Goal: Information Seeking & Learning: Learn about a topic

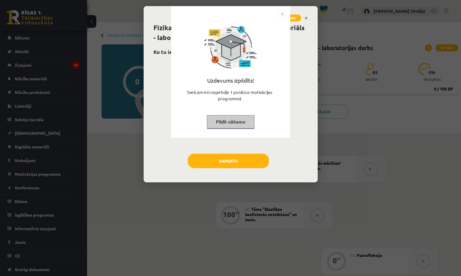
click at [282, 16] on img "Close" at bounding box center [282, 14] width 9 height 9
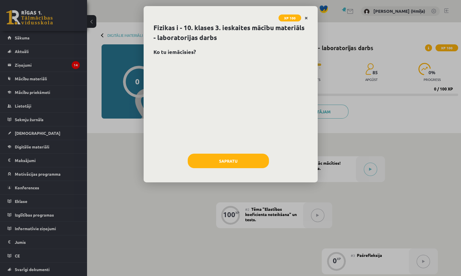
click at [308, 17] on link "Close" at bounding box center [306, 17] width 10 height 11
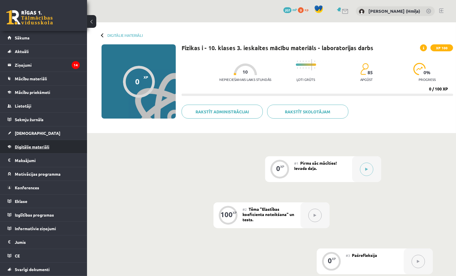
click at [40, 149] on link "Digitālie materiāli" at bounding box center [44, 146] width 72 height 13
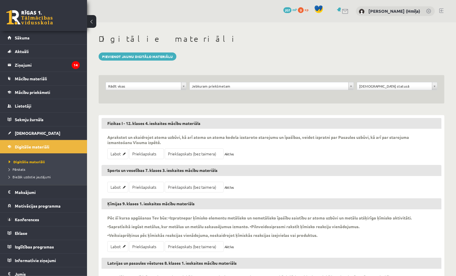
click at [227, 82] on div "Jebkuram priekšmetam" at bounding box center [271, 86] width 164 height 8
click at [223, 92] on div "**********" at bounding box center [271, 87] width 167 height 11
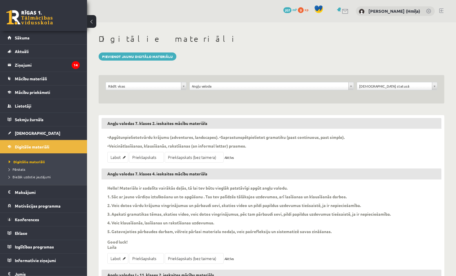
click at [162, 81] on div "**********" at bounding box center [271, 89] width 345 height 28
click at [168, 91] on div "**********" at bounding box center [146, 87] width 84 height 11
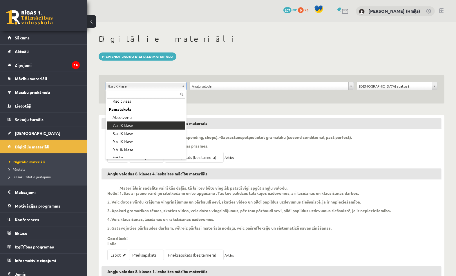
scroll to position [12, 0]
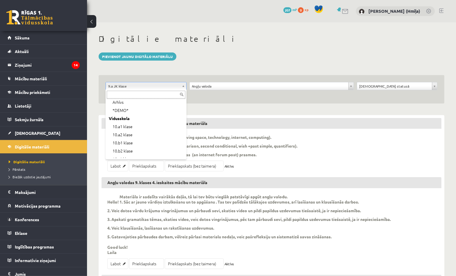
scroll to position [74, 0]
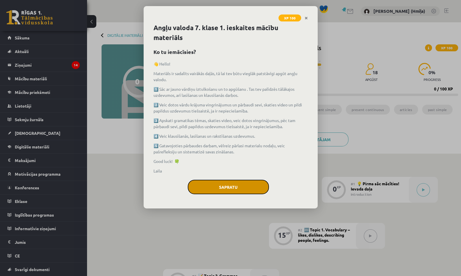
click at [241, 187] on button "Sapratu" at bounding box center [228, 187] width 81 height 14
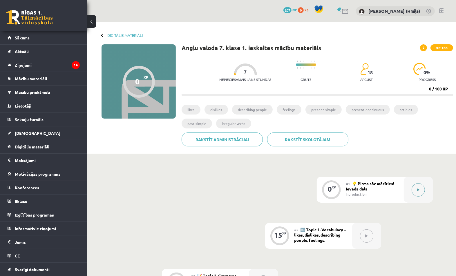
click at [409, 192] on div at bounding box center [417, 190] width 29 height 26
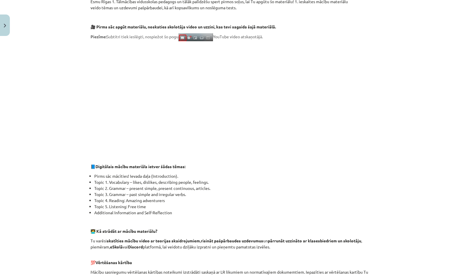
scroll to position [285, 0]
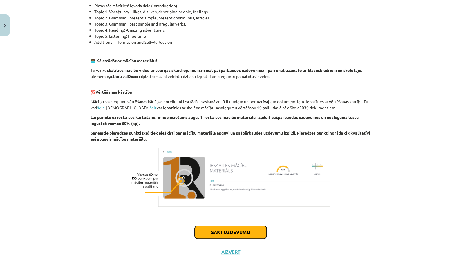
click at [255, 234] on button "Sākt uzdevumu" at bounding box center [230, 232] width 72 height 13
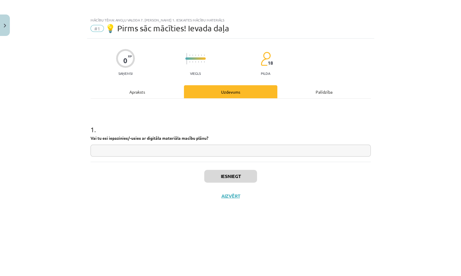
drag, startPoint x: 252, startPoint y: 143, endPoint x: 253, endPoint y: 150, distance: 6.8
click at [252, 143] on div "1 . Vai tu esi iepazinies/-usies ar digitāla materiāla macību plānu?" at bounding box center [230, 135] width 280 height 41
click at [254, 151] on input "text" at bounding box center [230, 151] width 280 height 12
type input "**"
click at [248, 173] on button "Iesniegt" at bounding box center [230, 176] width 53 height 13
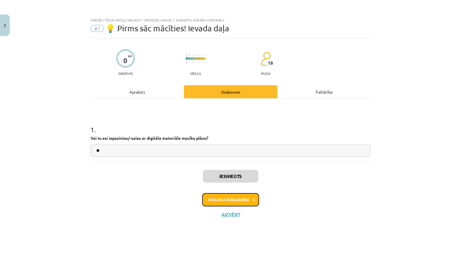
click at [250, 197] on button "Nākamā nodarbība" at bounding box center [230, 199] width 57 height 13
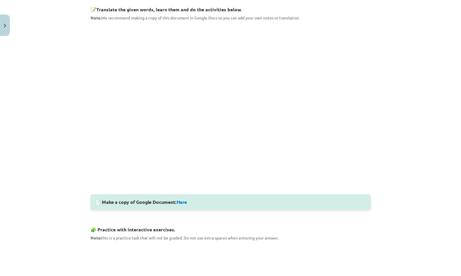
scroll to position [83, 0]
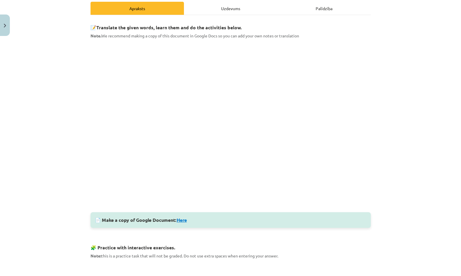
click at [177, 219] on link "Here" at bounding box center [182, 220] width 10 height 6
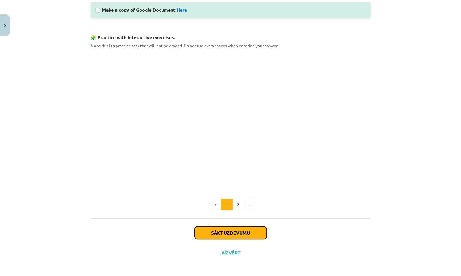
click at [244, 228] on button "Sākt uzdevumu" at bounding box center [230, 232] width 72 height 13
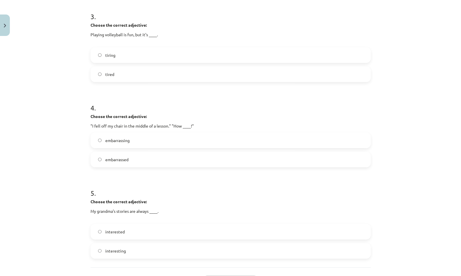
scroll to position [345, 0]
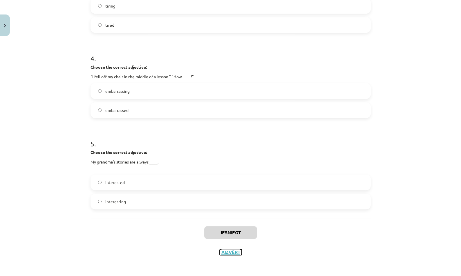
click at [221, 250] on button "Aizvērt" at bounding box center [230, 252] width 22 height 6
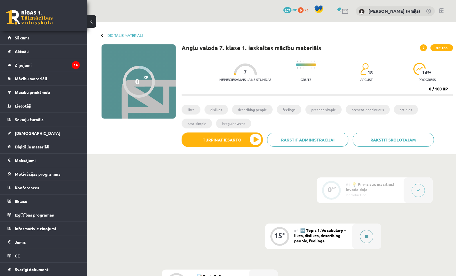
click at [373, 239] on div at bounding box center [366, 236] width 29 height 26
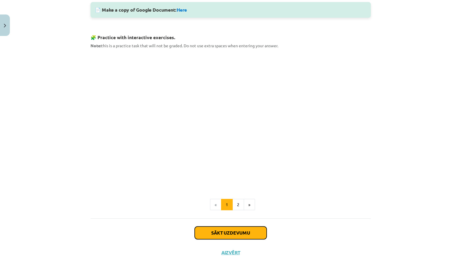
click at [224, 226] on button "Sākt uzdevumu" at bounding box center [230, 232] width 72 height 13
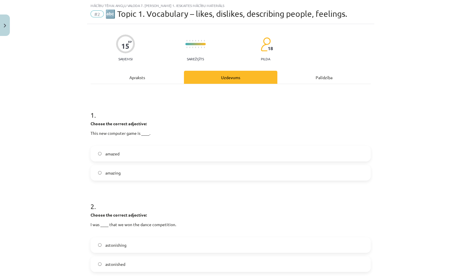
click at [213, 151] on label "amazed" at bounding box center [230, 153] width 279 height 14
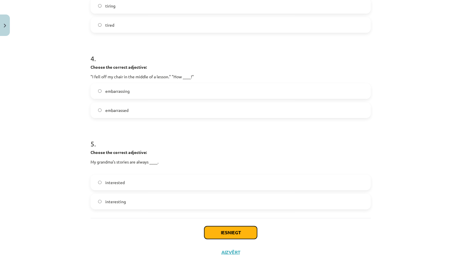
click at [245, 229] on button "Iesniegt" at bounding box center [230, 232] width 53 height 13
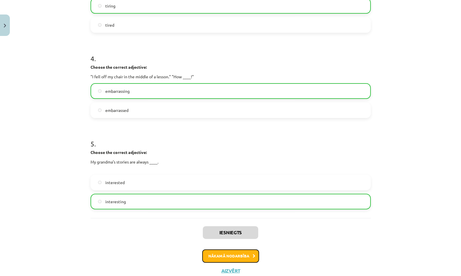
click at [234, 261] on button "Nākamā nodarbība" at bounding box center [230, 255] width 57 height 13
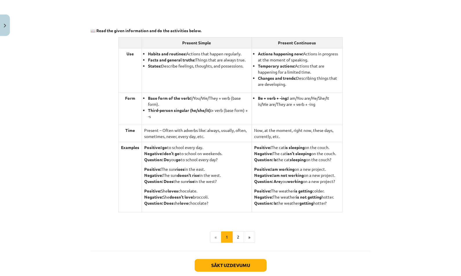
scroll to position [519, 0]
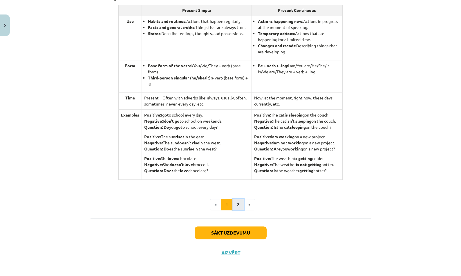
click at [238, 205] on button "2" at bounding box center [238, 205] width 12 height 12
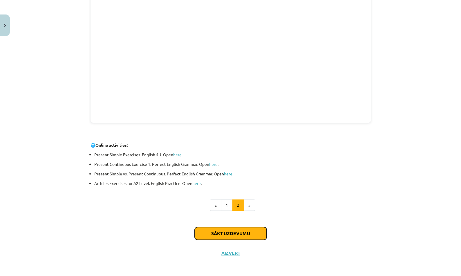
click at [257, 235] on button "Sākt uzdevumu" at bounding box center [230, 233] width 72 height 13
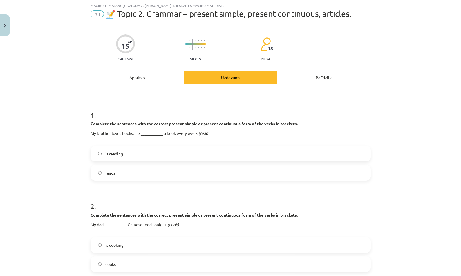
click at [280, 156] on label "is reading" at bounding box center [230, 153] width 279 height 14
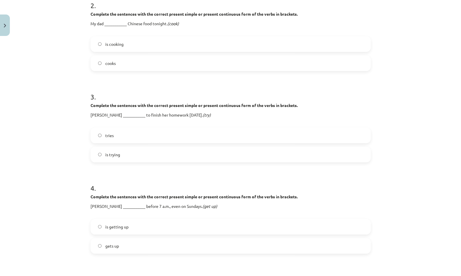
scroll to position [351, 0]
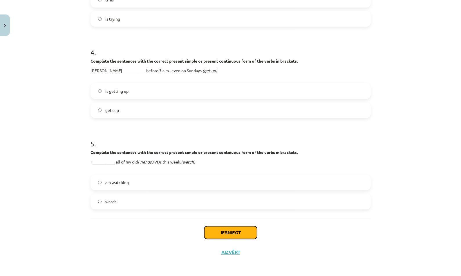
click at [243, 234] on button "Iesniegt" at bounding box center [230, 232] width 53 height 13
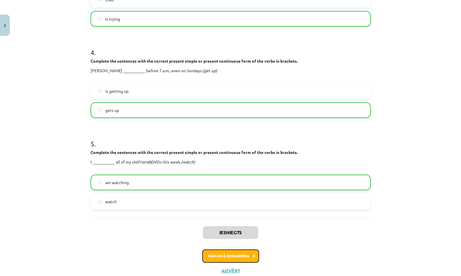
click at [248, 254] on button "Nākamā nodarbība" at bounding box center [230, 255] width 57 height 13
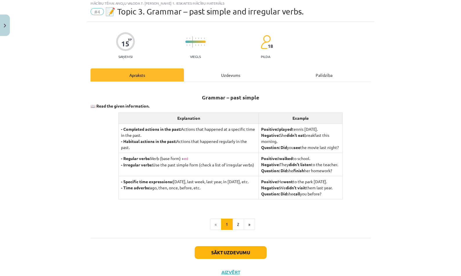
scroll to position [14, 0]
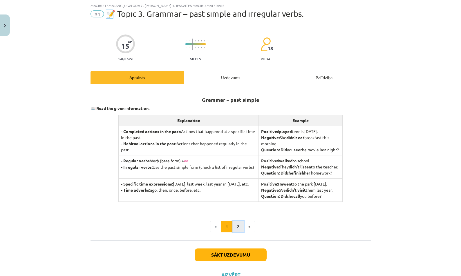
click at [237, 232] on button "2" at bounding box center [238, 227] width 12 height 12
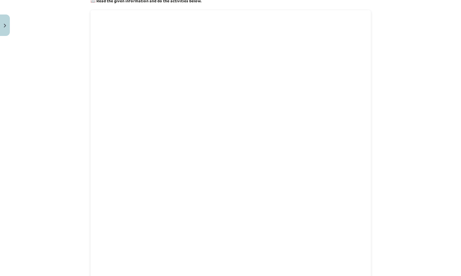
scroll to position [0, 0]
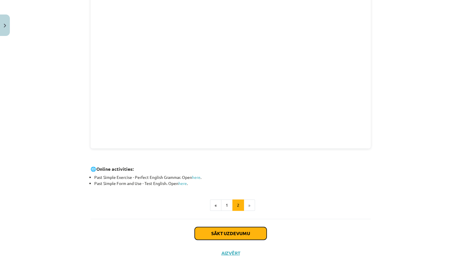
click at [263, 232] on button "Sākt uzdevumu" at bounding box center [230, 233] width 72 height 13
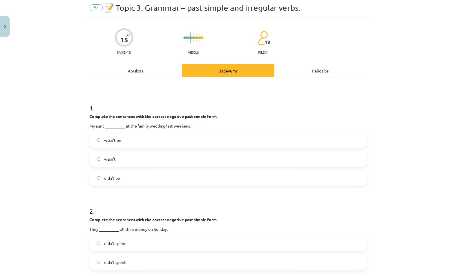
scroll to position [14, 0]
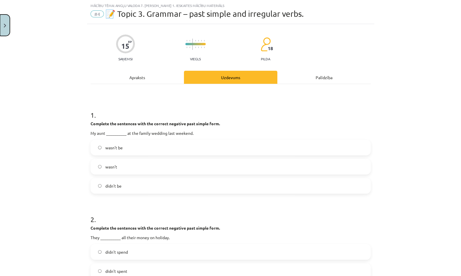
click at [8, 24] on button "Close" at bounding box center [5, 24] width 10 height 21
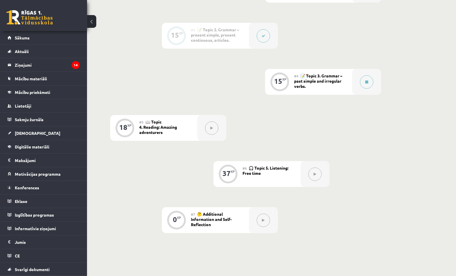
scroll to position [284, 0]
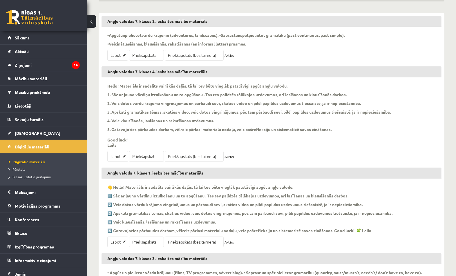
scroll to position [142, 0]
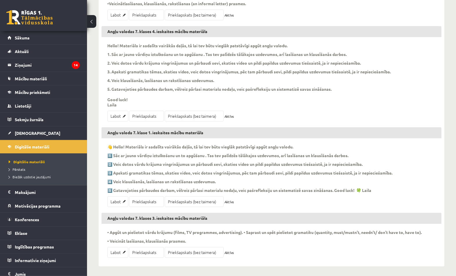
drag, startPoint x: 144, startPoint y: 200, endPoint x: 144, endPoint y: 164, distance: 35.6
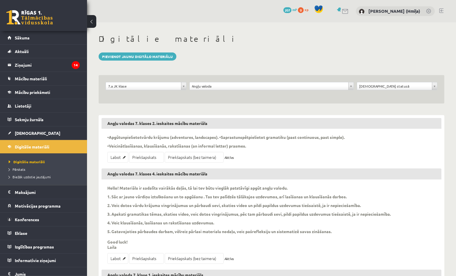
click at [136, 82] on div "**********" at bounding box center [271, 89] width 345 height 28
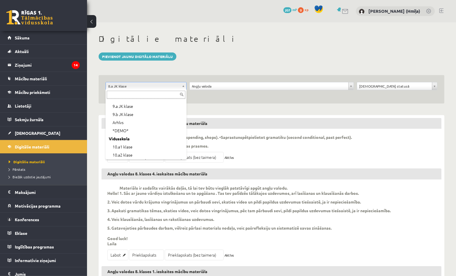
scroll to position [48, 0]
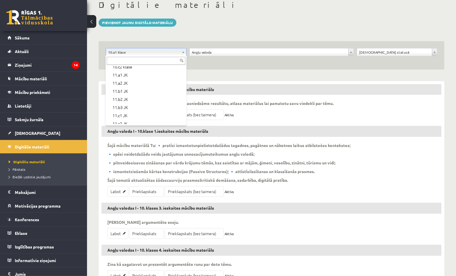
scroll to position [160, 0]
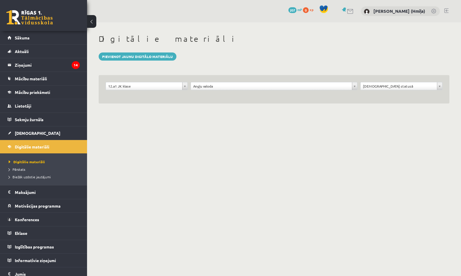
drag, startPoint x: 214, startPoint y: 51, endPoint x: 214, endPoint y: 56, distance: 4.7
click at [214, 51] on div "**********" at bounding box center [274, 74] width 374 height 104
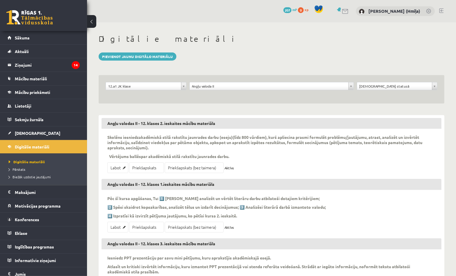
drag, startPoint x: 147, startPoint y: 227, endPoint x: 149, endPoint y: 201, distance: 26.8
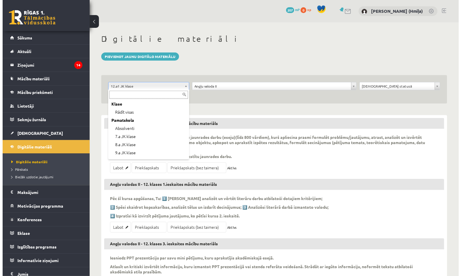
scroll to position [145, 0]
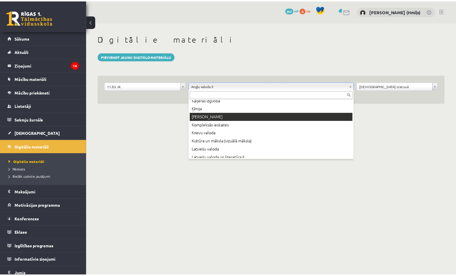
scroll to position [119, 0]
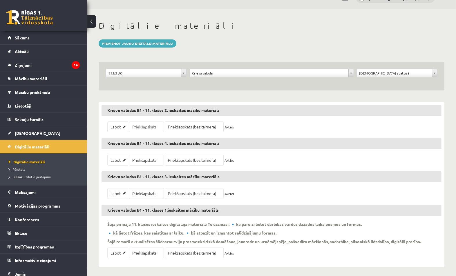
scroll to position [14, 0]
drag, startPoint x: 141, startPoint y: 248, endPoint x: 144, endPoint y: 240, distance: 8.2
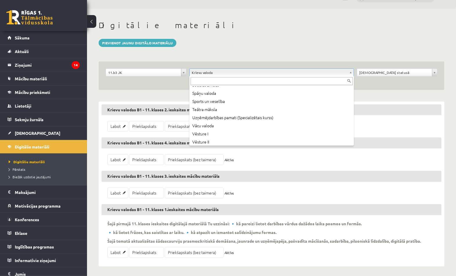
scroll to position [339, 0]
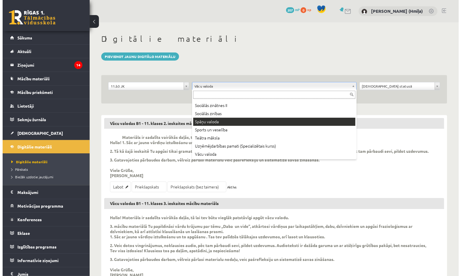
scroll to position [74, 0]
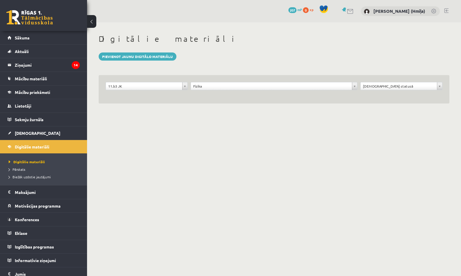
drag, startPoint x: 151, startPoint y: 87, endPoint x: 149, endPoint y: 92, distance: 5.7
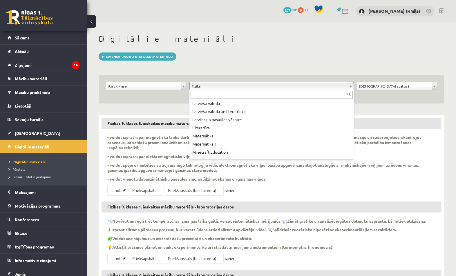
scroll to position [160, 0]
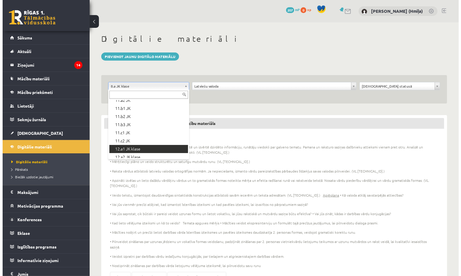
scroll to position [156, 0]
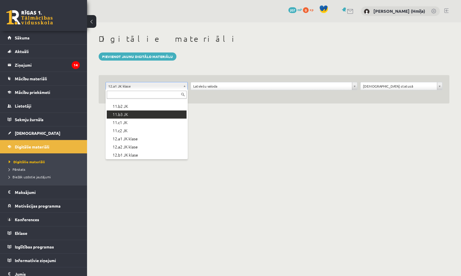
scroll to position [193, 0]
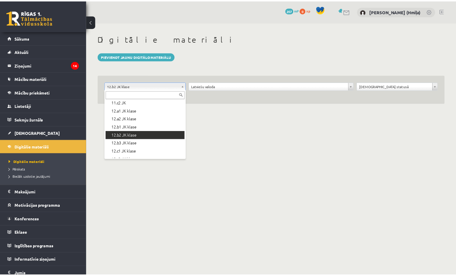
scroll to position [190, 0]
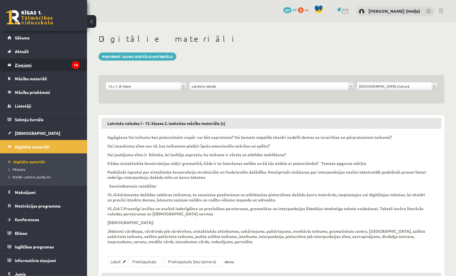
click at [45, 64] on legend "Ziņojumi 14" at bounding box center [47, 64] width 65 height 13
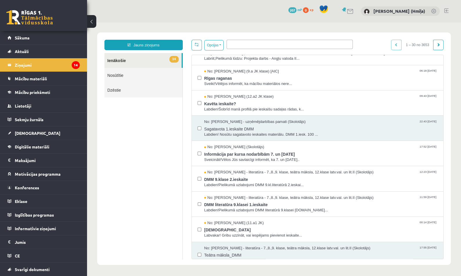
scroll to position [311, 0]
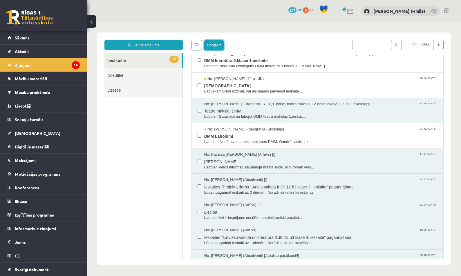
click at [219, 45] on button "Opcijas" at bounding box center [213, 45] width 19 height 10
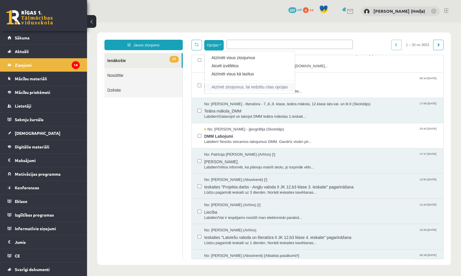
click at [230, 87] on link "Atzīmē ziņojumus, lai redzētu citas opcijas" at bounding box center [249, 87] width 76 height 6
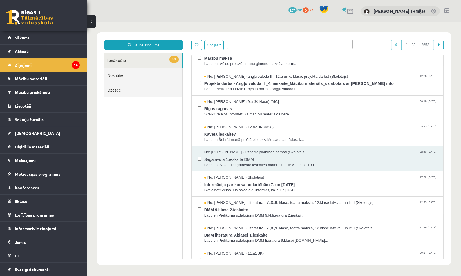
scroll to position [0, 0]
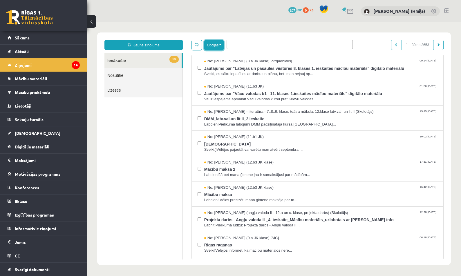
click at [220, 42] on button "Opcijas" at bounding box center [213, 45] width 19 height 10
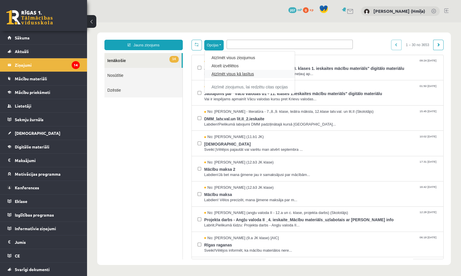
click at [241, 74] on link "Atzīmēt visus kā lasītus" at bounding box center [249, 74] width 76 height 6
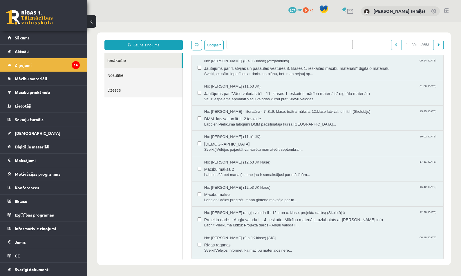
click at [162, 136] on ul "Ienākošie Nosūtītie Dzēstie" at bounding box center [143, 156] width 78 height 206
click at [47, 146] on span "Digitālie materiāli" at bounding box center [32, 146] width 34 height 5
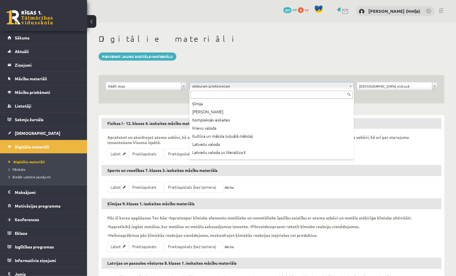
scroll to position [153, 0]
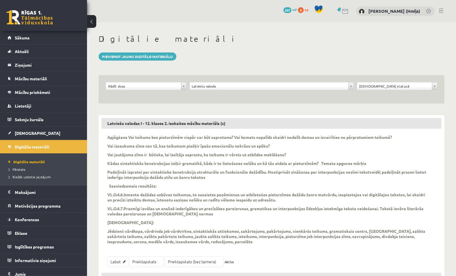
click at [146, 81] on div "**********" at bounding box center [271, 89] width 345 height 28
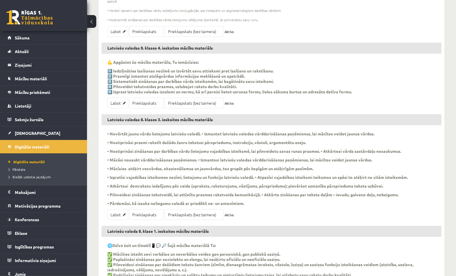
scroll to position [287, 0]
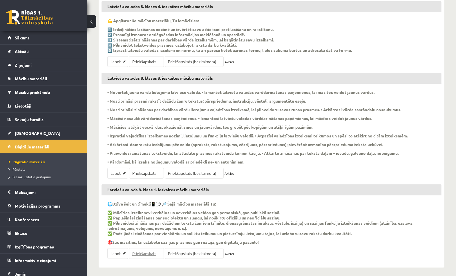
drag, startPoint x: 138, startPoint y: 251, endPoint x: 139, endPoint y: 248, distance: 3.5
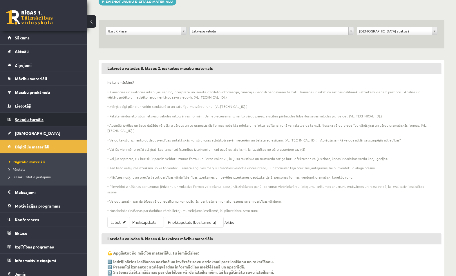
scroll to position [0, 0]
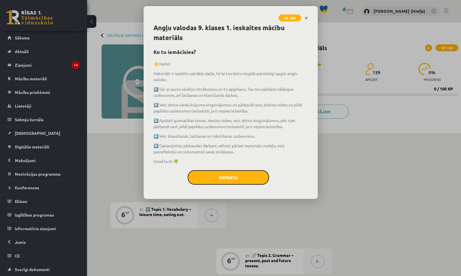
drag, startPoint x: 214, startPoint y: 177, endPoint x: 215, endPoint y: 173, distance: 4.4
click at [214, 177] on button "Sapratu" at bounding box center [228, 177] width 81 height 14
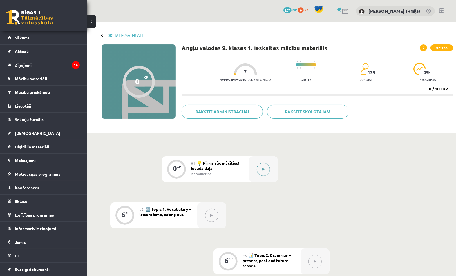
click at [267, 170] on button at bounding box center [262, 169] width 13 height 13
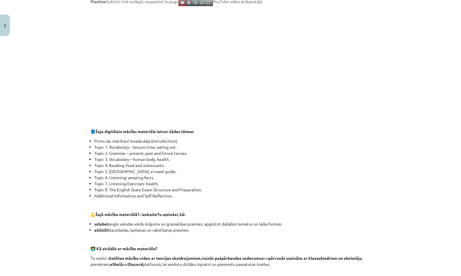
scroll to position [338, 0]
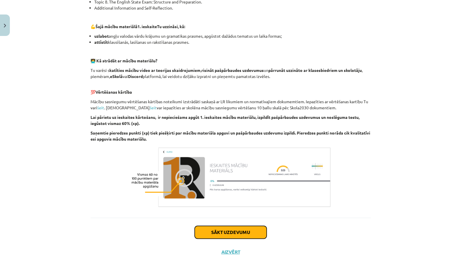
click at [223, 232] on button "Sākt uzdevumu" at bounding box center [230, 232] width 72 height 13
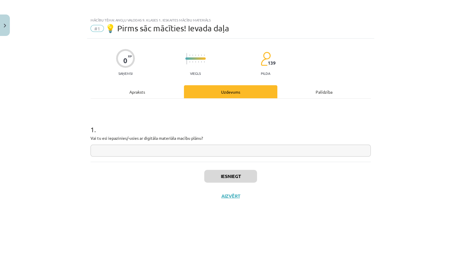
scroll to position [0, 0]
click at [221, 152] on input "text" at bounding box center [230, 151] width 280 height 12
type input "**"
click at [254, 177] on button "Iesniegt" at bounding box center [230, 176] width 53 height 13
click at [239, 197] on button "Nākamā nodarbība" at bounding box center [230, 199] width 57 height 13
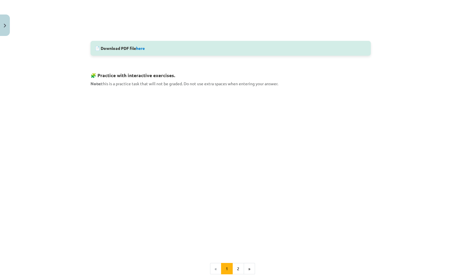
scroll to position [225, 0]
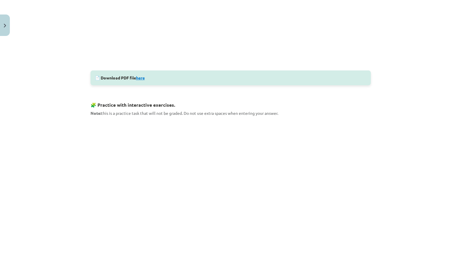
click at [141, 76] on link "here" at bounding box center [140, 77] width 9 height 5
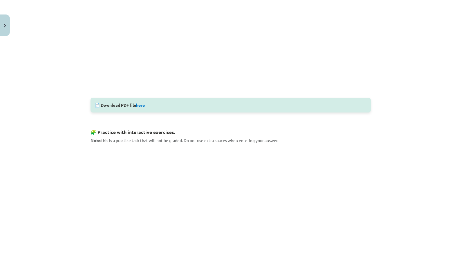
scroll to position [319, 0]
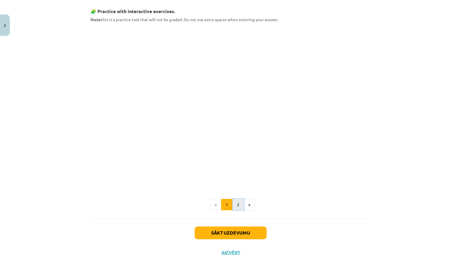
click at [237, 204] on button "2" at bounding box center [238, 205] width 12 height 12
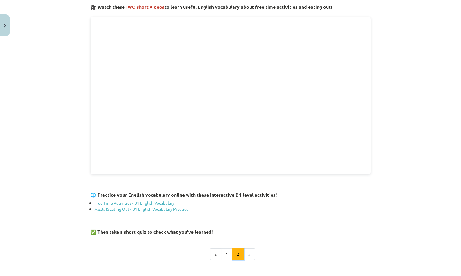
scroll to position [103, 0]
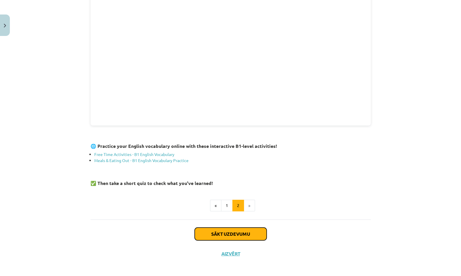
click at [251, 231] on button "Sākt uzdevumu" at bounding box center [230, 234] width 72 height 13
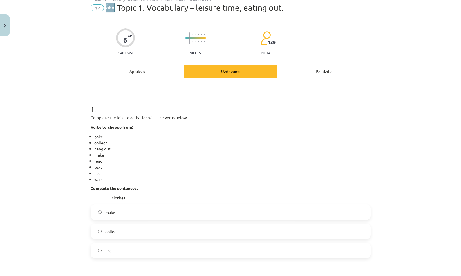
scroll to position [14, 0]
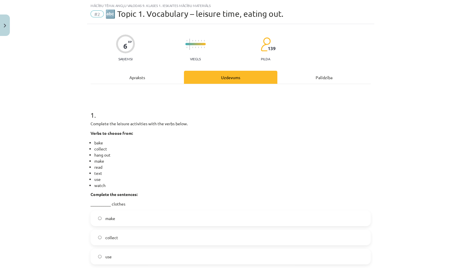
click at [232, 217] on label "make" at bounding box center [230, 218] width 279 height 14
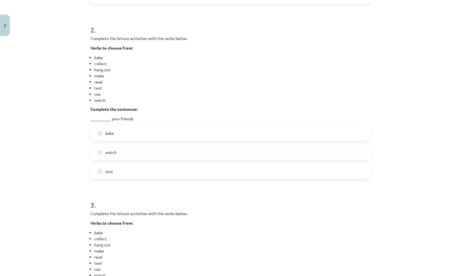
scroll to position [420, 0]
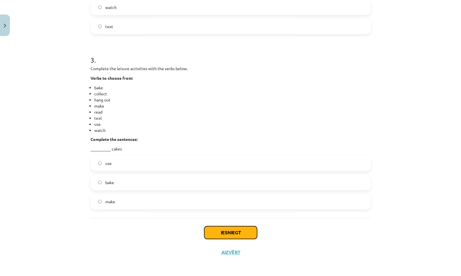
click at [238, 228] on button "Iesniegt" at bounding box center [230, 232] width 53 height 13
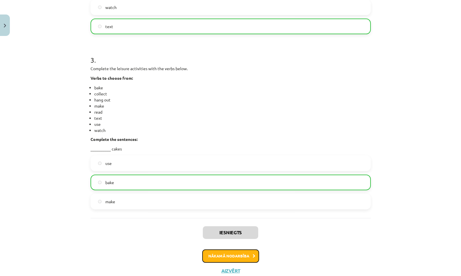
click at [245, 250] on button "Nākamā nodarbība" at bounding box center [230, 255] width 57 height 13
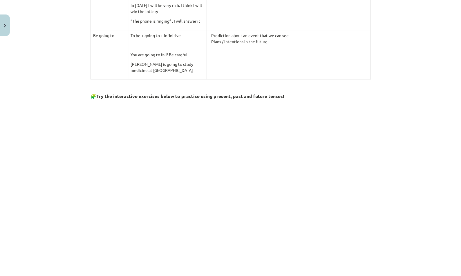
scroll to position [564, 0]
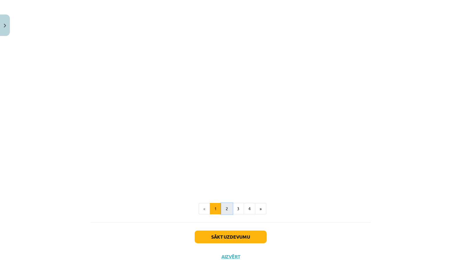
click at [225, 207] on button "2" at bounding box center [227, 209] width 12 height 12
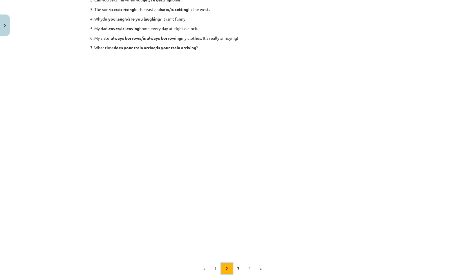
scroll to position [32, 0]
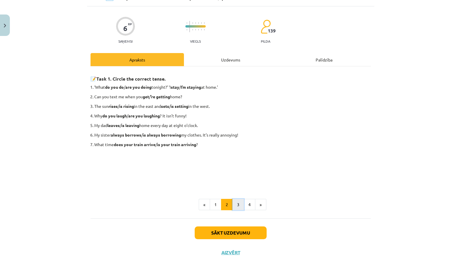
click at [234, 208] on button "3" at bounding box center [238, 205] width 12 height 12
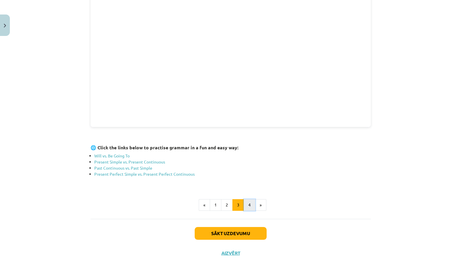
click at [246, 205] on button "4" at bounding box center [249, 205] width 12 height 12
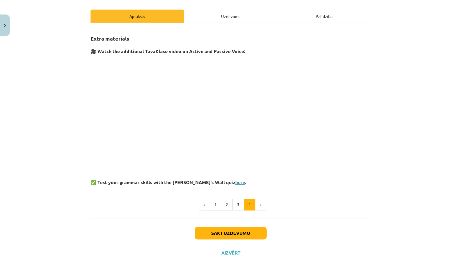
click at [235, 183] on link "here" at bounding box center [240, 182] width 10 height 6
click at [223, 230] on button "Sākt uzdevumu" at bounding box center [230, 233] width 72 height 13
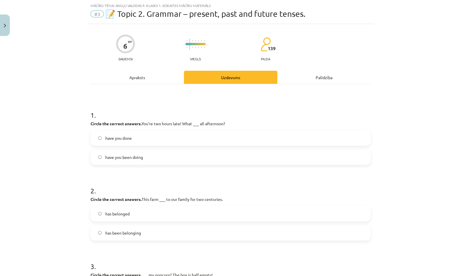
click at [204, 141] on label "have you done" at bounding box center [230, 138] width 279 height 14
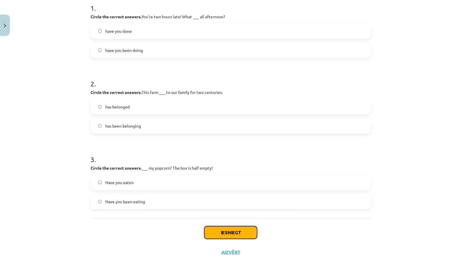
click at [220, 230] on button "Iesniegt" at bounding box center [230, 232] width 53 height 13
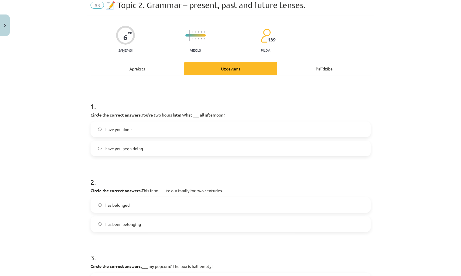
scroll to position [0, 0]
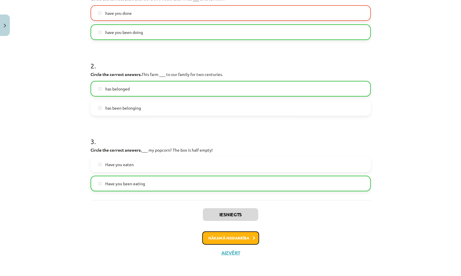
click at [243, 234] on button "Nākamā nodarbība" at bounding box center [230, 237] width 57 height 13
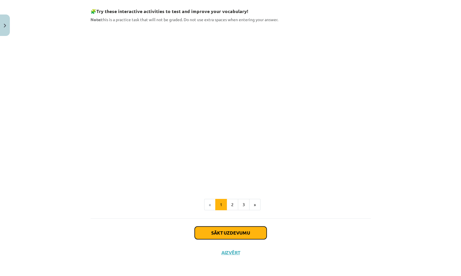
click at [236, 229] on button "Sākt uzdevumu" at bounding box center [230, 232] width 72 height 13
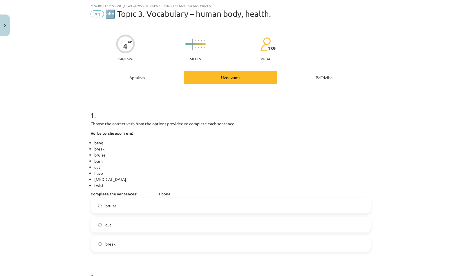
click at [229, 204] on label "bruise" at bounding box center [230, 205] width 279 height 14
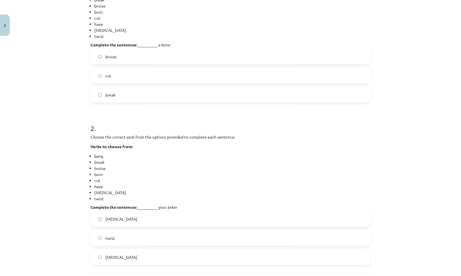
scroll to position [219, 0]
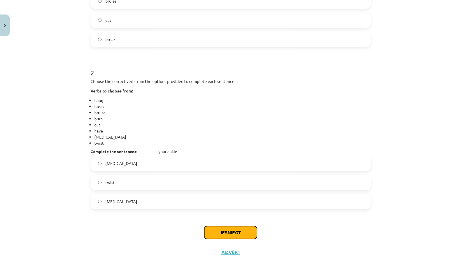
click at [232, 227] on button "Iesniegt" at bounding box center [230, 232] width 53 height 13
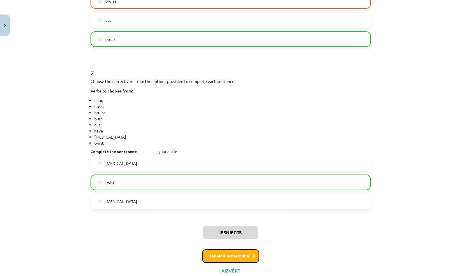
click at [248, 252] on button "Nākamā nodarbība" at bounding box center [230, 255] width 57 height 13
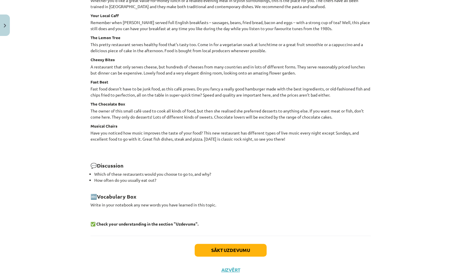
scroll to position [732, 0]
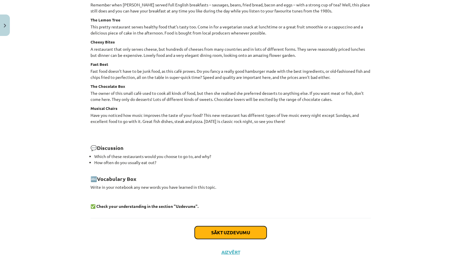
click at [234, 231] on button "Sākt uzdevumu" at bounding box center [230, 232] width 72 height 13
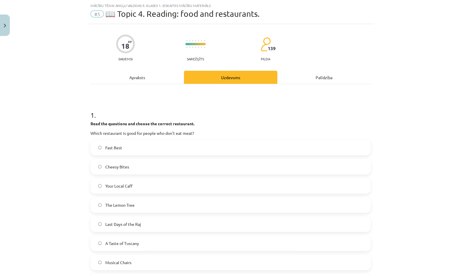
click at [228, 168] on label "Cheesy Bites" at bounding box center [230, 166] width 279 height 14
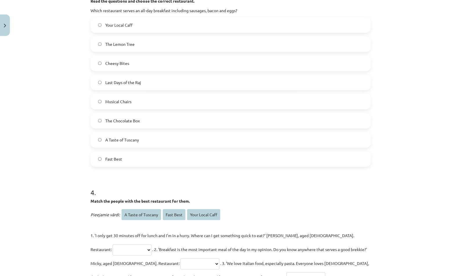
scroll to position [612, 0]
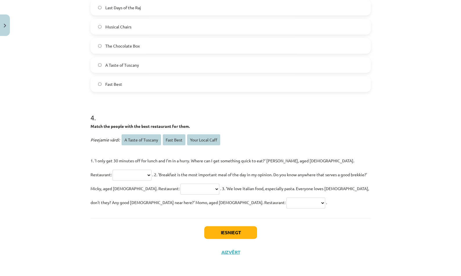
click at [286, 205] on select "**********" at bounding box center [305, 202] width 39 height 11
select select "**********"
click at [286, 197] on select "**********" at bounding box center [305, 202] width 39 height 11
click at [211, 230] on button "Iesniegt" at bounding box center [230, 232] width 53 height 13
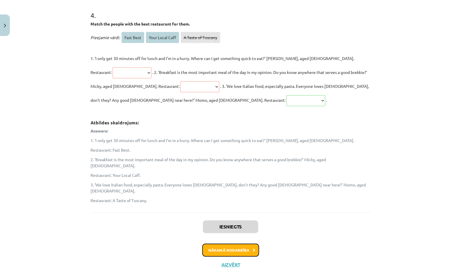
click at [249, 243] on button "Nākamā nodarbība" at bounding box center [230, 249] width 57 height 13
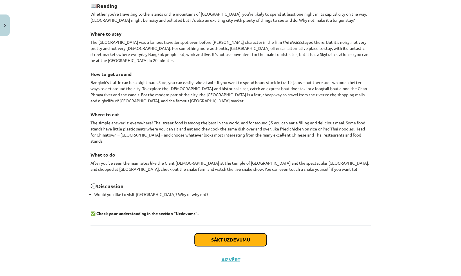
click at [263, 233] on button "Sākt uzdevumu" at bounding box center [230, 239] width 72 height 13
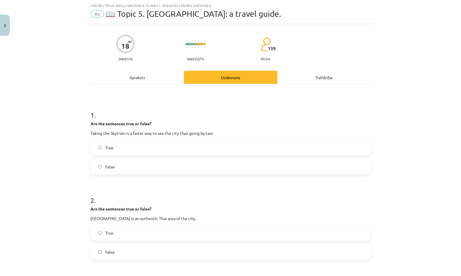
click at [239, 153] on label "True" at bounding box center [230, 147] width 279 height 14
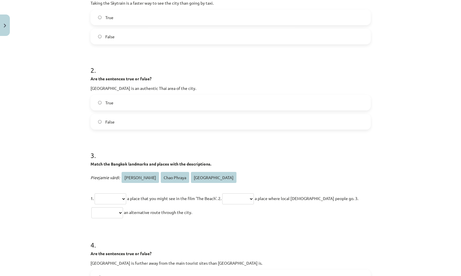
scroll to position [240, 0]
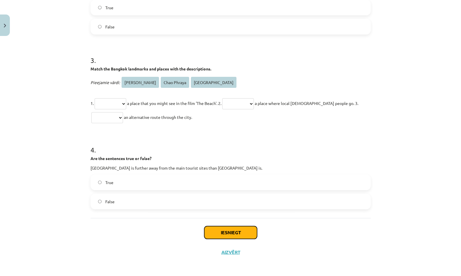
click at [243, 234] on button "Iesniegt" at bounding box center [230, 232] width 53 height 13
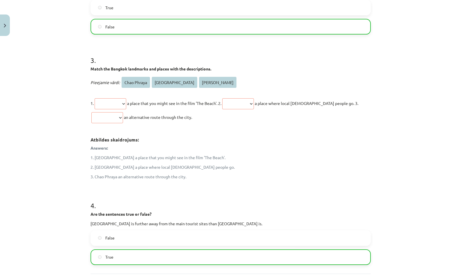
scroll to position [313, 0]
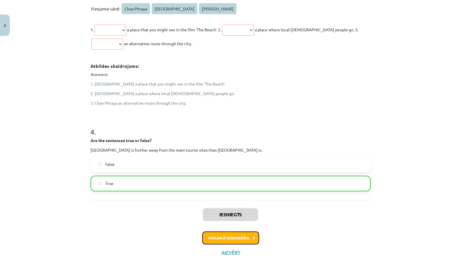
click at [241, 236] on button "Nākamā nodarbība" at bounding box center [230, 237] width 57 height 13
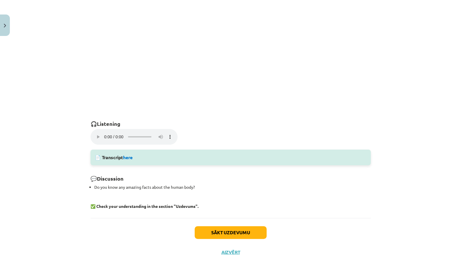
scroll to position [334, 0]
click at [128, 159] on link "here" at bounding box center [128, 157] width 10 height 6
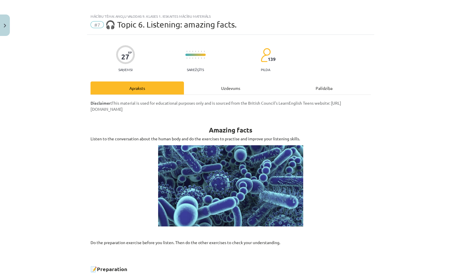
scroll to position [0, 0]
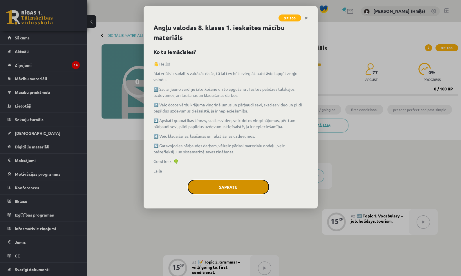
click at [250, 187] on button "Sapratu" at bounding box center [228, 187] width 81 height 14
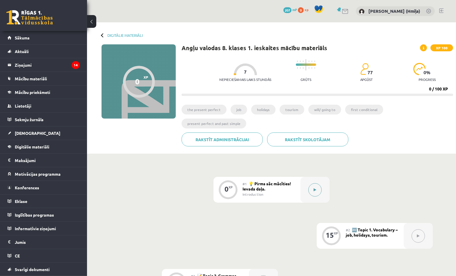
click at [313, 183] on button at bounding box center [314, 189] width 13 height 13
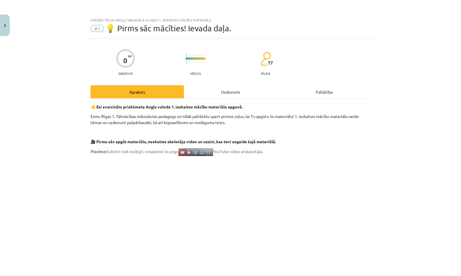
scroll to position [341, 0]
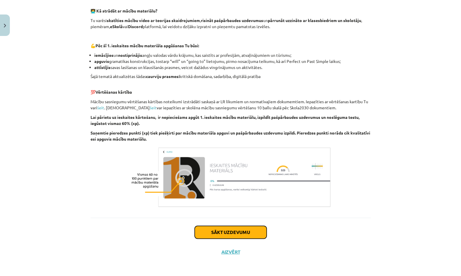
click at [250, 229] on button "Sākt uzdevumu" at bounding box center [230, 232] width 72 height 13
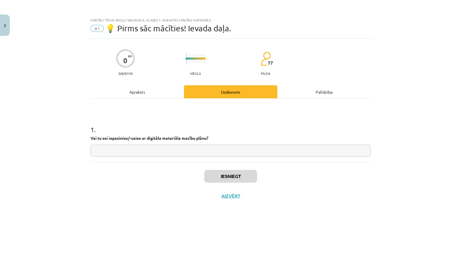
click at [236, 147] on input "text" at bounding box center [230, 151] width 280 height 12
type input "**"
click at [250, 174] on button "Iesniegt" at bounding box center [230, 176] width 53 height 13
click at [248, 197] on button "Nākamā nodarbība" at bounding box center [230, 199] width 57 height 13
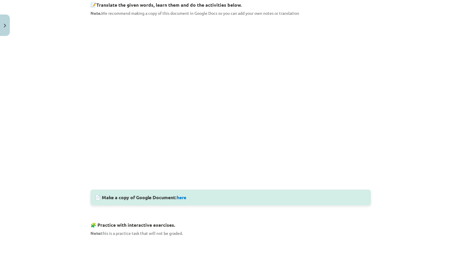
scroll to position [177, 0]
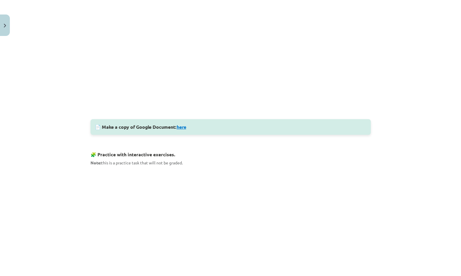
click at [183, 127] on link "here" at bounding box center [182, 127] width 10 height 6
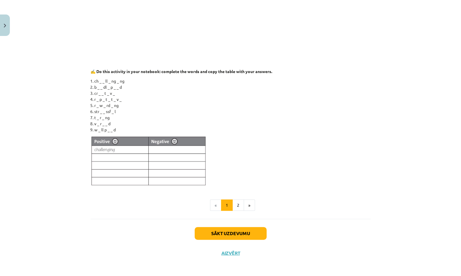
scroll to position [474, 0]
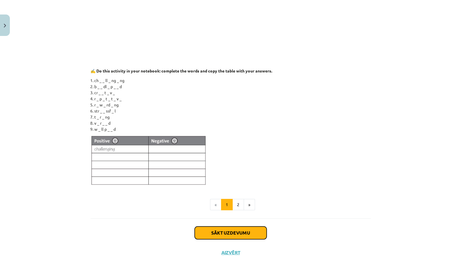
click at [259, 234] on button "Sākt uzdevumu" at bounding box center [230, 232] width 72 height 13
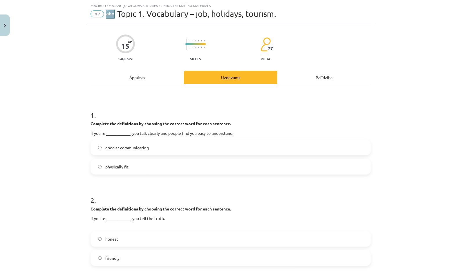
click at [252, 160] on label "physically fit" at bounding box center [230, 166] width 279 height 14
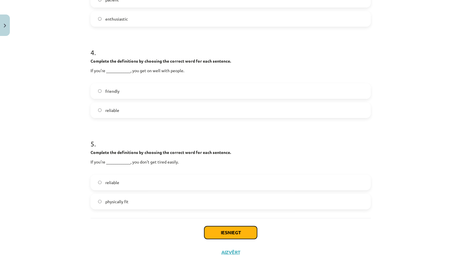
click at [244, 233] on button "Iesniegt" at bounding box center [230, 232] width 53 height 13
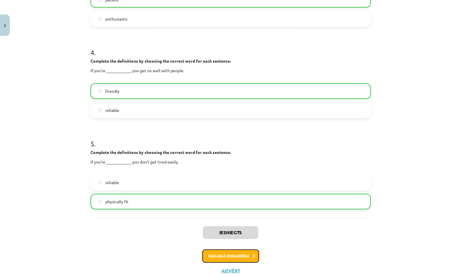
click at [246, 249] on button "Nākamā nodarbība" at bounding box center [230, 255] width 57 height 13
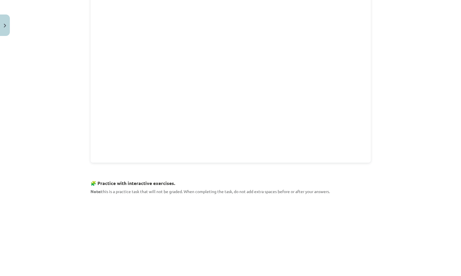
scroll to position [447, 0]
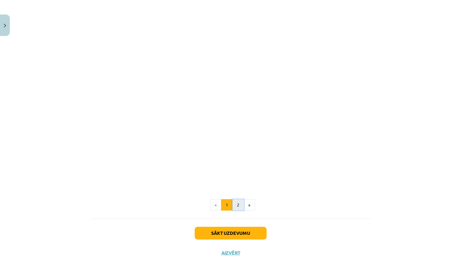
click at [232, 208] on button "2" at bounding box center [238, 205] width 12 height 12
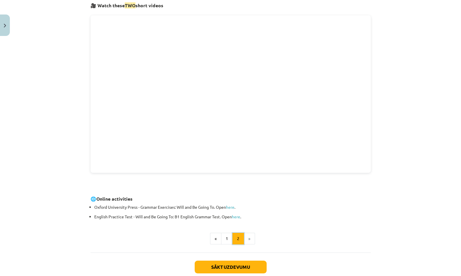
scroll to position [103, 0]
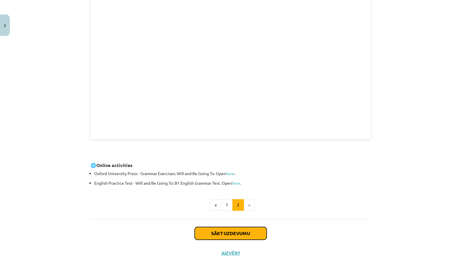
click at [248, 232] on button "Sākt uzdevumu" at bounding box center [230, 233] width 72 height 13
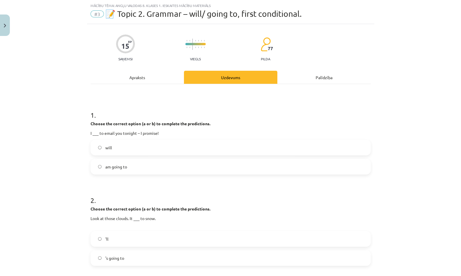
click at [251, 170] on label "am going to" at bounding box center [230, 166] width 279 height 14
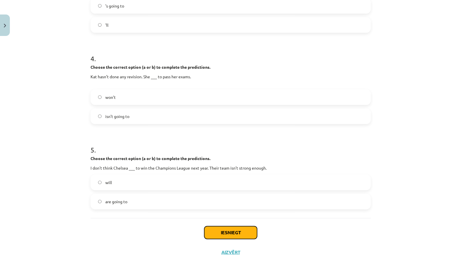
click at [250, 229] on button "Iesniegt" at bounding box center [230, 232] width 53 height 13
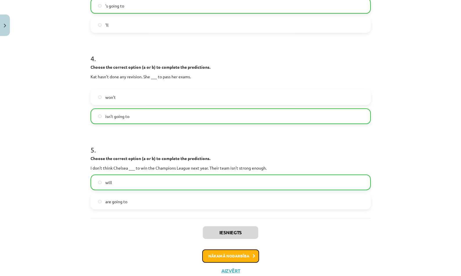
click at [241, 255] on button "Nākamā nodarbība" at bounding box center [230, 255] width 57 height 13
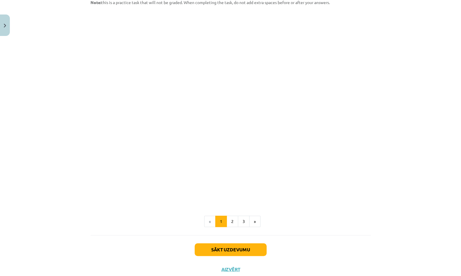
scroll to position [614, 0]
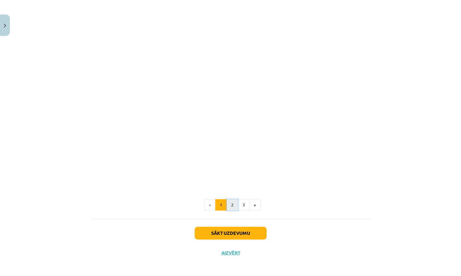
click at [230, 203] on button "2" at bounding box center [232, 205] width 12 height 12
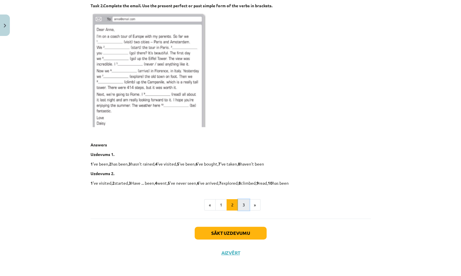
click at [243, 205] on button "3" at bounding box center [244, 205] width 12 height 12
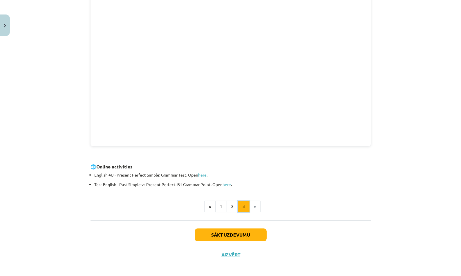
scroll to position [129, 0]
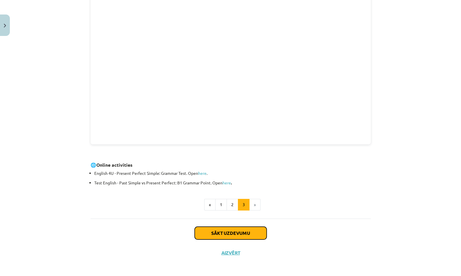
click at [242, 232] on button "Sākt uzdevumu" at bounding box center [230, 233] width 72 height 13
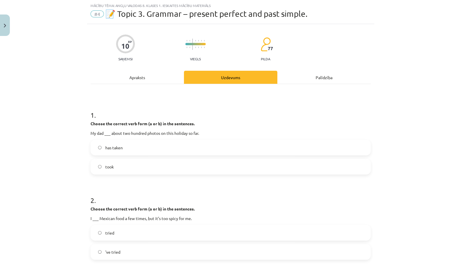
click at [257, 150] on label "has taken" at bounding box center [230, 147] width 279 height 14
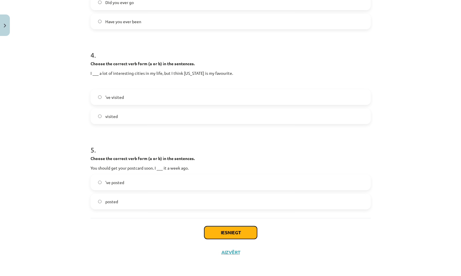
click at [242, 231] on button "Iesniegt" at bounding box center [230, 232] width 53 height 13
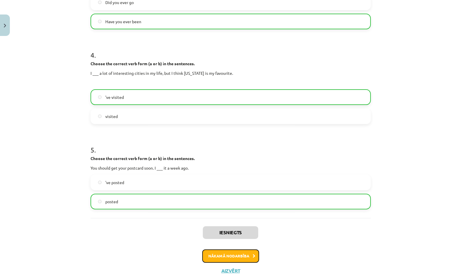
click at [248, 254] on button "Nākamā nodarbība" at bounding box center [230, 255] width 57 height 13
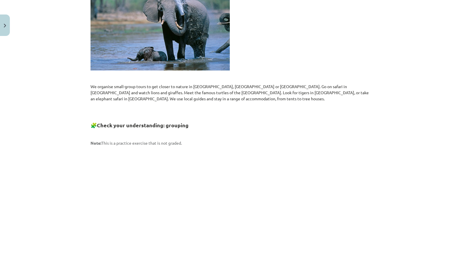
scroll to position [753, 0]
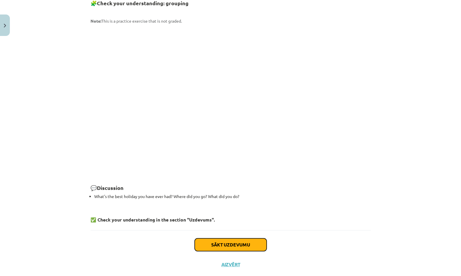
click at [250, 238] on button "Sākt uzdevumu" at bounding box center [230, 244] width 72 height 13
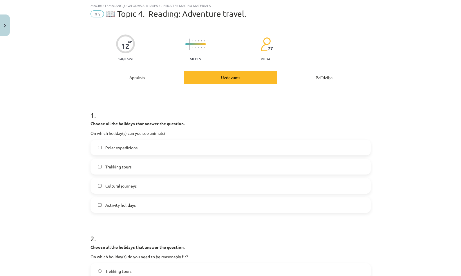
click at [270, 164] on label "Trekking tours" at bounding box center [230, 166] width 279 height 14
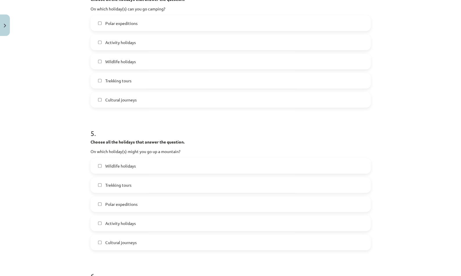
scroll to position [712, 0]
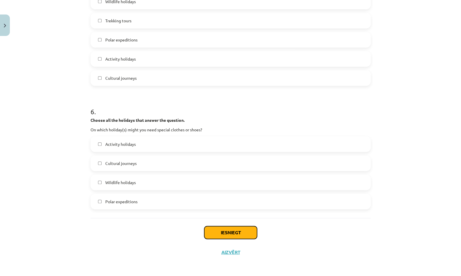
click at [232, 233] on button "Iesniegt" at bounding box center [230, 232] width 53 height 13
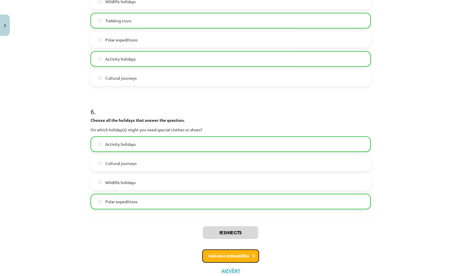
click at [253, 252] on button "Nākamā nodarbība" at bounding box center [230, 255] width 57 height 13
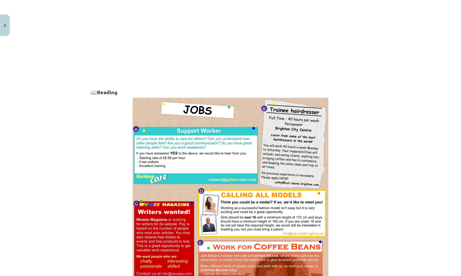
scroll to position [374, 0]
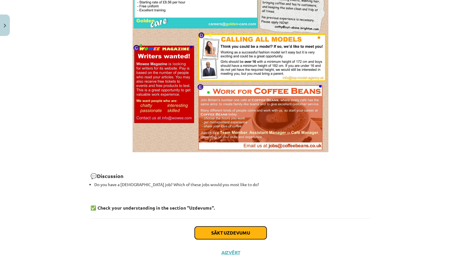
click at [246, 230] on button "Sākt uzdevumu" at bounding box center [230, 232] width 72 height 13
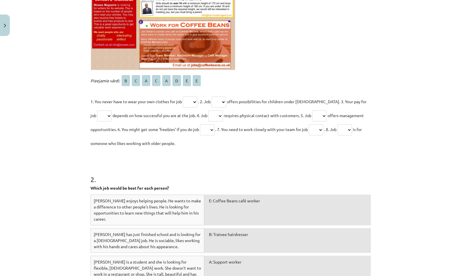
scroll to position [229, 0]
click at [213, 114] on select "* * * * * * * *" at bounding box center [215, 116] width 14 height 11
select select "*"
click at [208, 111] on select "* * * * * * * *" at bounding box center [215, 116] width 14 height 11
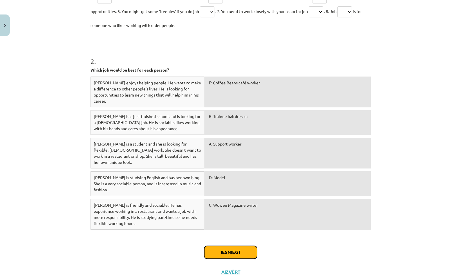
click at [227, 246] on button "Iesniegt" at bounding box center [230, 252] width 53 height 13
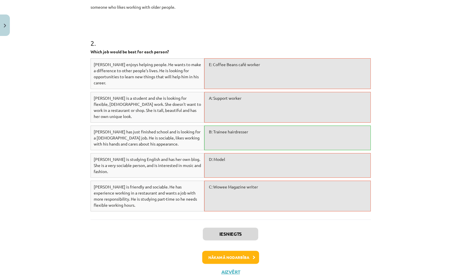
scroll to position [242, 0]
click at [239, 251] on button "Nākamā nodarbība" at bounding box center [230, 257] width 57 height 13
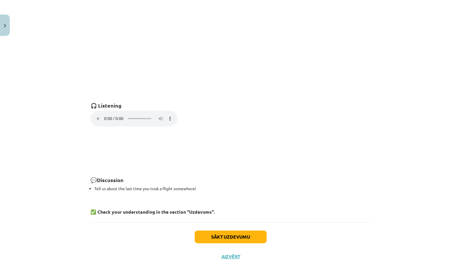
scroll to position [363, 0]
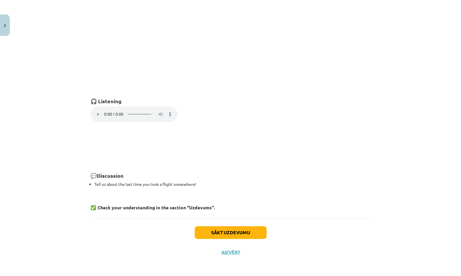
drag, startPoint x: 98, startPoint y: 125, endPoint x: 99, endPoint y: 128, distance: 3.9
click at [225, 229] on button "Sākt uzdevumu" at bounding box center [230, 232] width 72 height 13
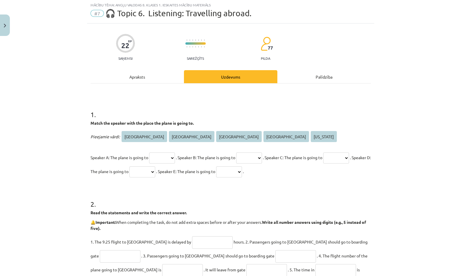
scroll to position [14, 0]
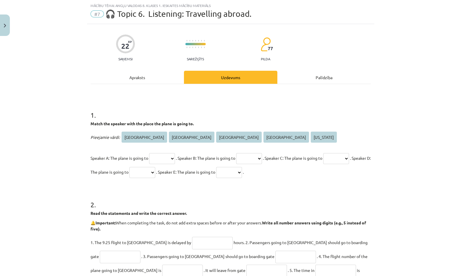
click at [155, 171] on select "***** ****** **** ********* ********" at bounding box center [142, 172] width 26 height 11
select select "******"
click at [155, 167] on select "***** ****** **** ********* ********" at bounding box center [142, 172] width 26 height 11
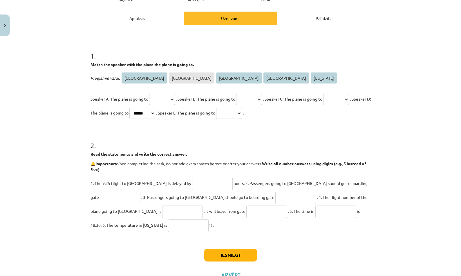
scroll to position [96, 0]
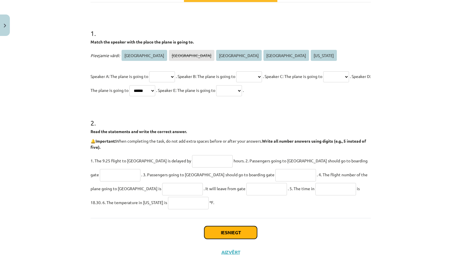
click at [243, 228] on button "Iesniegt" at bounding box center [230, 232] width 53 height 13
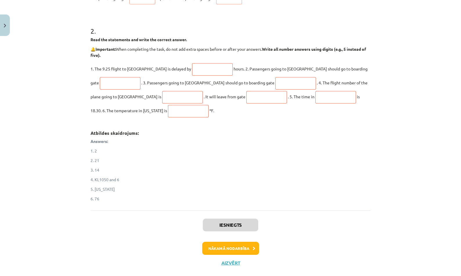
scroll to position [190, 0]
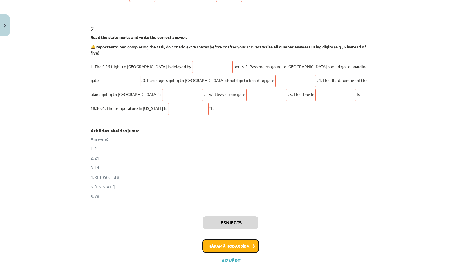
click at [221, 248] on button "Nākamā nodarbība" at bounding box center [230, 245] width 57 height 13
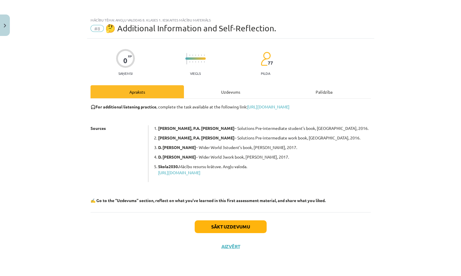
scroll to position [0, 0]
click at [227, 92] on div "Uzdevums" at bounding box center [230, 91] width 93 height 13
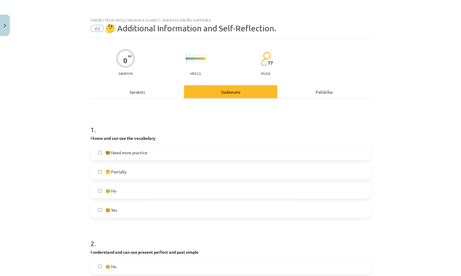
click at [177, 145] on div "🤓 Need more practice" at bounding box center [230, 153] width 280 height 16
click at [192, 148] on label "🤓 Need more practice" at bounding box center [230, 152] width 279 height 14
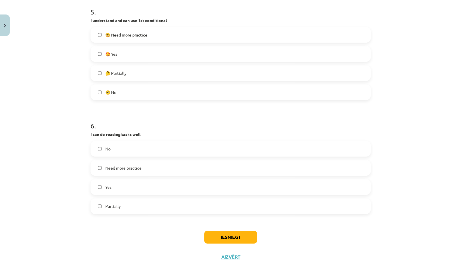
scroll to position [578, 0]
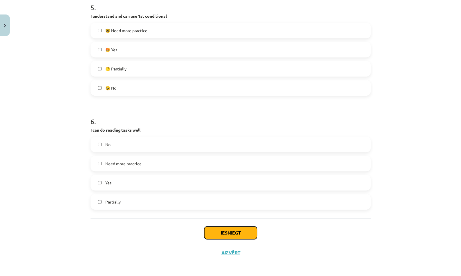
click at [223, 237] on button "Iesniegt" at bounding box center [230, 232] width 53 height 13
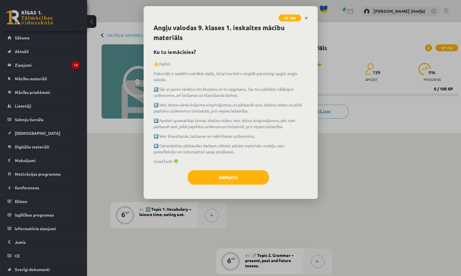
click at [244, 192] on div "Angļu valodas 9. klases 1. [DEMOGRAPHIC_DATA] mācību materiāls Ko tu iemācīsies…" at bounding box center [230, 111] width 174 height 176
click at [249, 181] on button "Sapratu" at bounding box center [228, 177] width 81 height 14
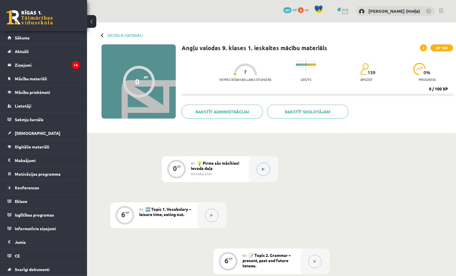
click at [262, 169] on icon at bounding box center [263, 169] width 3 height 3
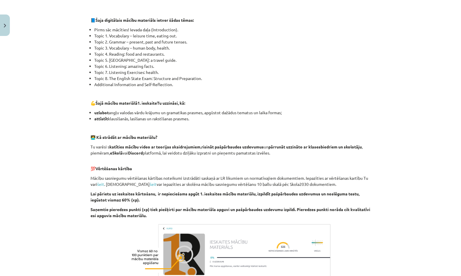
scroll to position [338, 0]
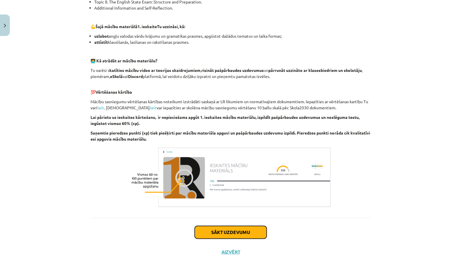
click at [259, 234] on button "Sākt uzdevumu" at bounding box center [230, 232] width 72 height 13
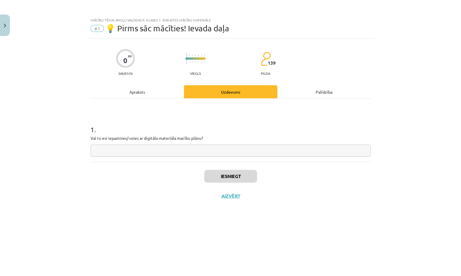
click at [220, 150] on input "text" at bounding box center [230, 151] width 280 height 12
type input "**"
click at [255, 174] on button "Iesniegt" at bounding box center [230, 176] width 53 height 13
click at [244, 202] on button "Nākamā nodarbība" at bounding box center [230, 199] width 57 height 13
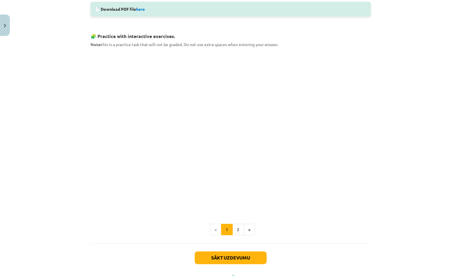
scroll to position [294, 0]
click at [140, 6] on div "📄 Download PDF file here" at bounding box center [230, 8] width 280 height 15
click at [141, 7] on link "here" at bounding box center [140, 8] width 9 height 5
click at [248, 263] on div "Sākt uzdevumu Aizvērt" at bounding box center [230, 263] width 280 height 41
click at [248, 260] on button "Sākt uzdevumu" at bounding box center [230, 257] width 72 height 13
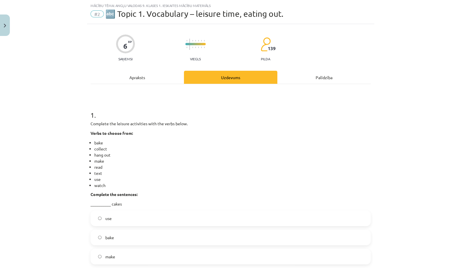
click at [201, 219] on label "use" at bounding box center [230, 218] width 279 height 14
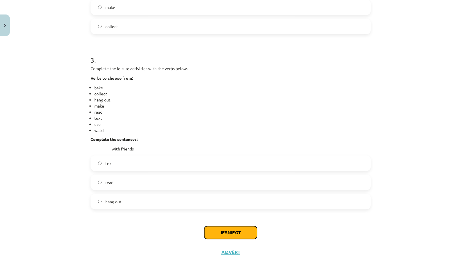
click at [224, 236] on button "Iesniegt" at bounding box center [230, 232] width 53 height 13
click at [263, 203] on label "hang out" at bounding box center [230, 201] width 279 height 14
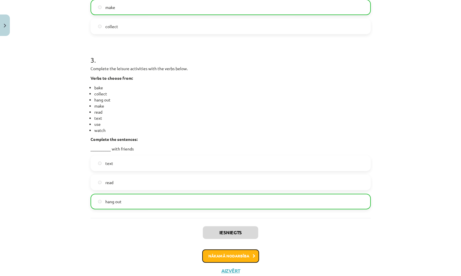
click at [229, 257] on button "Nākamā nodarbība" at bounding box center [230, 255] width 57 height 13
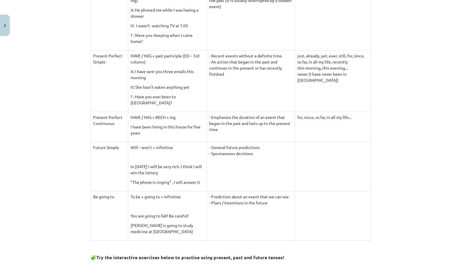
scroll to position [567, 0]
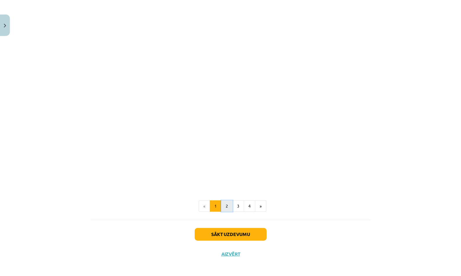
click at [225, 203] on button "2" at bounding box center [227, 206] width 12 height 12
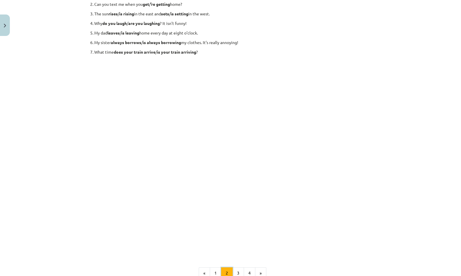
scroll to position [32, 0]
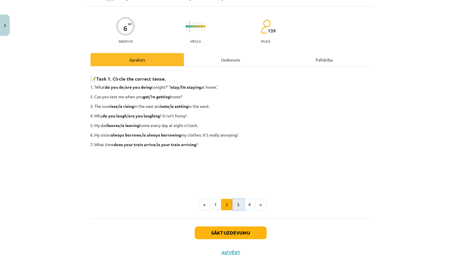
click at [234, 207] on button "3" at bounding box center [238, 205] width 12 height 12
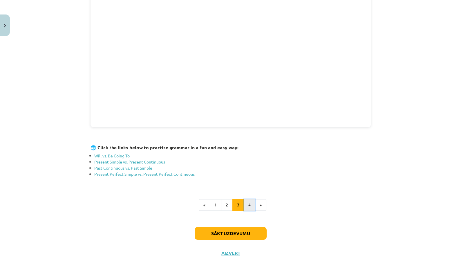
click at [243, 205] on button "4" at bounding box center [249, 205] width 12 height 12
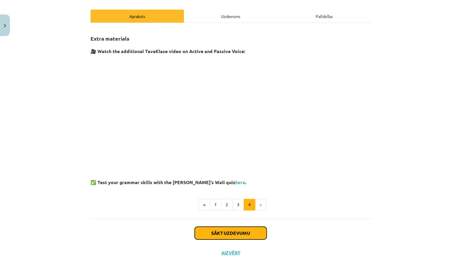
click at [239, 235] on button "Sākt uzdevumu" at bounding box center [230, 233] width 72 height 13
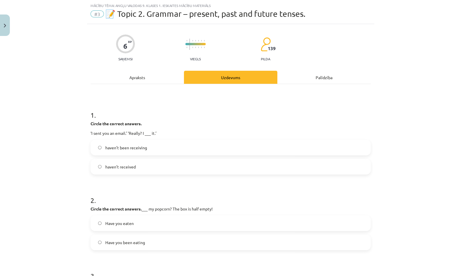
click at [222, 148] on label "haven’t been receiving" at bounding box center [230, 147] width 279 height 14
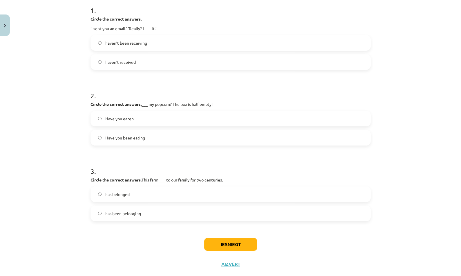
scroll to position [131, 0]
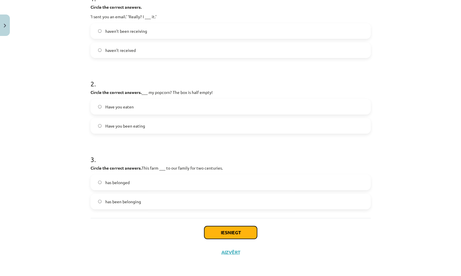
click at [232, 230] on button "Iesniegt" at bounding box center [230, 232] width 53 height 13
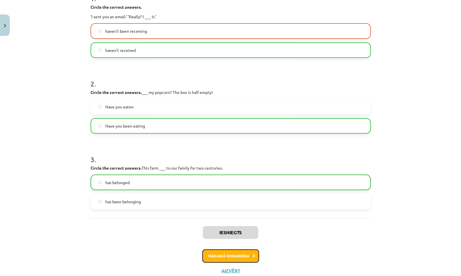
click at [252, 257] on button "Nākamā nodarbība" at bounding box center [230, 255] width 57 height 13
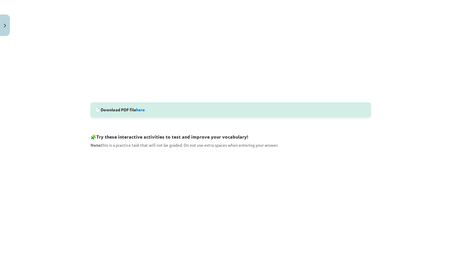
scroll to position [191, 0]
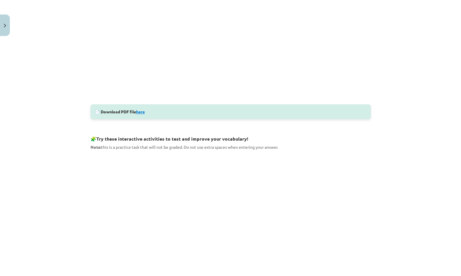
click at [140, 111] on link "here" at bounding box center [140, 111] width 9 height 5
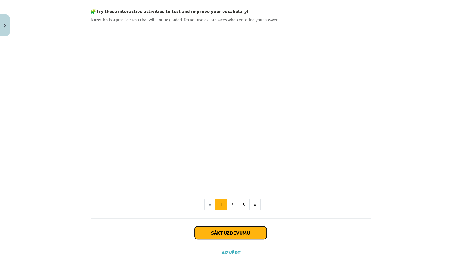
click at [240, 230] on button "Sākt uzdevumu" at bounding box center [230, 232] width 72 height 13
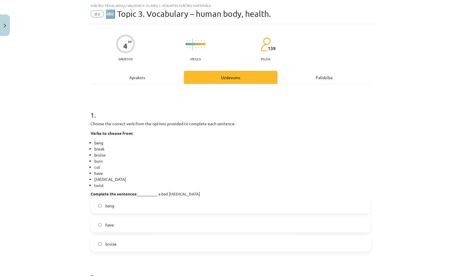
click at [223, 208] on label "bang" at bounding box center [230, 205] width 279 height 14
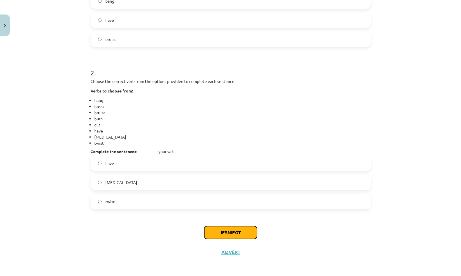
click at [240, 237] on button "Iesniegt" at bounding box center [230, 232] width 53 height 13
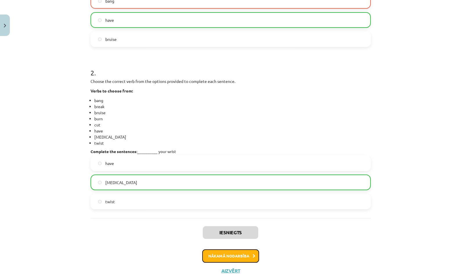
click at [251, 257] on button "Nākamā nodarbība" at bounding box center [230, 255] width 57 height 13
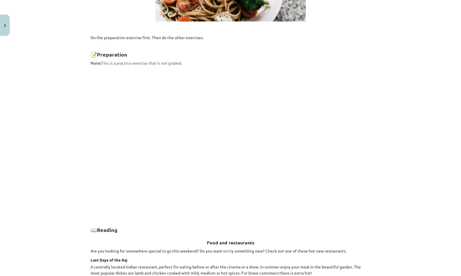
scroll to position [732, 0]
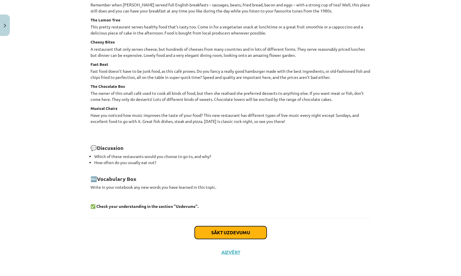
click at [252, 228] on button "Sākt uzdevumu" at bounding box center [230, 232] width 72 height 13
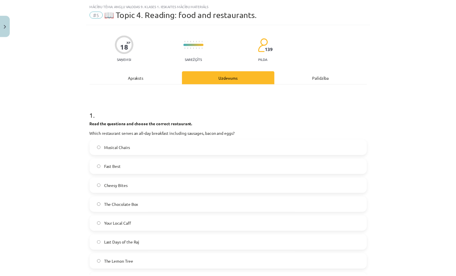
scroll to position [14, 0]
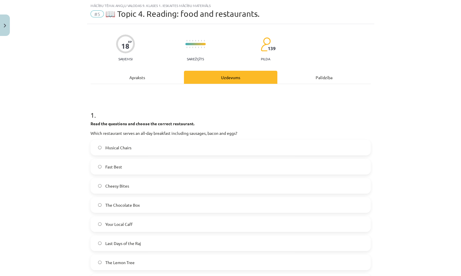
click at [248, 149] on label "Musical Chairs" at bounding box center [230, 147] width 279 height 14
click at [8, 25] on button "Close" at bounding box center [5, 24] width 10 height 21
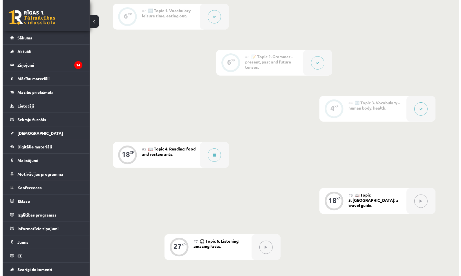
scroll to position [139, 0]
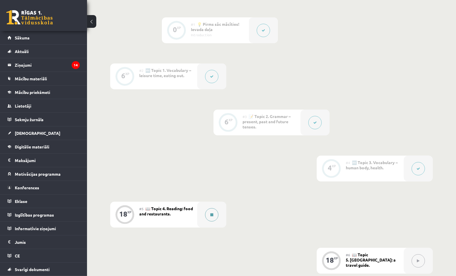
click at [210, 212] on button at bounding box center [211, 214] width 13 height 13
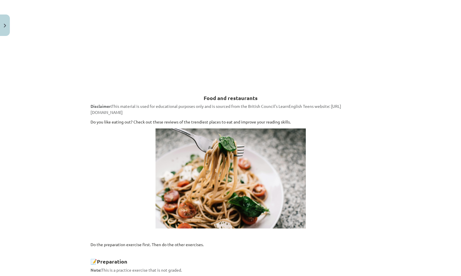
scroll to position [732, 0]
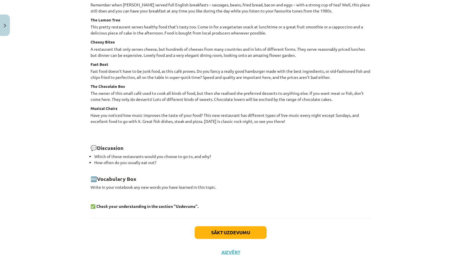
click at [244, 225] on div "Sākt uzdevumu Aizvērt" at bounding box center [230, 238] width 280 height 41
click at [244, 230] on button "Sākt uzdevumu" at bounding box center [230, 232] width 72 height 13
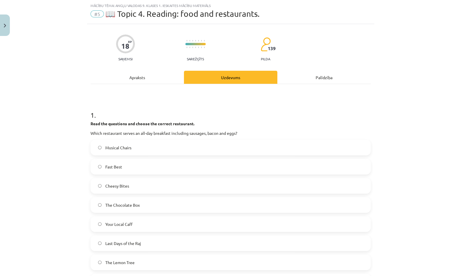
click at [243, 192] on label "Cheesy Bites" at bounding box center [230, 186] width 279 height 14
click at [243, 191] on label "Cheesy Bites" at bounding box center [230, 186] width 279 height 14
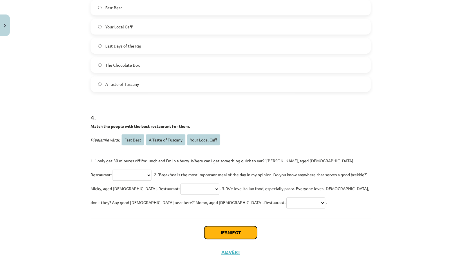
click at [249, 226] on button "Iesniegt" at bounding box center [230, 232] width 53 height 13
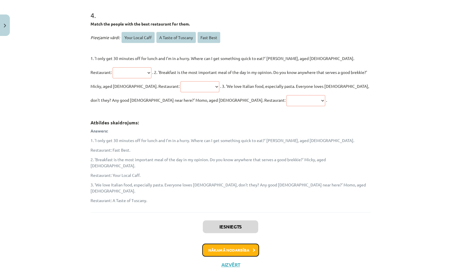
click at [237, 243] on button "Nākamā nodarbība" at bounding box center [230, 249] width 57 height 13
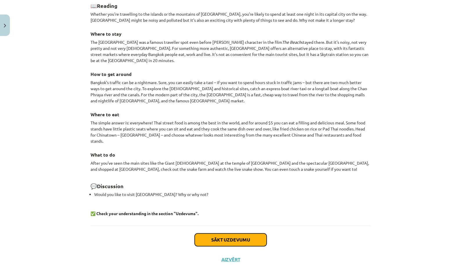
click at [260, 233] on button "Sākt uzdevumu" at bounding box center [230, 239] width 72 height 13
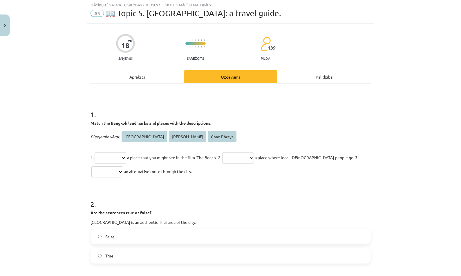
scroll to position [16, 0]
click at [251, 150] on p "**********" at bounding box center [230, 164] width 280 height 28
click at [250, 159] on select "**********" at bounding box center [238, 157] width 32 height 11
select select "**********"
click at [231, 152] on select "**********" at bounding box center [238, 157] width 32 height 11
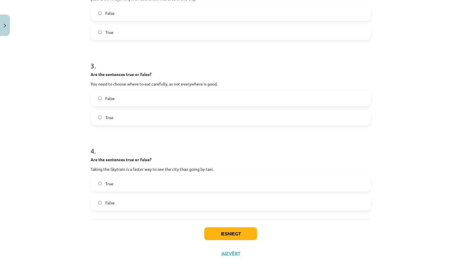
scroll to position [240, 0]
click at [237, 230] on button "Iesniegt" at bounding box center [230, 232] width 53 height 13
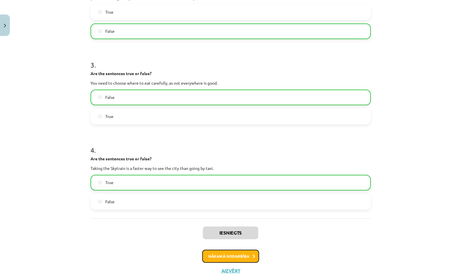
click at [252, 255] on icon at bounding box center [253, 256] width 3 height 4
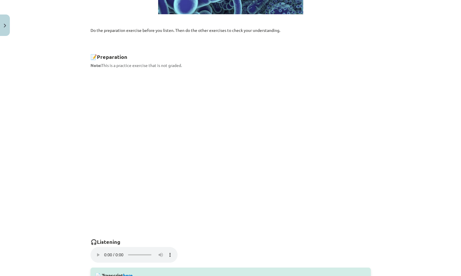
scroll to position [334, 0]
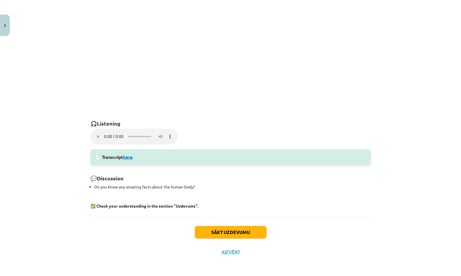
click at [128, 159] on link "here" at bounding box center [128, 157] width 10 height 6
click at [214, 238] on button "Sākt uzdevumu" at bounding box center [230, 232] width 72 height 13
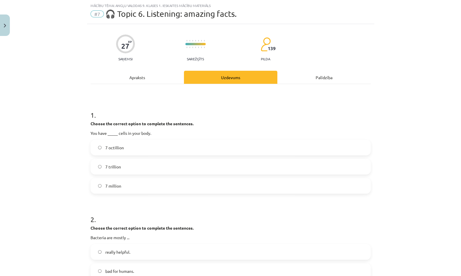
click at [206, 166] on label "7 trillion" at bounding box center [230, 166] width 279 height 14
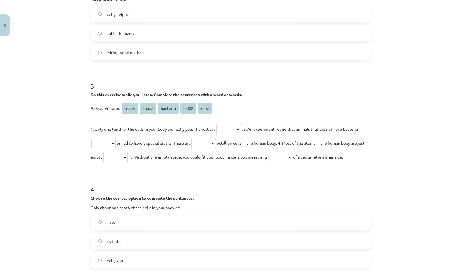
scroll to position [415, 0]
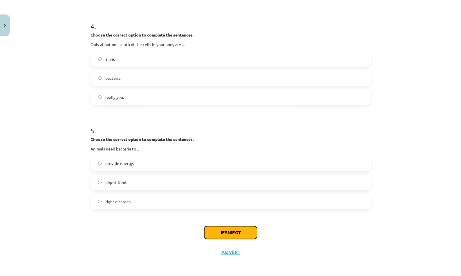
click at [232, 231] on button "Iesniegt" at bounding box center [230, 232] width 53 height 13
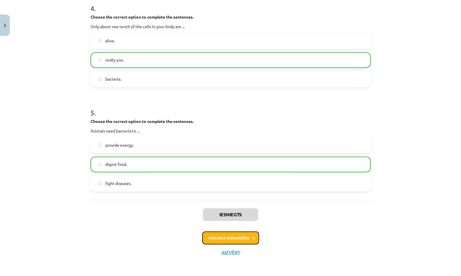
click at [236, 234] on button "Nākamā nodarbība" at bounding box center [230, 237] width 57 height 13
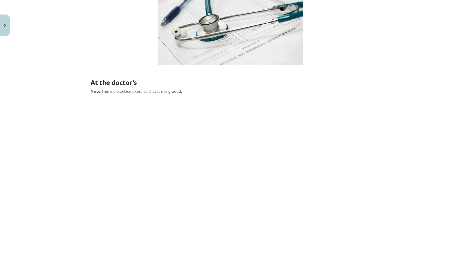
scroll to position [189, 0]
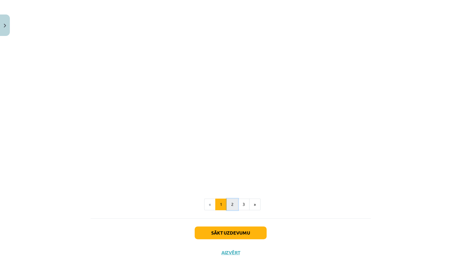
click at [230, 201] on button "2" at bounding box center [232, 205] width 12 height 12
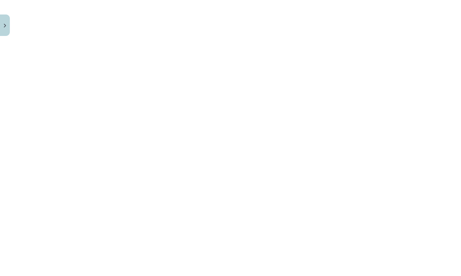
scroll to position [848, 0]
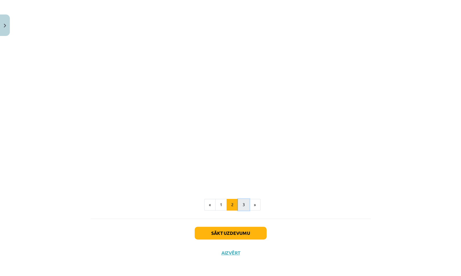
click at [239, 204] on button "3" at bounding box center [244, 205] width 12 height 12
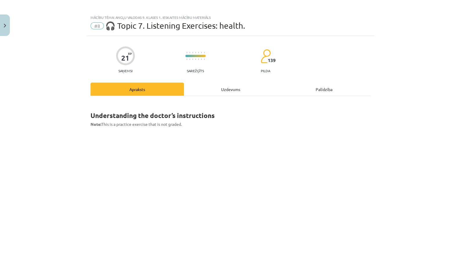
scroll to position [0, 0]
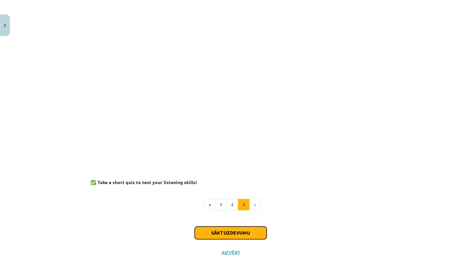
click at [255, 232] on button "Sākt uzdevumu" at bounding box center [230, 232] width 72 height 13
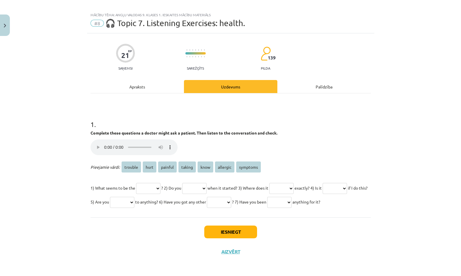
click at [154, 183] on select "******* **** ******* ****** **** ******** ********" at bounding box center [148, 188] width 24 height 11
select select "****"
click at [136, 183] on select "******* **** ******* ****** **** ******** ********" at bounding box center [148, 188] width 24 height 11
click at [232, 233] on button "Iesniegt" at bounding box center [230, 231] width 53 height 13
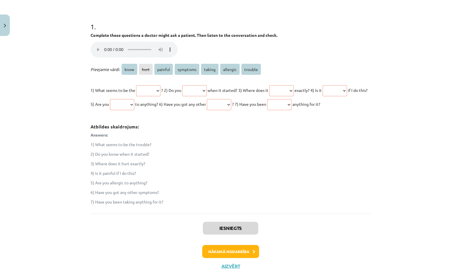
scroll to position [131, 0]
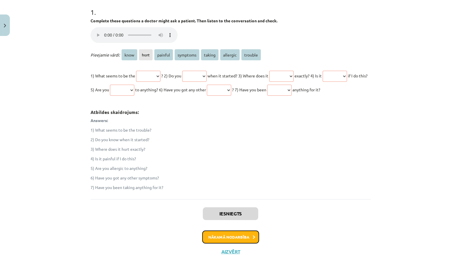
click at [220, 238] on button "Nākamā nodarbība" at bounding box center [230, 236] width 57 height 13
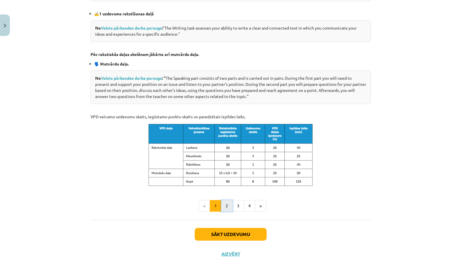
click at [227, 204] on button "2" at bounding box center [227, 206] width 12 height 12
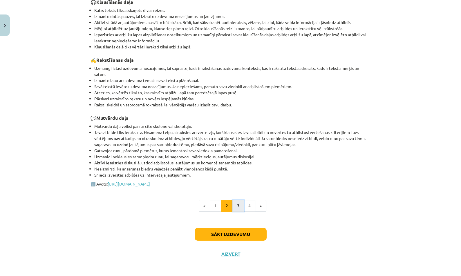
click at [232, 209] on button "3" at bounding box center [238, 206] width 12 height 12
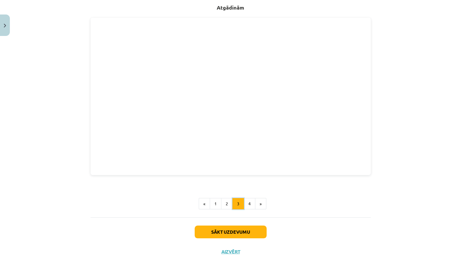
scroll to position [103, 0]
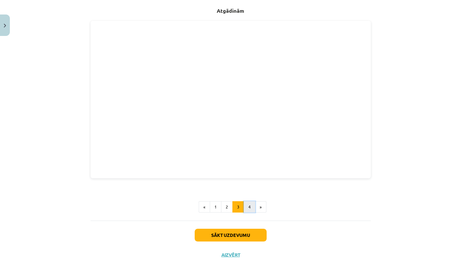
click at [244, 209] on button "4" at bounding box center [249, 207] width 12 height 12
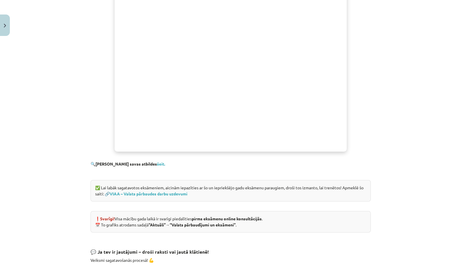
scroll to position [337, 0]
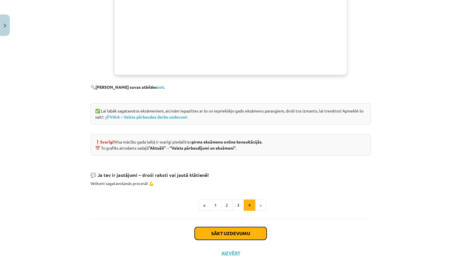
click at [250, 227] on button "Sākt uzdevumu" at bounding box center [230, 233] width 72 height 13
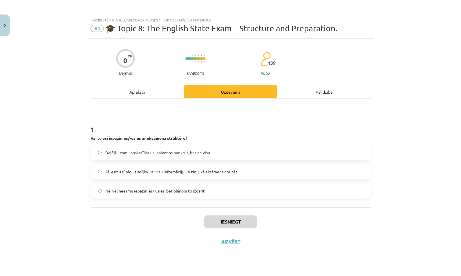
click at [236, 157] on label "Daļēji – esmu apskatījis/-usi galvenos punktus, bet ne visu" at bounding box center [230, 152] width 279 height 14
click at [245, 218] on button "Iesniegt" at bounding box center [230, 221] width 53 height 13
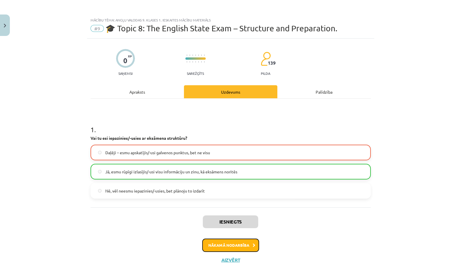
click at [245, 246] on button "Nākamā nodarbība" at bounding box center [230, 245] width 57 height 13
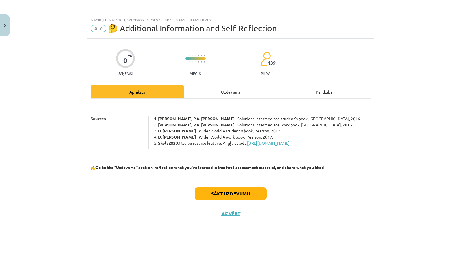
click at [233, 96] on div "Uzdevums" at bounding box center [230, 91] width 93 height 13
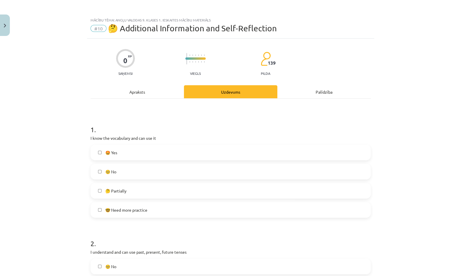
click at [182, 154] on label "🤩 Yes" at bounding box center [230, 152] width 279 height 14
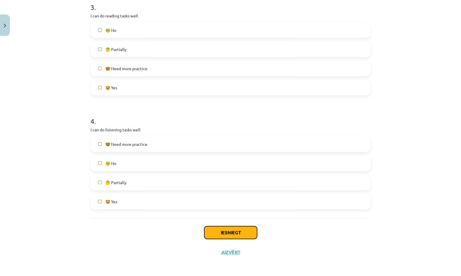
click at [221, 230] on button "Iesniegt" at bounding box center [230, 232] width 53 height 13
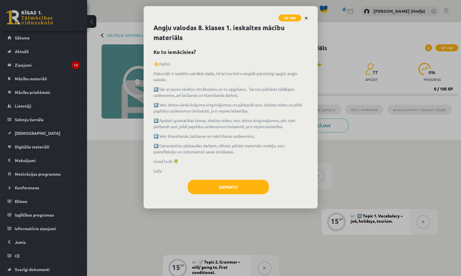
click at [307, 16] on link "Close" at bounding box center [306, 17] width 10 height 11
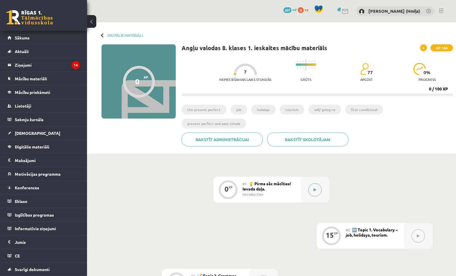
click at [319, 183] on button at bounding box center [314, 189] width 13 height 13
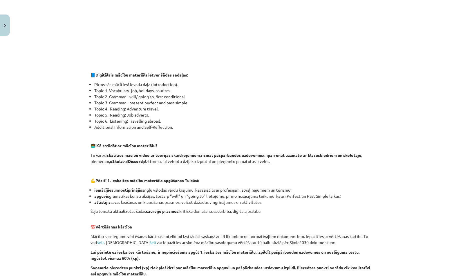
scroll to position [341, 0]
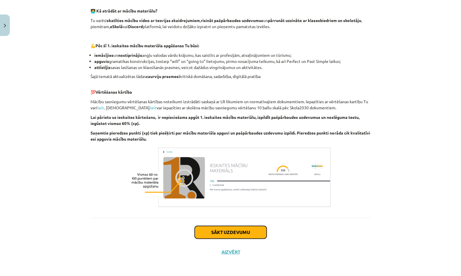
click at [241, 231] on button "Sākt uzdevumu" at bounding box center [230, 232] width 72 height 13
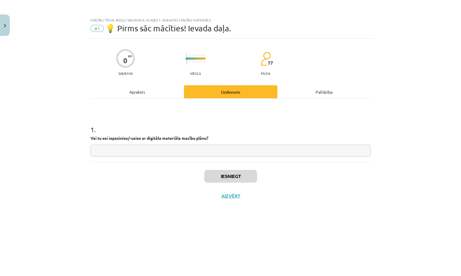
click at [241, 150] on input "text" at bounding box center [230, 151] width 280 height 12
type input "**"
click at [238, 176] on button "Iesniegt" at bounding box center [230, 176] width 53 height 13
click at [218, 201] on button "Nākamā nodarbība" at bounding box center [230, 199] width 57 height 13
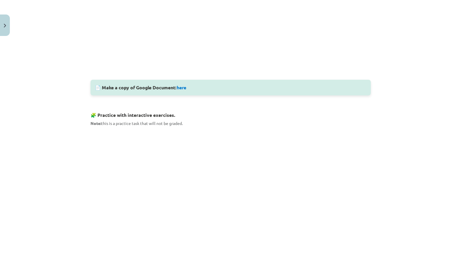
scroll to position [259, 0]
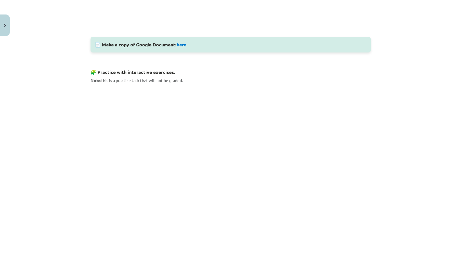
click at [182, 44] on link "here" at bounding box center [182, 44] width 10 height 6
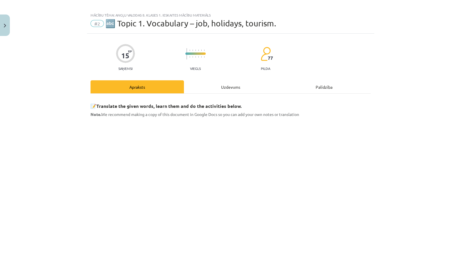
scroll to position [0, 0]
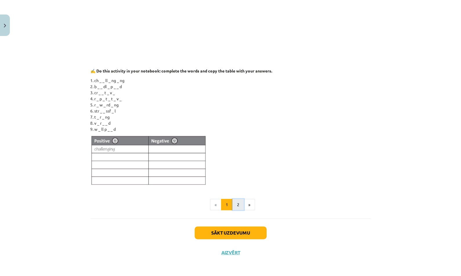
click at [238, 205] on button "2" at bounding box center [238, 205] width 12 height 12
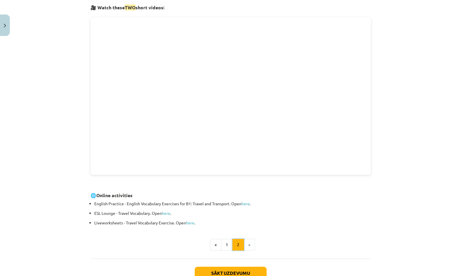
scroll to position [103, 0]
click at [252, 269] on button "Sākt uzdevumu" at bounding box center [230, 273] width 72 height 13
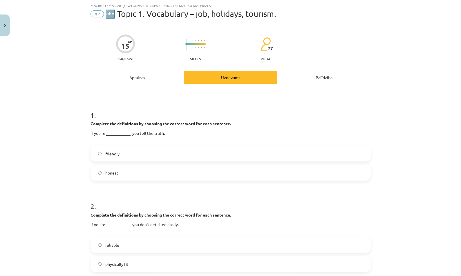
click at [225, 148] on label "friendly" at bounding box center [230, 153] width 279 height 14
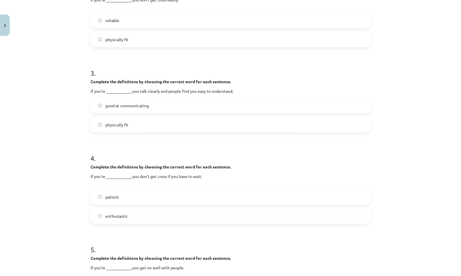
scroll to position [345, 0]
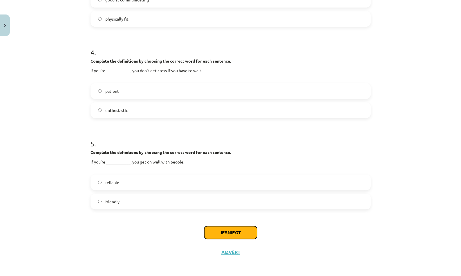
click at [240, 232] on button "Iesniegt" at bounding box center [230, 232] width 53 height 13
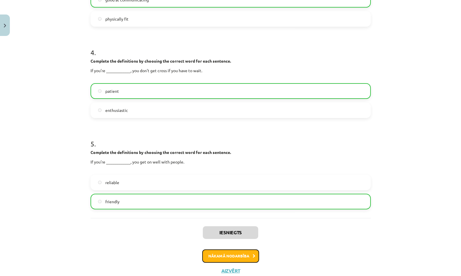
click at [252, 254] on icon at bounding box center [253, 256] width 3 height 4
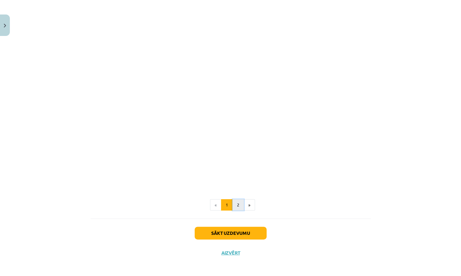
click at [236, 206] on button "2" at bounding box center [238, 205] width 12 height 12
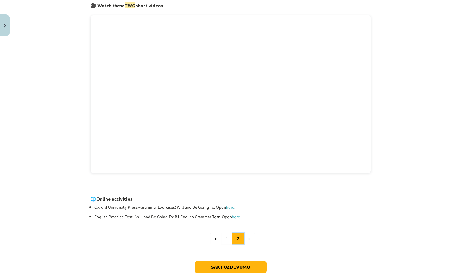
scroll to position [103, 0]
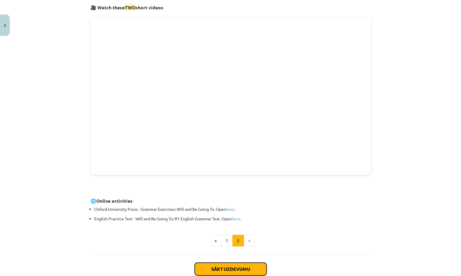
click at [249, 264] on button "Sākt uzdevumu" at bounding box center [230, 269] width 72 height 13
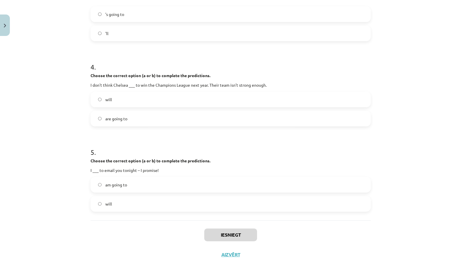
scroll to position [339, 0]
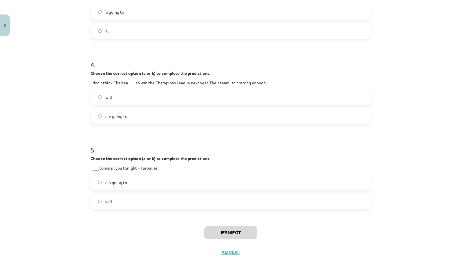
click at [230, 184] on label "am going to" at bounding box center [230, 182] width 279 height 14
click at [243, 231] on button "Iesniegt" at bounding box center [230, 232] width 53 height 13
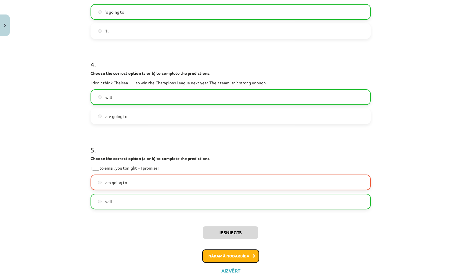
click at [246, 256] on button "Nākamā nodarbība" at bounding box center [230, 255] width 57 height 13
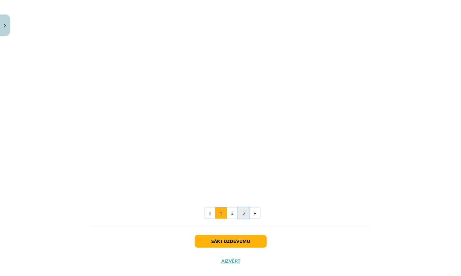
click at [238, 210] on button "3" at bounding box center [244, 213] width 12 height 12
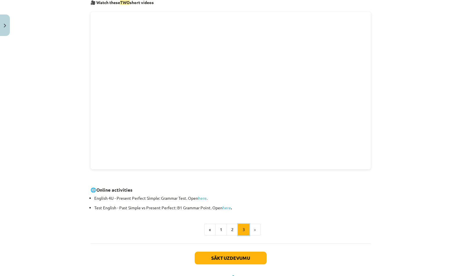
scroll to position [103, 0]
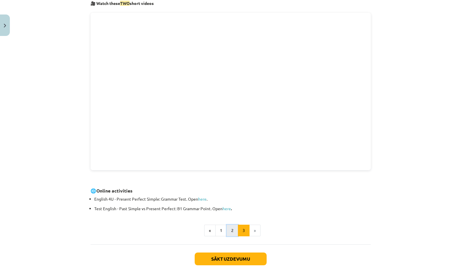
click at [232, 230] on button "2" at bounding box center [232, 231] width 12 height 12
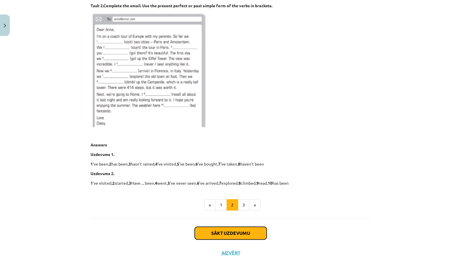
click at [247, 233] on button "Sākt uzdevumu" at bounding box center [230, 233] width 72 height 13
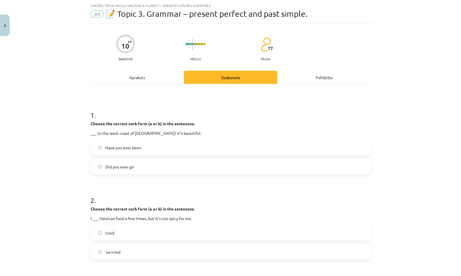
click at [221, 145] on label "Have you ever been" at bounding box center [230, 147] width 279 height 14
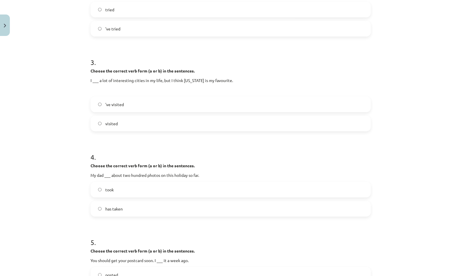
scroll to position [330, 0]
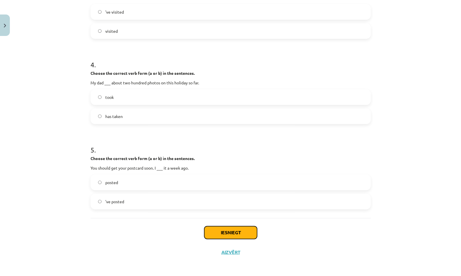
click at [235, 238] on button "Iesniegt" at bounding box center [230, 232] width 53 height 13
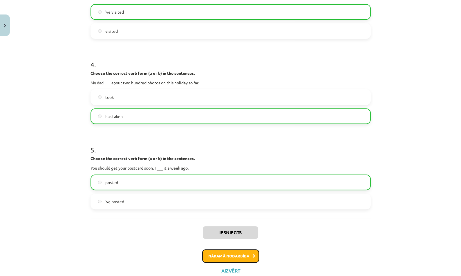
click at [234, 256] on button "Nākamā nodarbība" at bounding box center [230, 255] width 57 height 13
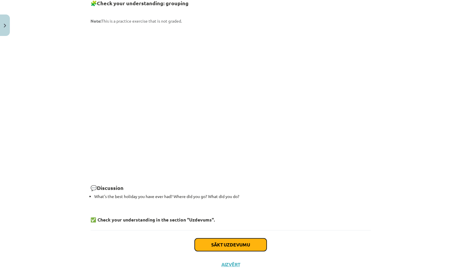
click at [263, 238] on button "Sākt uzdevumu" at bounding box center [230, 244] width 72 height 13
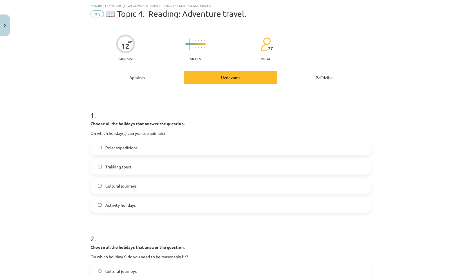
click at [269, 171] on label "Trekking tours" at bounding box center [230, 166] width 279 height 14
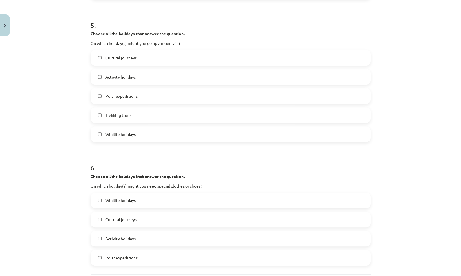
scroll to position [712, 0]
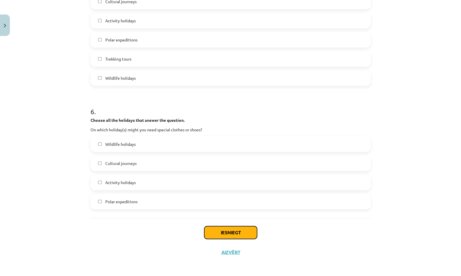
click at [247, 235] on button "Iesniegt" at bounding box center [230, 232] width 53 height 13
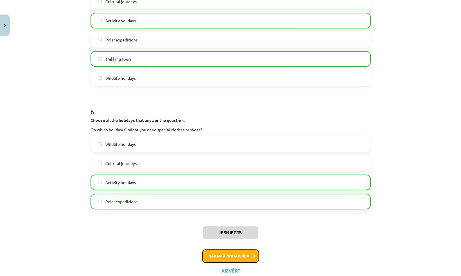
click at [224, 249] on button "Nākamā nodarbība" at bounding box center [230, 255] width 57 height 13
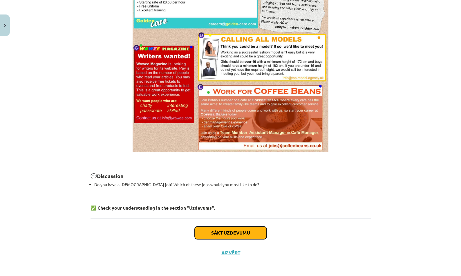
click at [239, 230] on button "Sākt uzdevumu" at bounding box center [230, 232] width 72 height 13
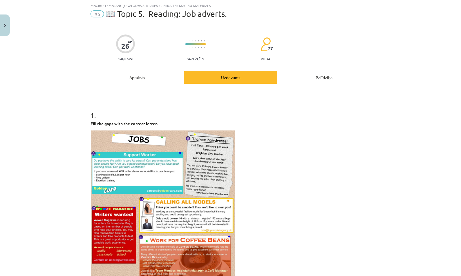
scroll to position [239, 0]
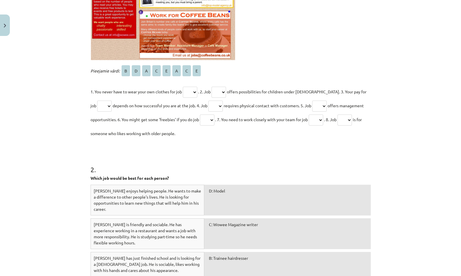
click at [215, 105] on select "* * * * * * * *" at bounding box center [215, 106] width 14 height 11
select select "*"
click at [208, 101] on select "* * * * * * * *" at bounding box center [215, 106] width 14 height 11
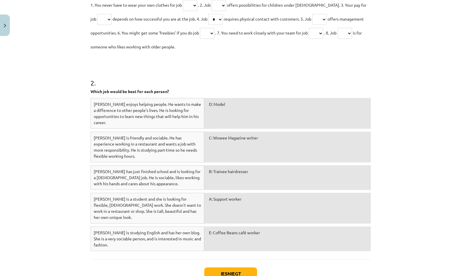
scroll to position [347, 0]
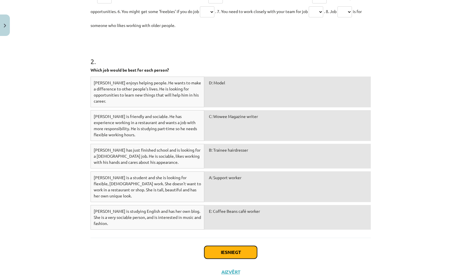
click at [229, 246] on button "Iesniegt" at bounding box center [230, 252] width 53 height 13
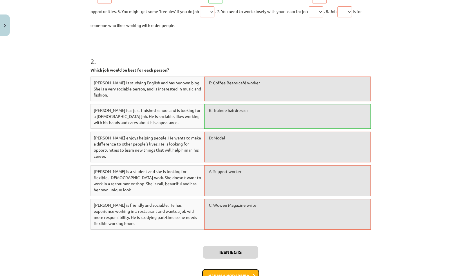
click at [232, 269] on button "Nākamā nodarbība" at bounding box center [230, 275] width 57 height 13
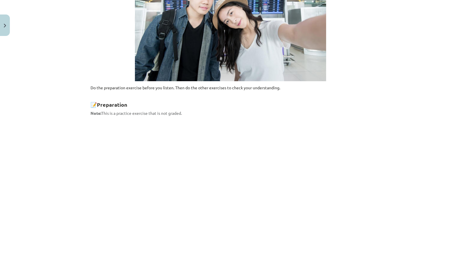
scroll to position [363, 0]
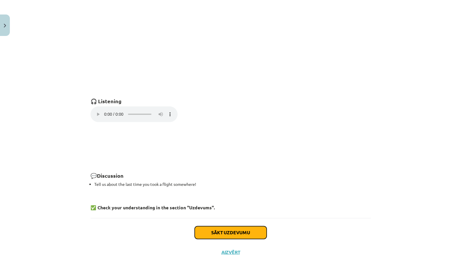
click at [226, 232] on button "Sākt uzdevumu" at bounding box center [230, 232] width 72 height 13
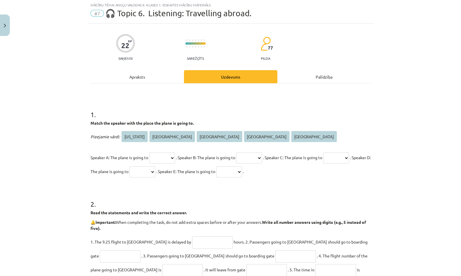
scroll to position [14, 0]
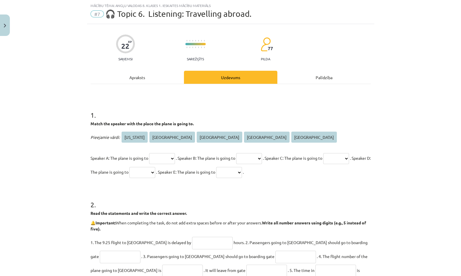
click at [155, 175] on select "******** **** ***** ********* ******" at bounding box center [142, 172] width 26 height 11
select select "****"
click at [155, 167] on select "******** **** ***** ********* ******" at bounding box center [142, 172] width 26 height 11
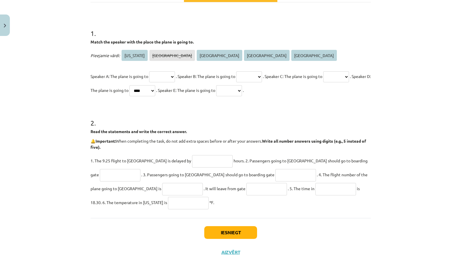
click at [233, 239] on div "Iesniegt Aizvērt" at bounding box center [230, 238] width 280 height 41
click at [240, 230] on button "Iesniegt" at bounding box center [230, 232] width 53 height 13
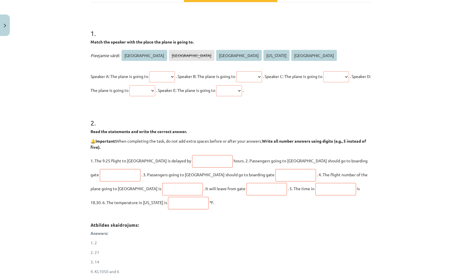
scroll to position [199, 0]
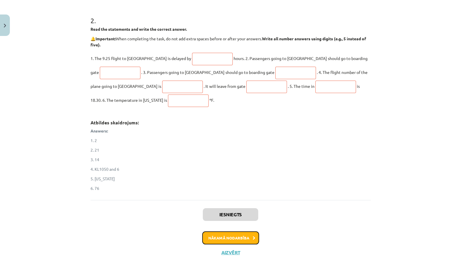
click at [236, 237] on button "Nākamā nodarbība" at bounding box center [230, 237] width 57 height 13
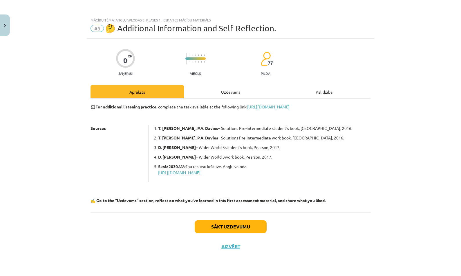
click at [238, 89] on div "Uzdevums" at bounding box center [230, 91] width 93 height 13
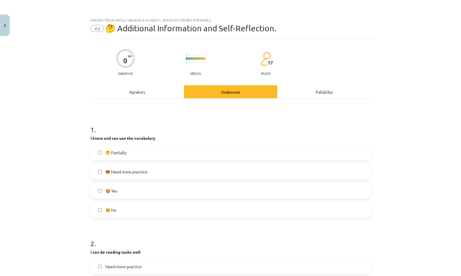
click at [183, 159] on label "🤔 Partially" at bounding box center [230, 152] width 279 height 14
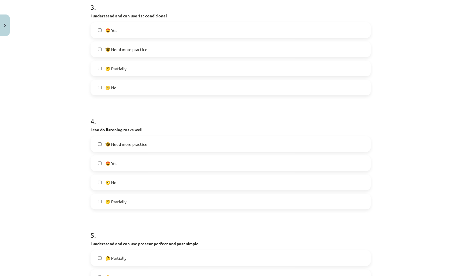
scroll to position [578, 0]
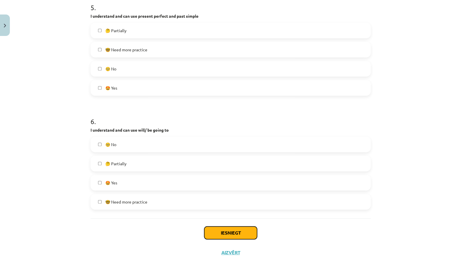
click at [229, 233] on button "Iesniegt" at bounding box center [230, 232] width 53 height 13
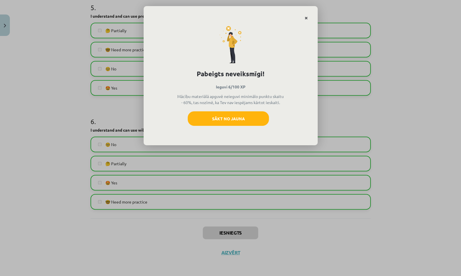
click at [307, 17] on icon "Close" at bounding box center [305, 18] width 3 height 4
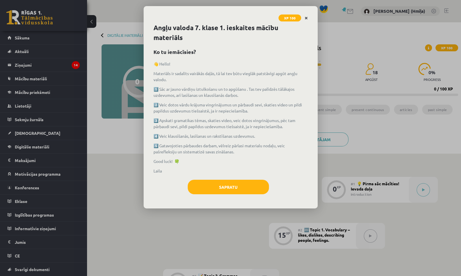
click at [304, 15] on link "Close" at bounding box center [306, 17] width 10 height 11
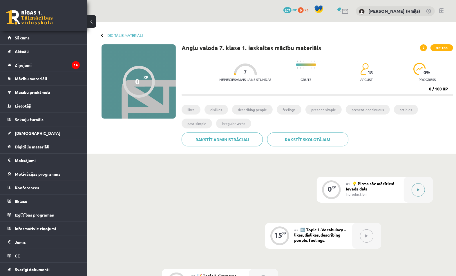
click at [420, 194] on button at bounding box center [417, 189] width 13 height 13
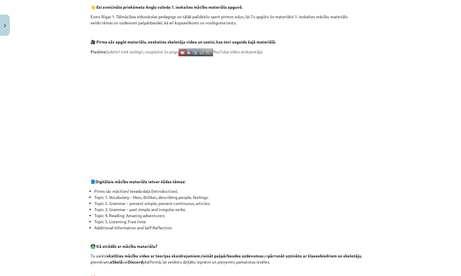
scroll to position [285, 0]
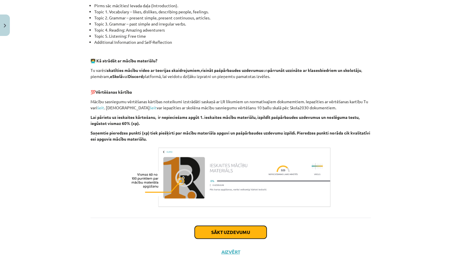
click at [257, 230] on button "Sākt uzdevumu" at bounding box center [230, 232] width 72 height 13
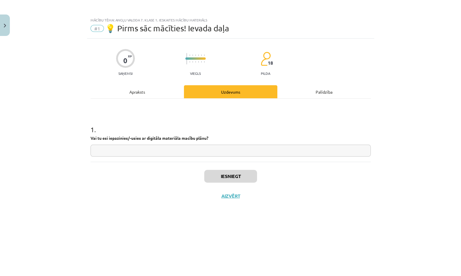
click at [251, 152] on input "text" at bounding box center [230, 151] width 280 height 12
type input "**"
click at [248, 175] on button "Iesniegt" at bounding box center [230, 176] width 53 height 13
click at [240, 199] on button "Nākamā nodarbība" at bounding box center [230, 199] width 57 height 13
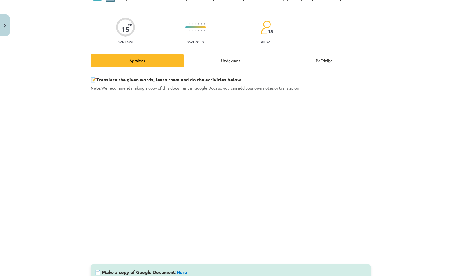
scroll to position [65, 0]
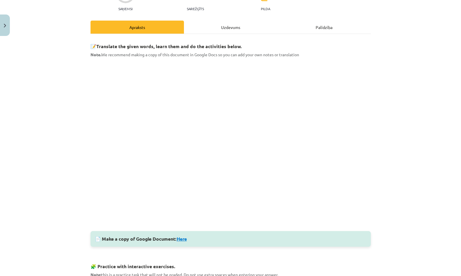
click at [179, 241] on link "Here" at bounding box center [182, 239] width 10 height 6
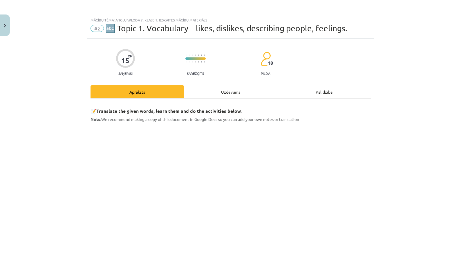
click at [410, 124] on div "Mācību tēma: Angļu valoda 7. klase 1. ieskaites mācību materiāls #2 🔤 Topic 1. …" at bounding box center [230, 138] width 461 height 276
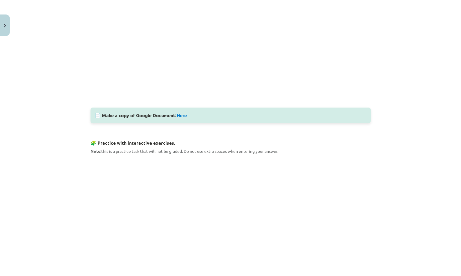
scroll to position [294, 0]
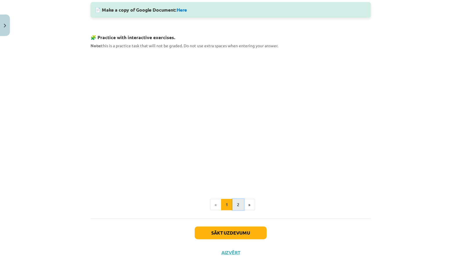
click at [236, 205] on button "2" at bounding box center [238, 205] width 12 height 12
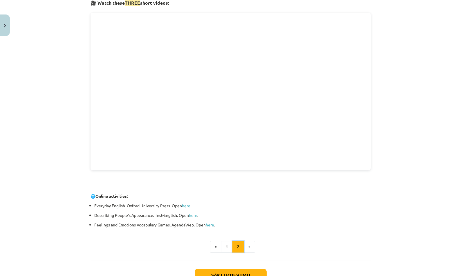
scroll to position [103, 0]
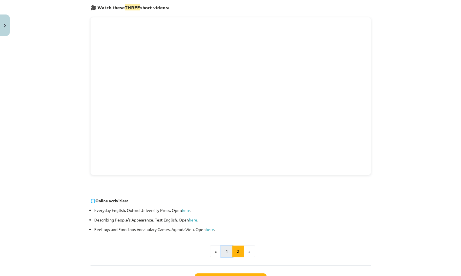
click at [225, 250] on button "1" at bounding box center [227, 251] width 12 height 12
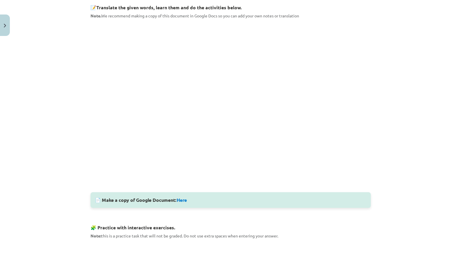
scroll to position [102, 0]
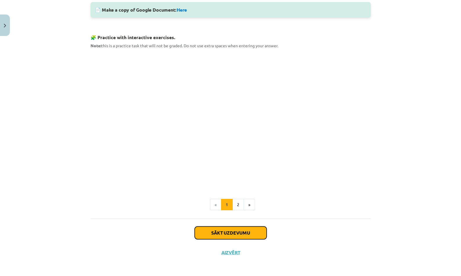
click at [257, 233] on button "Sākt uzdevumu" at bounding box center [230, 232] width 72 height 13
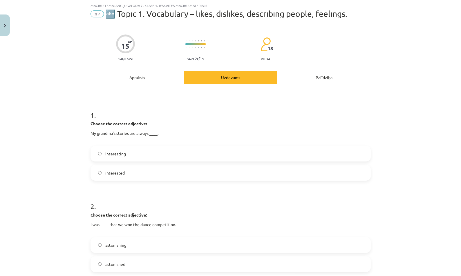
click at [230, 160] on label "interesting" at bounding box center [230, 153] width 279 height 14
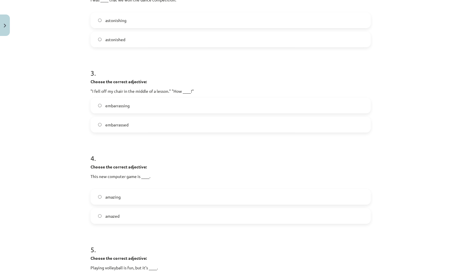
scroll to position [345, 0]
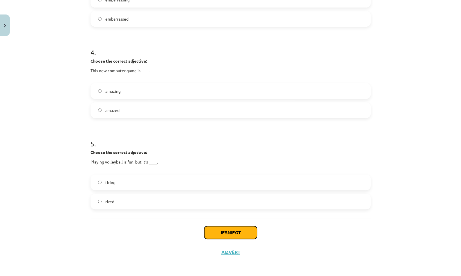
click at [236, 228] on button "Iesniegt" at bounding box center [230, 232] width 53 height 13
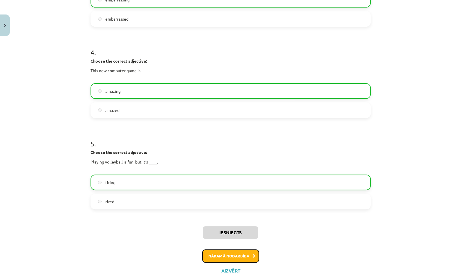
click at [233, 255] on button "Nākamā nodarbība" at bounding box center [230, 255] width 57 height 13
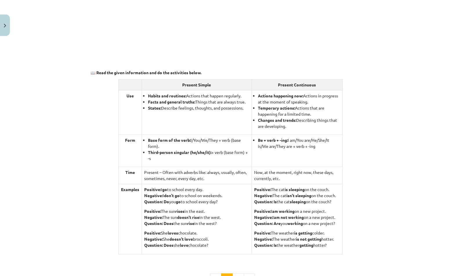
scroll to position [519, 0]
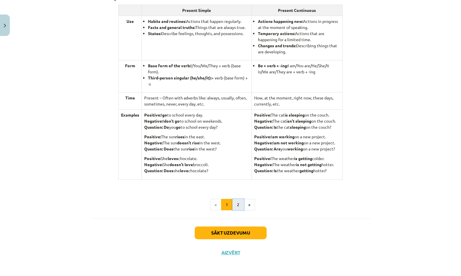
click at [238, 206] on button "2" at bounding box center [238, 205] width 12 height 12
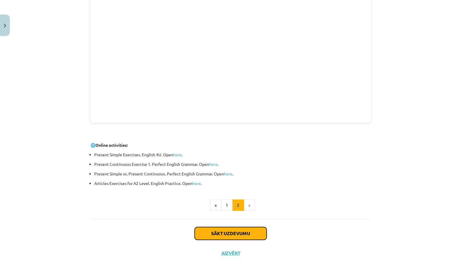
click at [238, 233] on button "Sākt uzdevumu" at bounding box center [230, 233] width 72 height 13
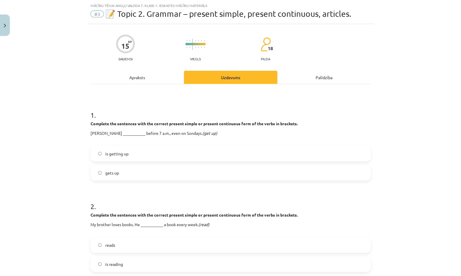
click at [250, 157] on label "is getting up" at bounding box center [230, 153] width 279 height 14
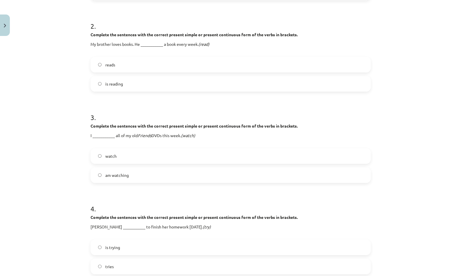
scroll to position [351, 0]
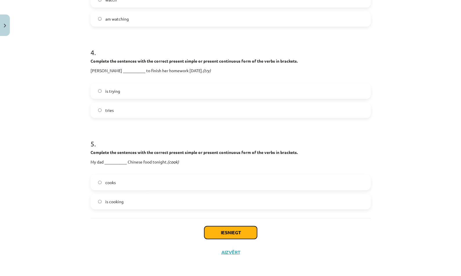
click at [239, 227] on button "Iesniegt" at bounding box center [230, 232] width 53 height 13
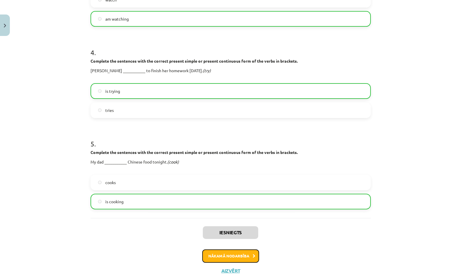
click at [244, 251] on button "Nākamā nodarbība" at bounding box center [230, 255] width 57 height 13
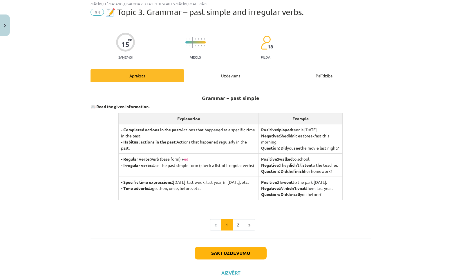
scroll to position [14, 0]
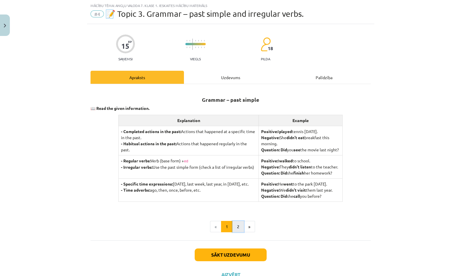
click at [234, 232] on button "2" at bounding box center [238, 227] width 12 height 12
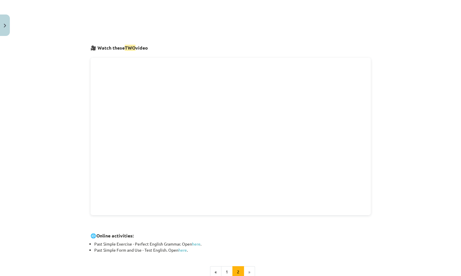
scroll to position [760, 0]
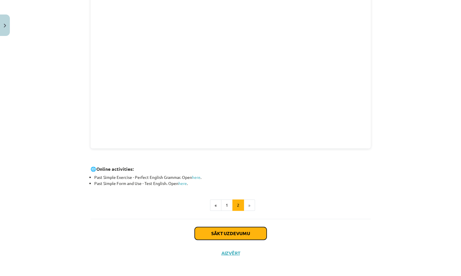
click at [233, 229] on button "Sākt uzdevumu" at bounding box center [230, 233] width 72 height 13
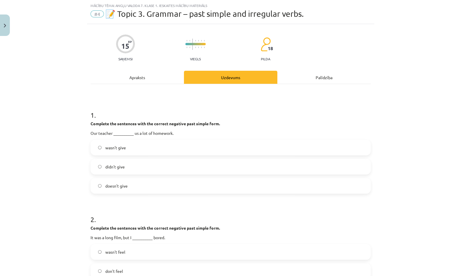
click at [216, 164] on label "didn't give" at bounding box center [230, 166] width 279 height 14
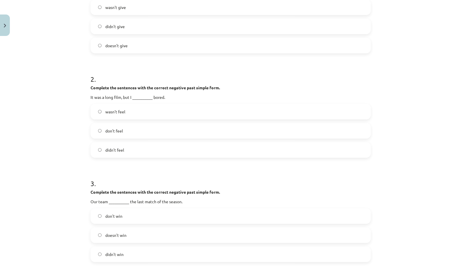
scroll to position [416, 0]
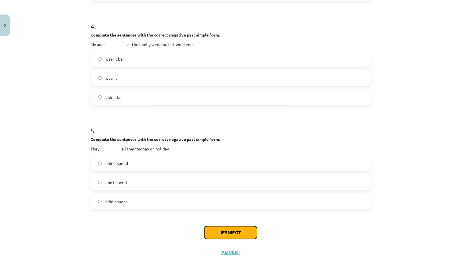
click at [236, 230] on button "Iesniegt" at bounding box center [230, 232] width 53 height 13
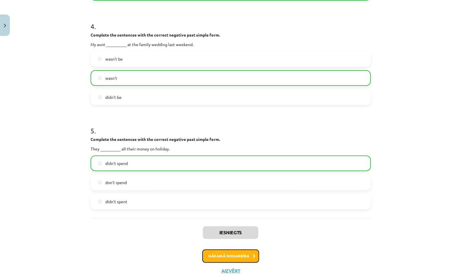
click at [243, 252] on button "Nākamā nodarbība" at bounding box center [230, 255] width 57 height 13
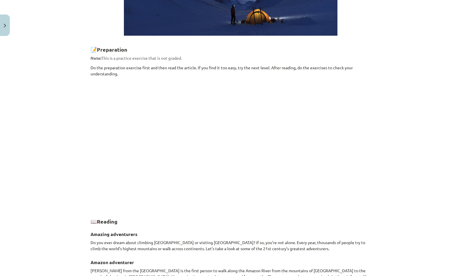
scroll to position [284, 0]
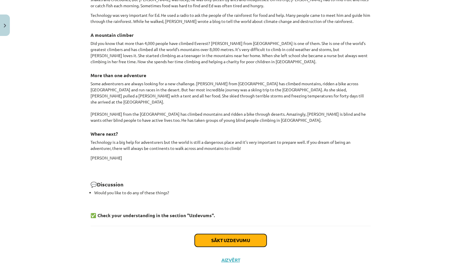
click at [251, 234] on button "Sākt uzdevumu" at bounding box center [230, 240] width 72 height 13
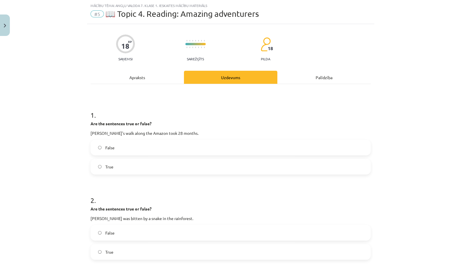
click at [248, 170] on label "True" at bounding box center [230, 166] width 279 height 14
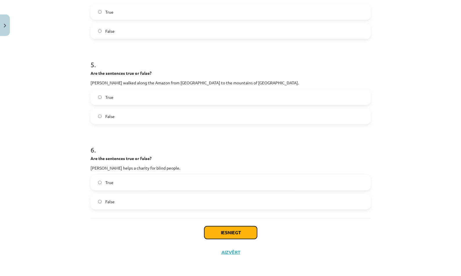
click at [246, 237] on button "Iesniegt" at bounding box center [230, 232] width 53 height 13
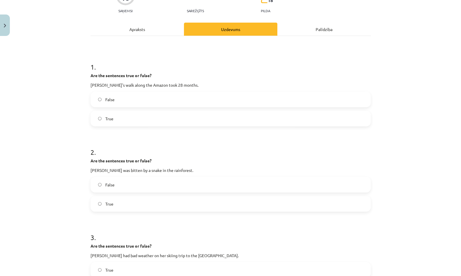
scroll to position [0, 0]
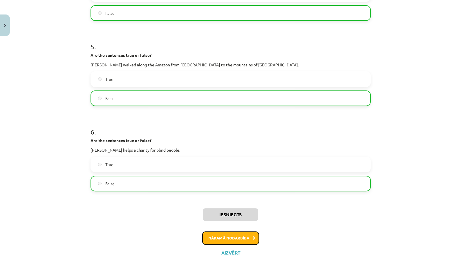
click at [240, 235] on button "Nākamā nodarbība" at bounding box center [230, 237] width 57 height 13
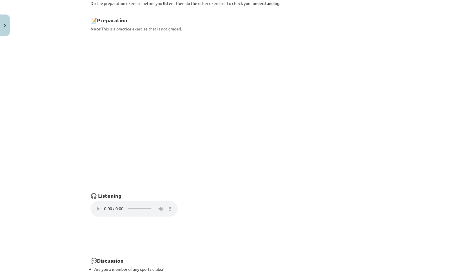
scroll to position [344, 0]
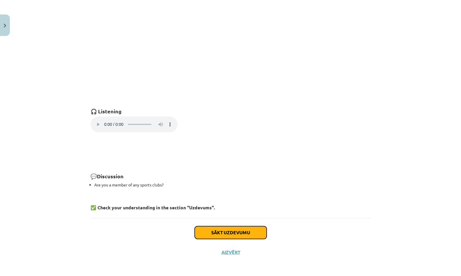
click at [228, 231] on button "Sākt uzdevumu" at bounding box center [230, 232] width 72 height 13
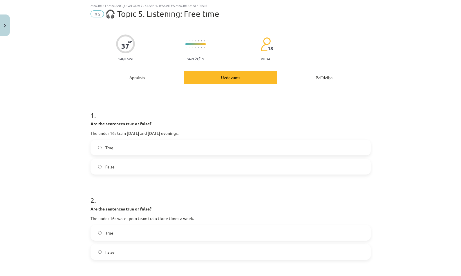
click at [220, 164] on label "False" at bounding box center [230, 166] width 279 height 14
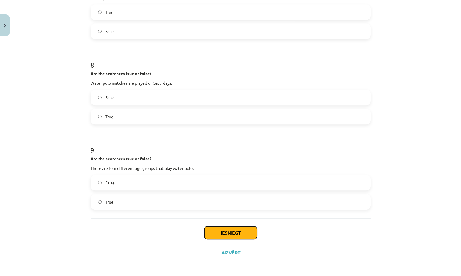
click at [217, 232] on button "Iesniegt" at bounding box center [230, 232] width 53 height 13
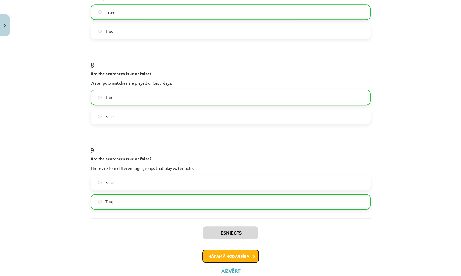
click at [243, 256] on button "Nākamā nodarbība" at bounding box center [230, 256] width 57 height 13
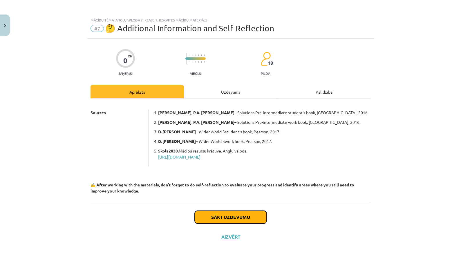
click at [215, 216] on button "Sākt uzdevumu" at bounding box center [230, 217] width 72 height 13
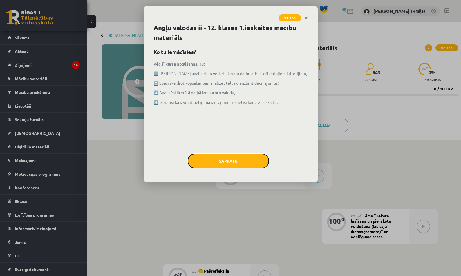
click at [249, 158] on button "Sapratu" at bounding box center [228, 161] width 81 height 14
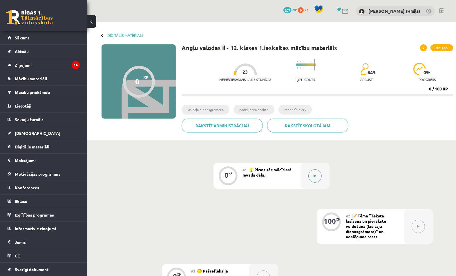
click at [313, 170] on button at bounding box center [314, 175] width 13 height 13
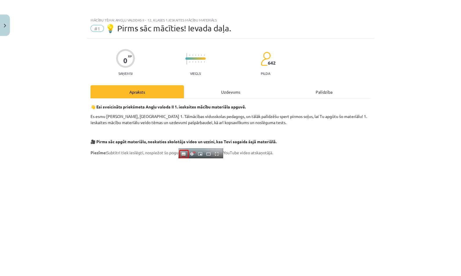
scroll to position [334, 0]
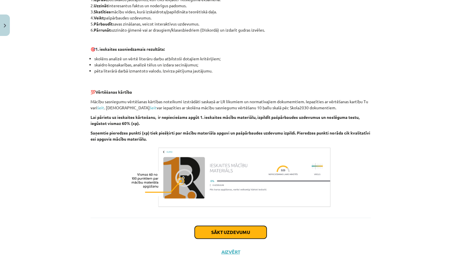
click at [224, 237] on button "Sākt uzdevumu" at bounding box center [230, 232] width 72 height 13
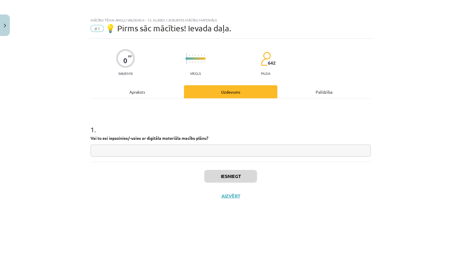
scroll to position [0, 0]
click at [226, 152] on input "text" at bounding box center [230, 151] width 280 height 12
type input "***"
click at [232, 179] on button "Iesniegt" at bounding box center [230, 176] width 53 height 13
click at [239, 199] on button "Nākamā nodarbība" at bounding box center [230, 199] width 57 height 13
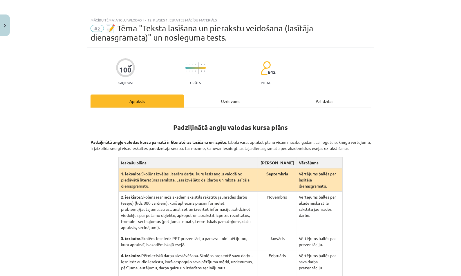
scroll to position [84, 0]
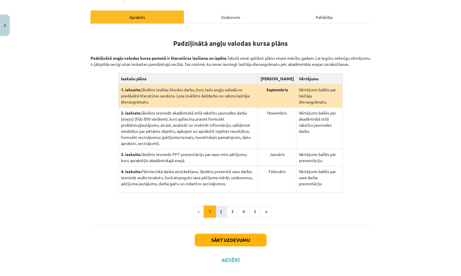
click at [210, 209] on button "1" at bounding box center [210, 212] width 12 height 12
click at [216, 207] on button "2" at bounding box center [221, 212] width 12 height 12
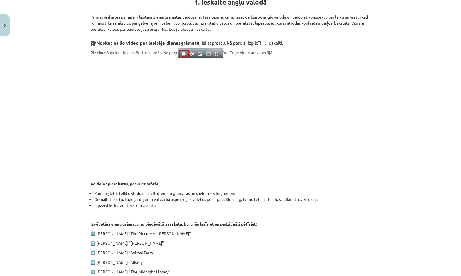
scroll to position [223, 0]
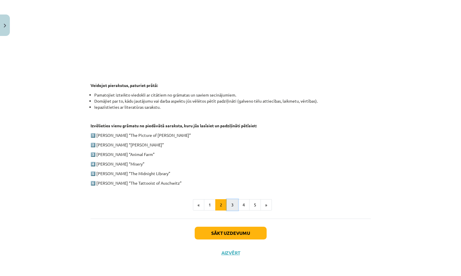
click at [229, 202] on button "3" at bounding box center [232, 205] width 12 height 12
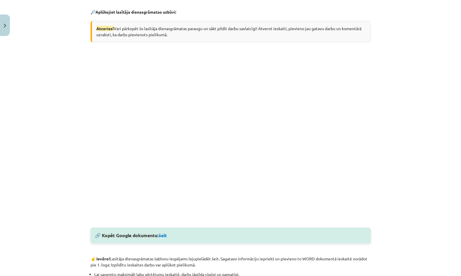
scroll to position [112, 0]
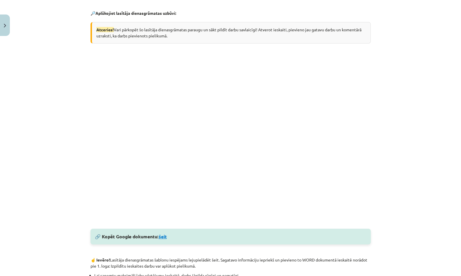
click at [163, 236] on link "šeit" at bounding box center [163, 236] width 8 height 6
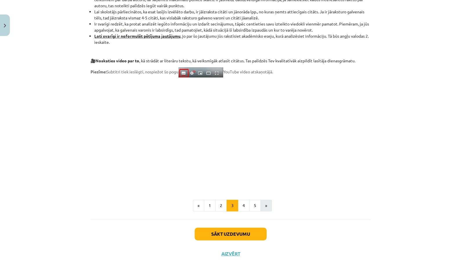
scroll to position [420, 0]
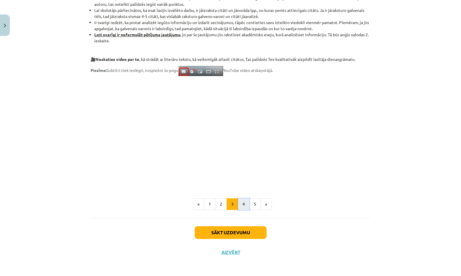
click at [243, 207] on button "4" at bounding box center [244, 204] width 12 height 12
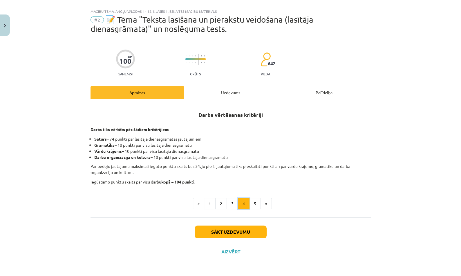
scroll to position [8, 0]
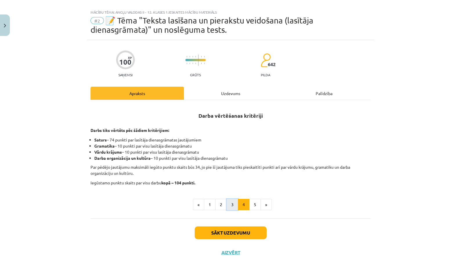
click at [226, 202] on button "3" at bounding box center [232, 205] width 12 height 12
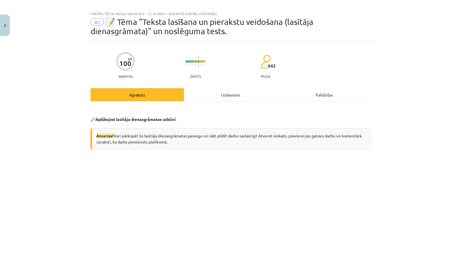
scroll to position [0, 0]
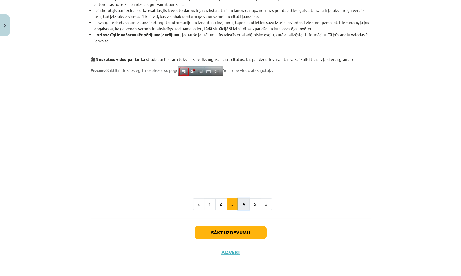
click at [242, 204] on button "4" at bounding box center [244, 204] width 12 height 12
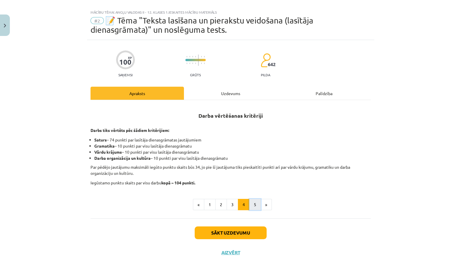
click at [252, 204] on button "5" at bounding box center [255, 205] width 12 height 12
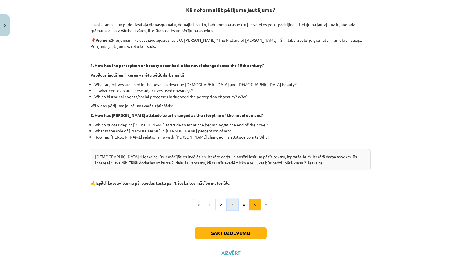
click at [231, 205] on button "3" at bounding box center [232, 205] width 12 height 12
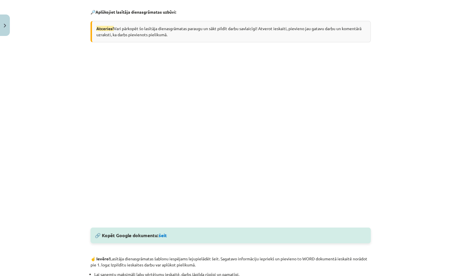
scroll to position [112, 0]
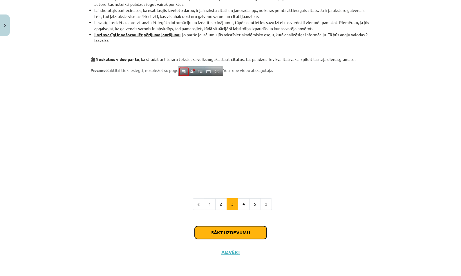
click at [245, 238] on button "Sākt uzdevumu" at bounding box center [230, 232] width 72 height 13
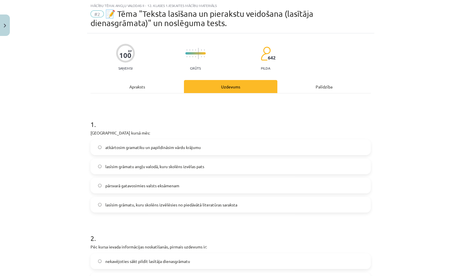
click at [235, 170] on label "lasīsim grāmatu angļu valodā, kuru skolēns izvēlas pats" at bounding box center [230, 166] width 279 height 14
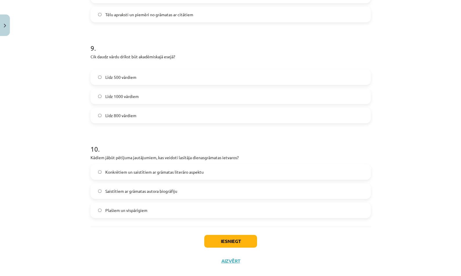
scroll to position [857, 0]
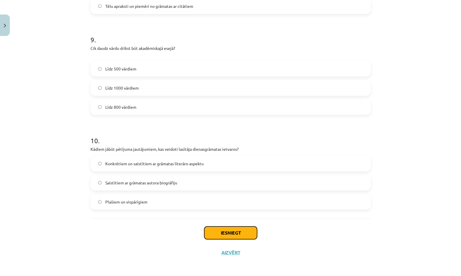
click at [245, 230] on button "Iesniegt" at bounding box center [230, 232] width 53 height 13
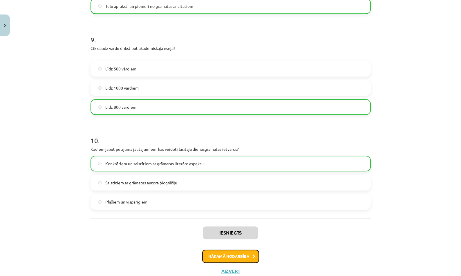
click at [234, 261] on button "Nākamā nodarbība" at bounding box center [230, 256] width 57 height 13
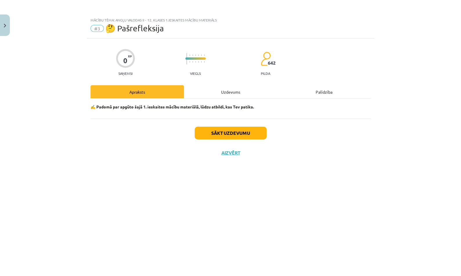
click at [234, 87] on div "Uzdevums" at bounding box center [230, 91] width 93 height 13
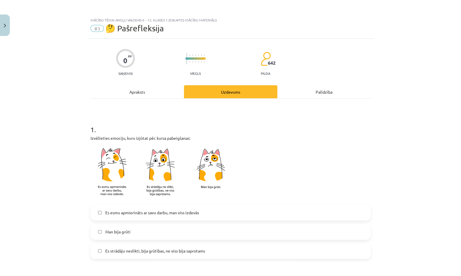
click at [228, 217] on label "Es esmu apmierināts ar savu darbu, man viss izdevās" at bounding box center [230, 212] width 279 height 14
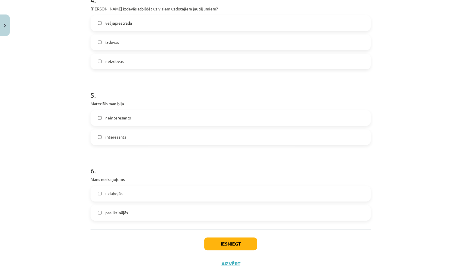
scroll to position [447, 0]
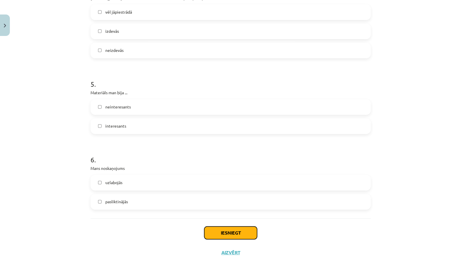
click at [238, 227] on button "Iesniegt" at bounding box center [230, 232] width 53 height 13
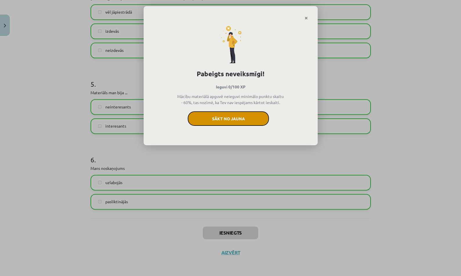
click at [250, 117] on button "Sākt no jauna" at bounding box center [228, 118] width 81 height 14
click at [308, 17] on link "Close" at bounding box center [306, 17] width 10 height 11
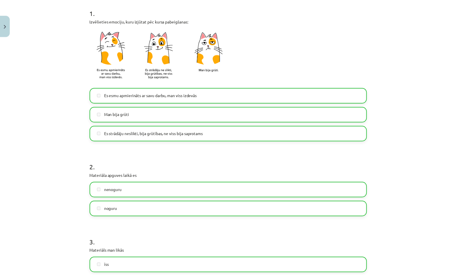
scroll to position [0, 0]
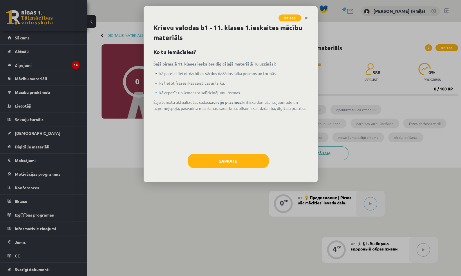
click at [245, 168] on div "Sapratu" at bounding box center [230, 163] width 154 height 19
click at [256, 163] on button "Sapratu" at bounding box center [228, 161] width 81 height 14
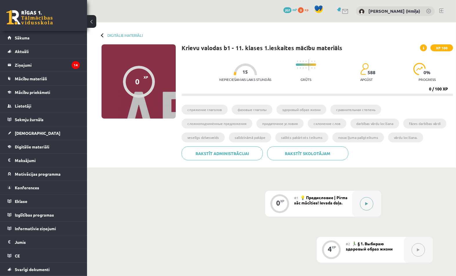
click at [360, 205] on div at bounding box center [366, 204] width 29 height 26
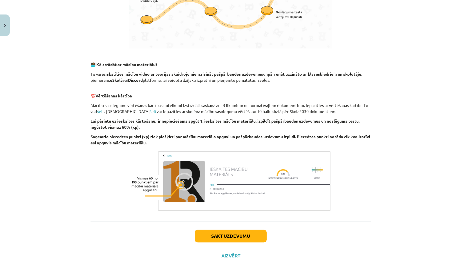
scroll to position [315, 0]
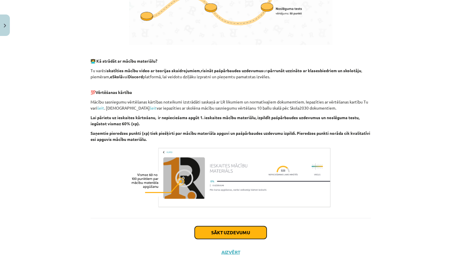
click at [252, 232] on button "Sākt uzdevumu" at bounding box center [230, 232] width 72 height 13
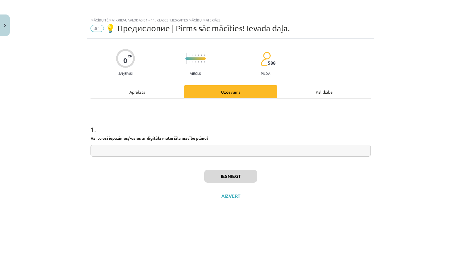
click at [239, 147] on input "text" at bounding box center [230, 151] width 280 height 12
type input "**"
click at [256, 179] on button "Iesniegt" at bounding box center [230, 176] width 53 height 13
click at [236, 201] on button "Nākamā nodarbība" at bounding box center [230, 199] width 57 height 13
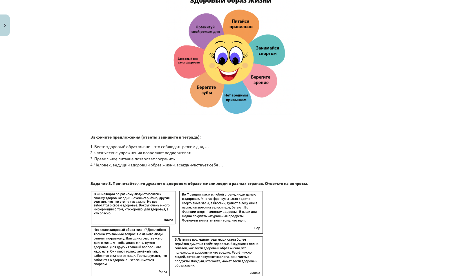
scroll to position [866, 0]
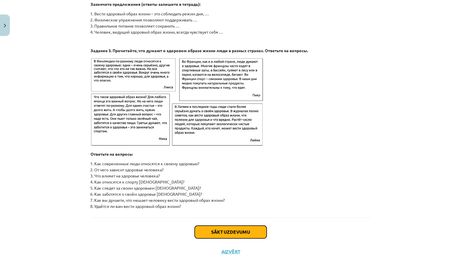
click at [240, 229] on button "Sākt uzdevumu" at bounding box center [230, 231] width 72 height 13
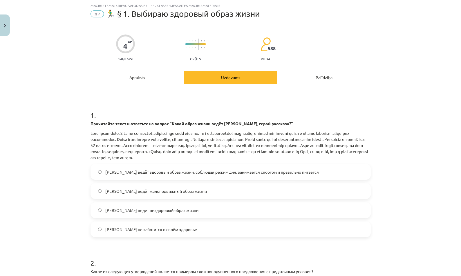
click at [227, 184] on label "Олег ведёт малоподвижный образ жизни" at bounding box center [230, 191] width 279 height 14
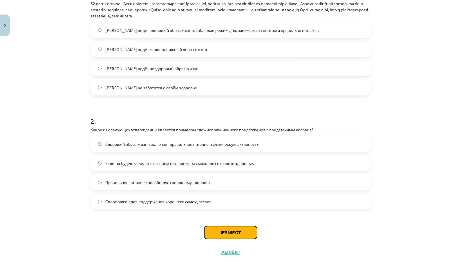
click at [239, 228] on button "Iesniegt" at bounding box center [230, 232] width 53 height 13
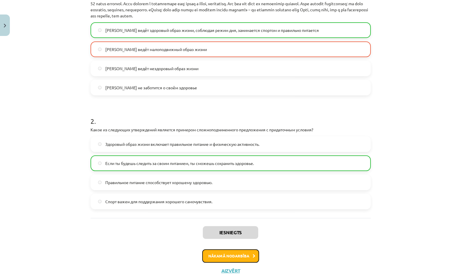
click at [253, 250] on button "Nākamā nodarbība" at bounding box center [230, 255] width 57 height 13
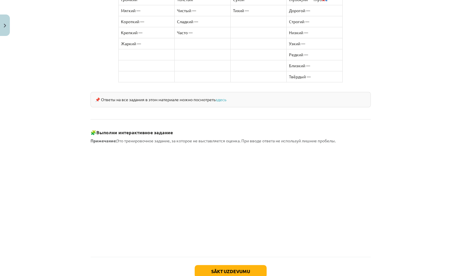
scroll to position [406, 0]
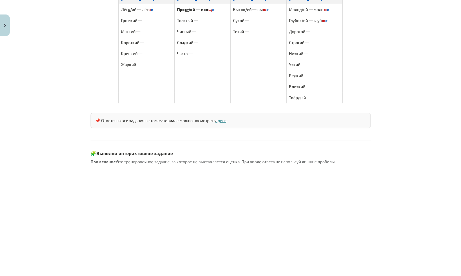
click at [223, 118] on link "здесь" at bounding box center [220, 120] width 11 height 5
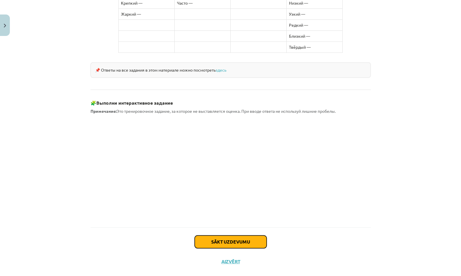
click at [244, 235] on button "Sākt uzdevumu" at bounding box center [230, 241] width 72 height 13
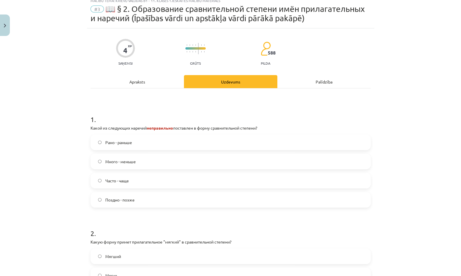
scroll to position [14, 0]
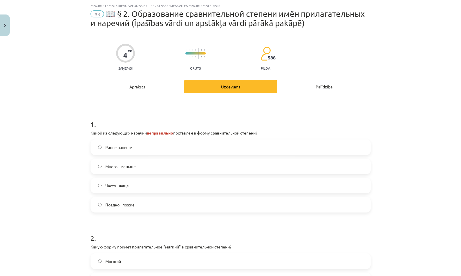
click at [246, 176] on div "Рано - раньше Много - меньше Часто - чаще Поздно - позже" at bounding box center [230, 175] width 280 height 73
click at [245, 180] on label "Часто - чаще" at bounding box center [230, 185] width 279 height 14
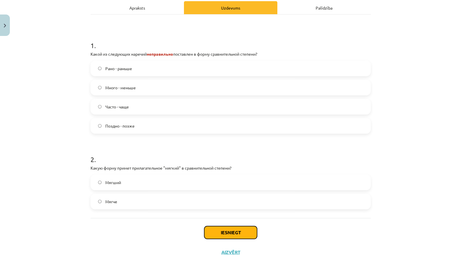
click at [247, 233] on button "Iesniegt" at bounding box center [230, 232] width 53 height 13
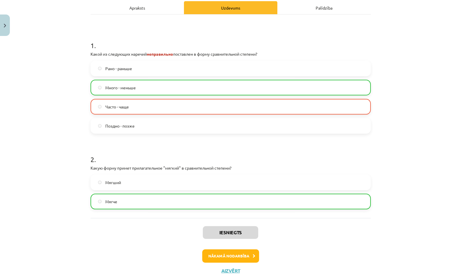
click at [238, 262] on div "Iesniegts Nākamā nodarbība Aizvērt" at bounding box center [230, 247] width 280 height 59
click at [243, 256] on button "Nākamā nodarbība" at bounding box center [230, 255] width 57 height 13
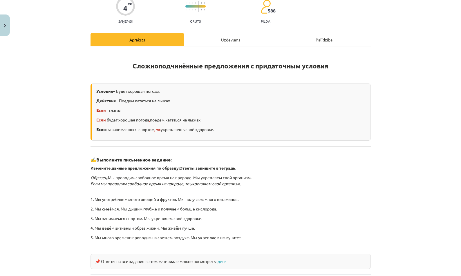
scroll to position [107, 0]
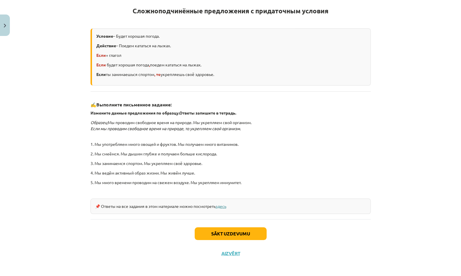
click at [219, 205] on link "здесь" at bounding box center [220, 205] width 11 height 5
click at [242, 229] on button "Sākt uzdevumu" at bounding box center [230, 233] width 72 height 13
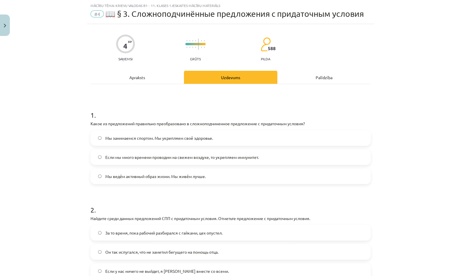
click at [255, 180] on label "Мы ведём активный образ жизни. Мы живём лучше." at bounding box center [230, 176] width 279 height 14
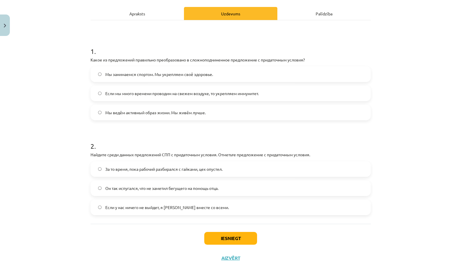
scroll to position [84, 0]
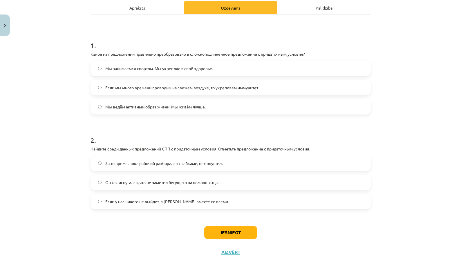
click at [227, 225] on div "Iesniegt Aizvērt" at bounding box center [230, 238] width 280 height 41
click at [227, 226] on button "Iesniegt" at bounding box center [230, 232] width 53 height 13
click at [241, 231] on button "Iesniegt" at bounding box center [230, 232] width 53 height 13
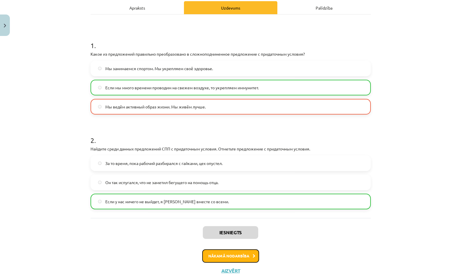
click at [245, 252] on button "Nākamā nodarbība" at bounding box center [230, 255] width 57 height 13
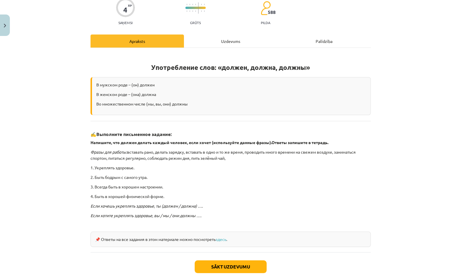
scroll to position [83, 0]
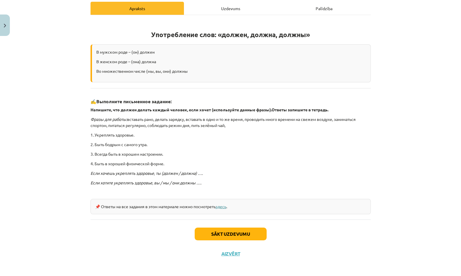
click at [224, 206] on link "здесь" at bounding box center [220, 206] width 11 height 5
click at [252, 234] on button "Sākt uzdevumu" at bounding box center [230, 234] width 72 height 13
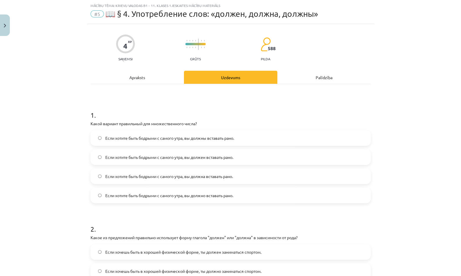
click at [236, 156] on label "Если хотите быть бодрыми с самого утра, вы должен вставать рано." at bounding box center [230, 157] width 279 height 14
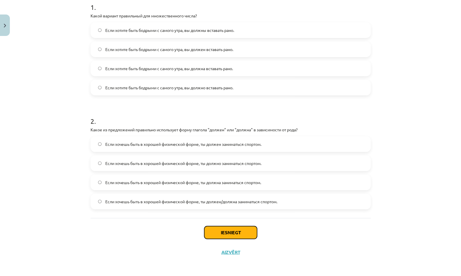
click at [245, 230] on button "Iesniegt" at bounding box center [230, 232] width 53 height 13
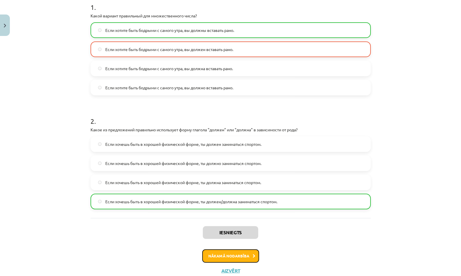
click at [248, 254] on button "Nākamā nodarbība" at bounding box center [230, 255] width 57 height 13
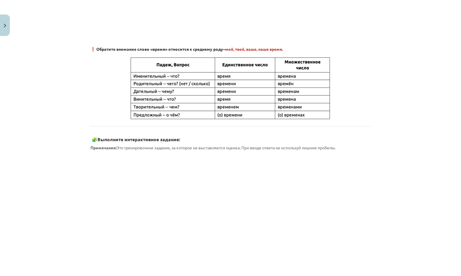
scroll to position [391, 0]
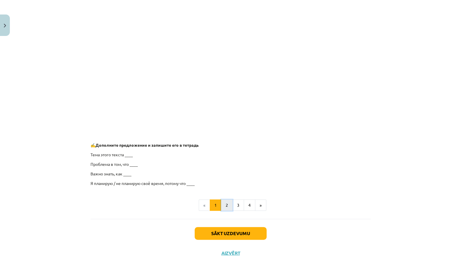
click at [223, 205] on button "2" at bounding box center [227, 205] width 12 height 12
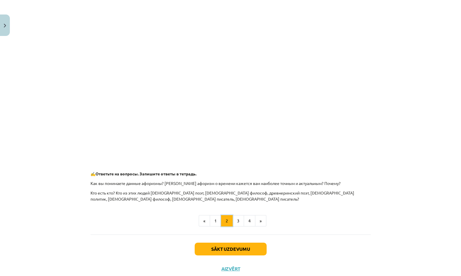
scroll to position [206, 0]
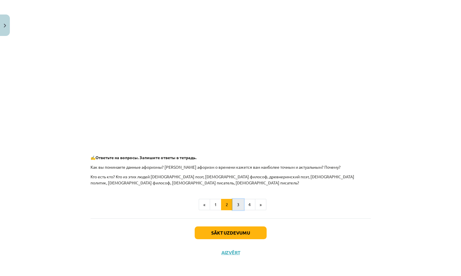
click at [233, 206] on button "3" at bounding box center [238, 205] width 12 height 12
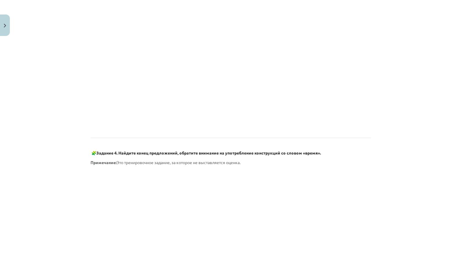
scroll to position [295, 0]
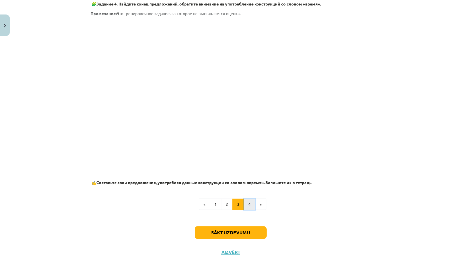
click at [243, 208] on button "4" at bounding box center [249, 205] width 12 height 12
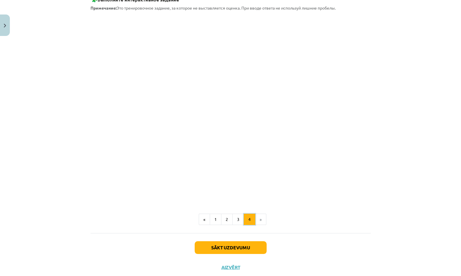
scroll to position [65, 0]
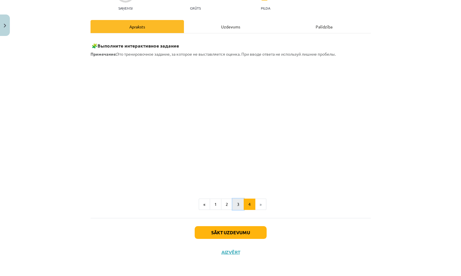
click at [233, 204] on button "3" at bounding box center [238, 205] width 12 height 12
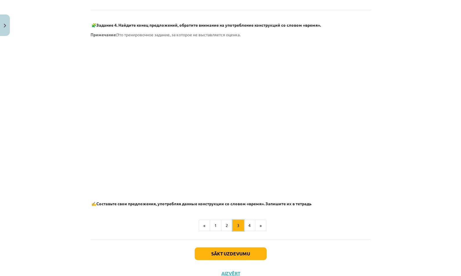
scroll to position [295, 0]
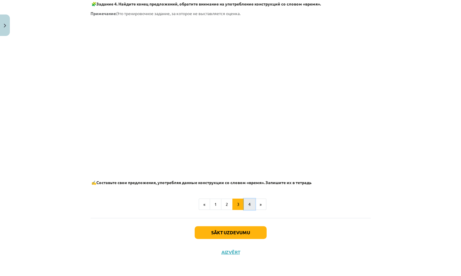
click at [248, 204] on button "4" at bounding box center [249, 205] width 12 height 12
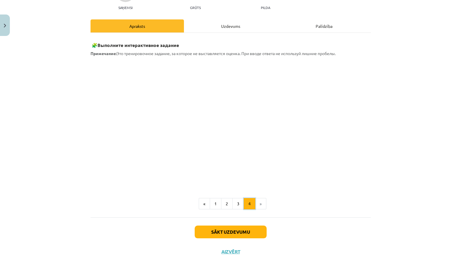
scroll to position [65, 0]
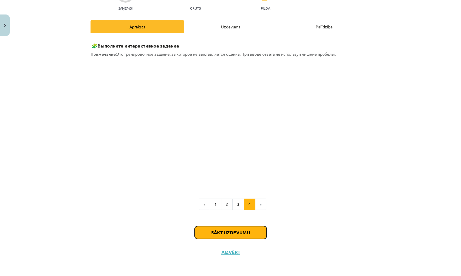
click at [252, 230] on button "Sākt uzdevumu" at bounding box center [230, 232] width 72 height 13
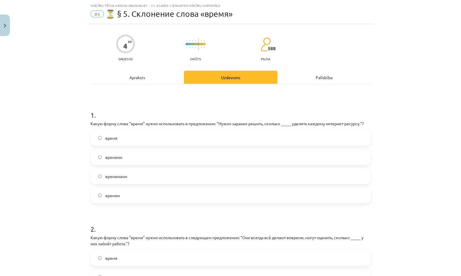
click at [254, 162] on label "времени" at bounding box center [230, 157] width 279 height 14
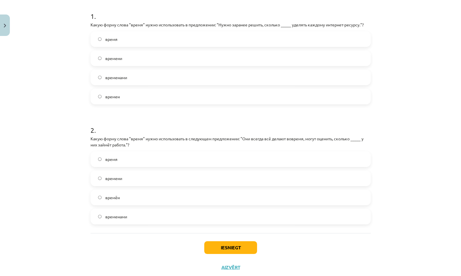
scroll to position [128, 0]
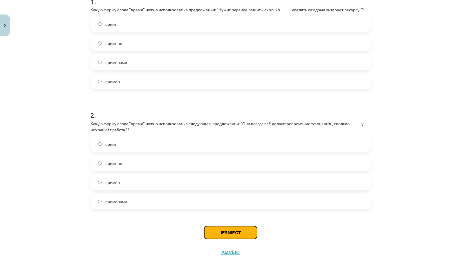
click at [250, 229] on button "Iesniegt" at bounding box center [230, 232] width 53 height 13
click at [269, 237] on div "Iesniegt Aizvērt" at bounding box center [230, 238] width 280 height 41
click at [277, 201] on label "временами" at bounding box center [230, 201] width 279 height 14
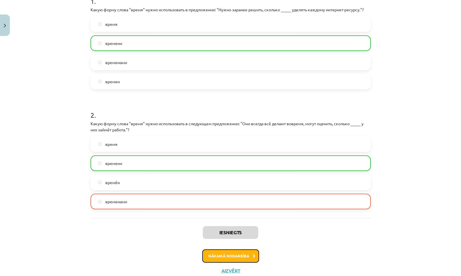
click at [242, 259] on button "Nākamā nodarbība" at bounding box center [230, 255] width 57 height 13
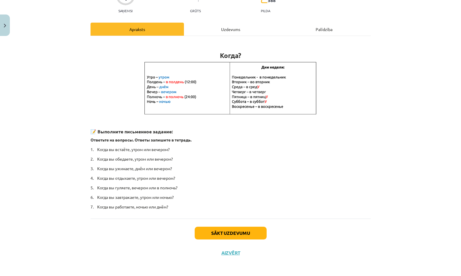
click at [214, 27] on div "Uzdevums" at bounding box center [230, 29] width 93 height 13
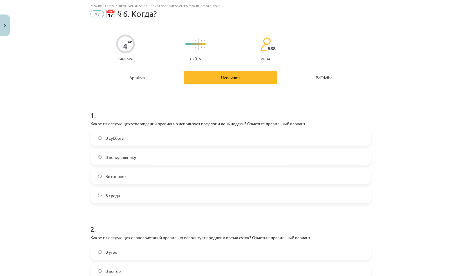
click at [212, 132] on label "В суббота" at bounding box center [230, 138] width 279 height 14
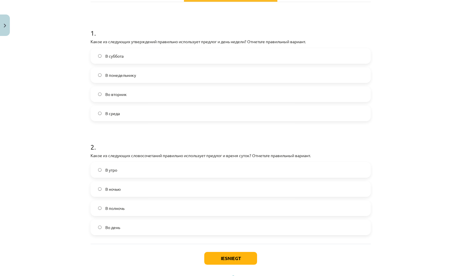
scroll to position [122, 0]
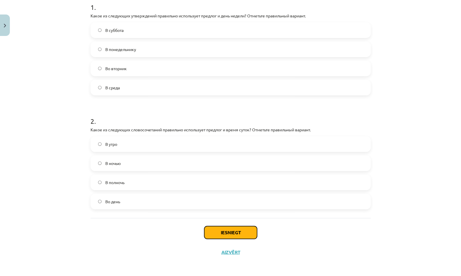
click at [243, 230] on button "Iesniegt" at bounding box center [230, 232] width 53 height 13
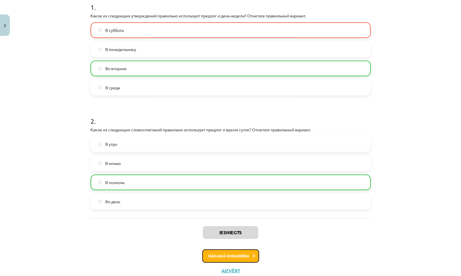
click at [243, 251] on button "Nākamā nodarbība" at bounding box center [230, 255] width 57 height 13
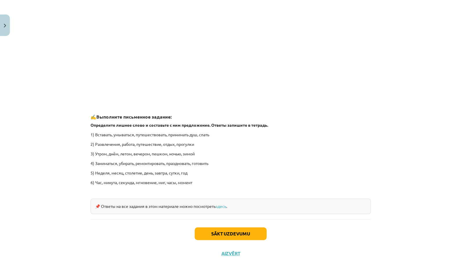
scroll to position [806, 0]
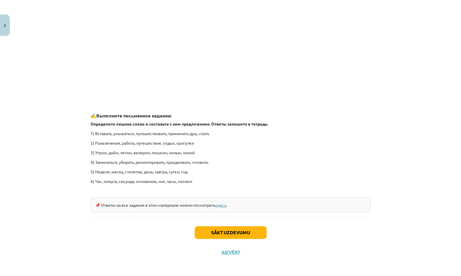
click at [216, 203] on link "здесь" at bounding box center [220, 204] width 11 height 5
click at [246, 236] on button "Sākt uzdevumu" at bounding box center [230, 232] width 72 height 13
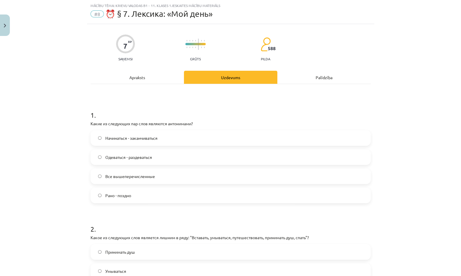
click at [249, 181] on label "Все вышеперечисленные" at bounding box center [230, 176] width 279 height 14
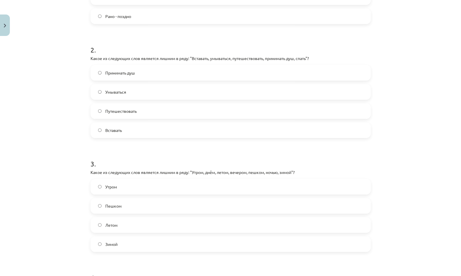
scroll to position [331, 0]
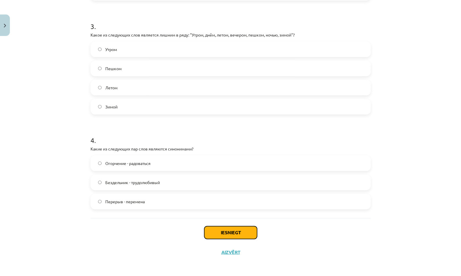
click at [239, 230] on button "Iesniegt" at bounding box center [230, 232] width 53 height 13
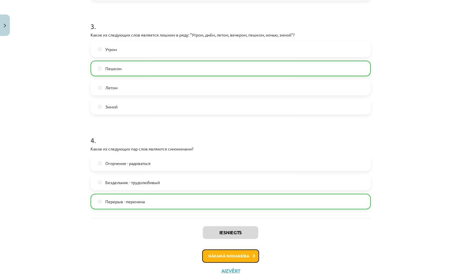
click at [248, 254] on button "Nākamā nodarbība" at bounding box center [230, 255] width 57 height 13
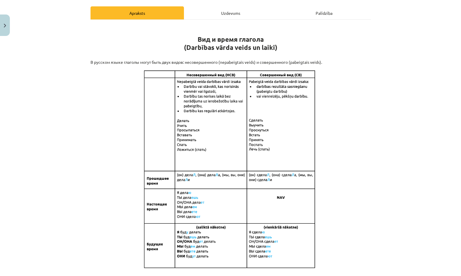
scroll to position [346, 0]
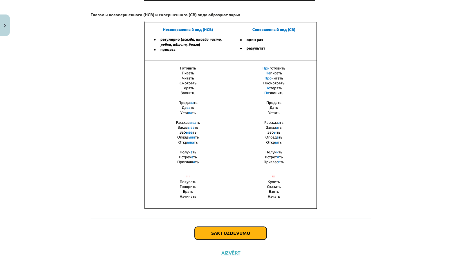
click at [259, 234] on button "Sākt uzdevumu" at bounding box center [230, 233] width 72 height 13
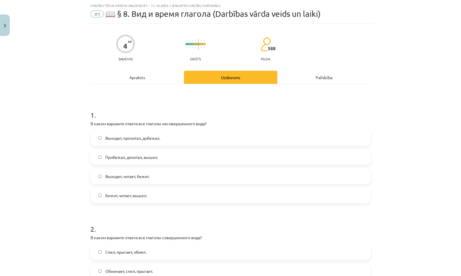
scroll to position [350, 0]
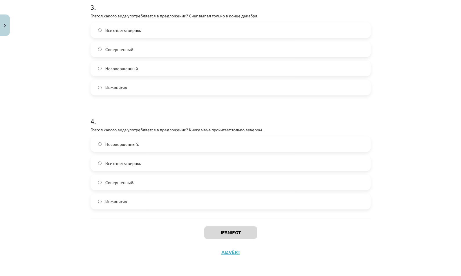
click at [264, 202] on label "Инфинитив." at bounding box center [230, 201] width 279 height 14
click at [239, 235] on button "Iesniegt" at bounding box center [230, 232] width 53 height 13
click at [295, 204] on label "Инфинитив." at bounding box center [230, 201] width 279 height 14
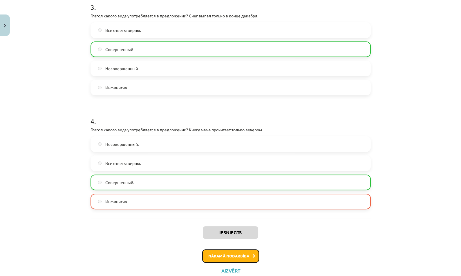
click at [235, 258] on button "Nākamā nodarbība" at bounding box center [230, 255] width 57 height 13
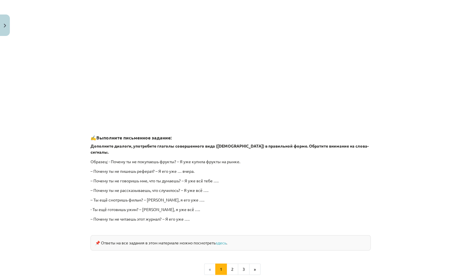
scroll to position [454, 0]
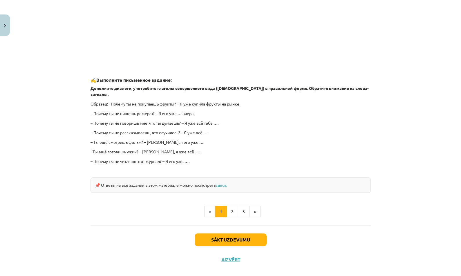
click at [221, 177] on div "📌 Ответы на все задания в этом материале можно посмотреть здесь ." at bounding box center [230, 184] width 280 height 15
click at [222, 182] on link "здесь" at bounding box center [220, 184] width 11 height 5
click at [204, 233] on button "Sākt uzdevumu" at bounding box center [230, 239] width 72 height 13
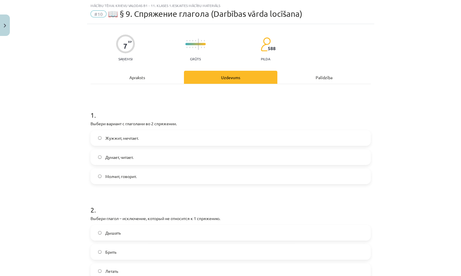
click at [262, 180] on label "Молчит, говорит." at bounding box center [230, 176] width 279 height 14
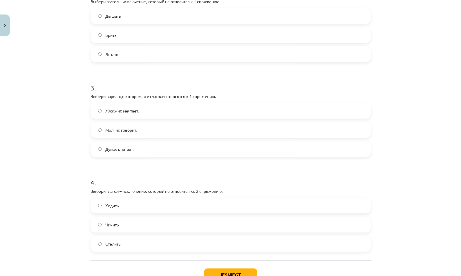
scroll to position [274, 0]
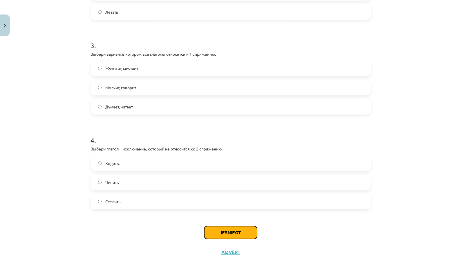
click at [246, 227] on button "Iesniegt" at bounding box center [230, 232] width 53 height 13
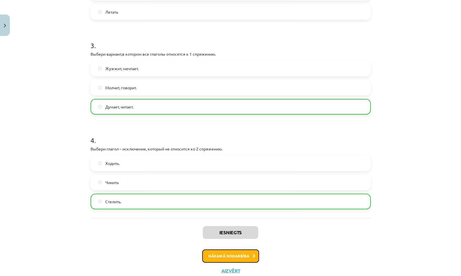
click at [241, 253] on button "Nākamā nodarbība" at bounding box center [230, 255] width 57 height 13
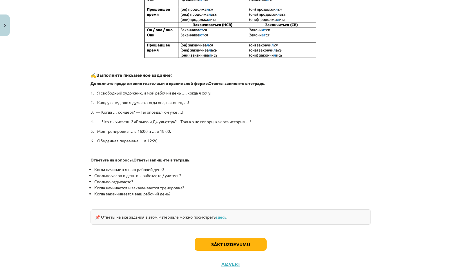
scroll to position [238, 0]
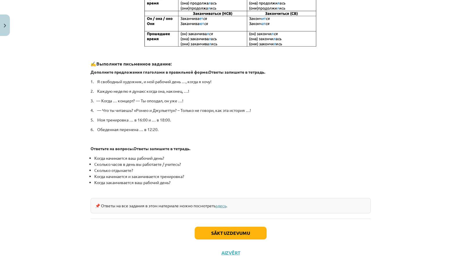
click at [216, 204] on link "здесь" at bounding box center [220, 205] width 11 height 5
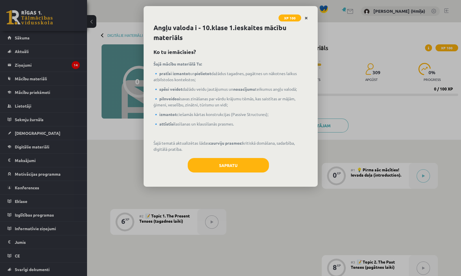
click at [309, 18] on link "Close" at bounding box center [306, 17] width 10 height 11
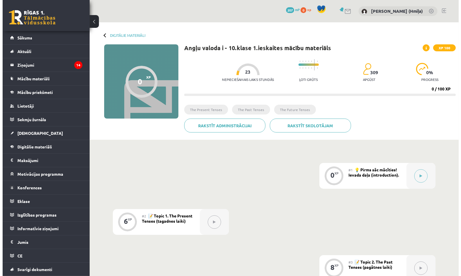
scroll to position [1, 0]
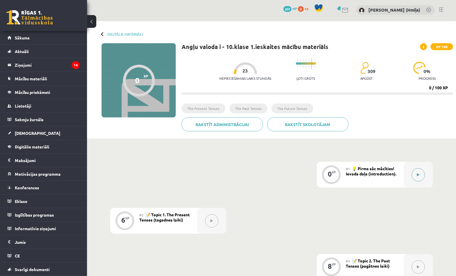
click at [426, 172] on div at bounding box center [417, 175] width 29 height 26
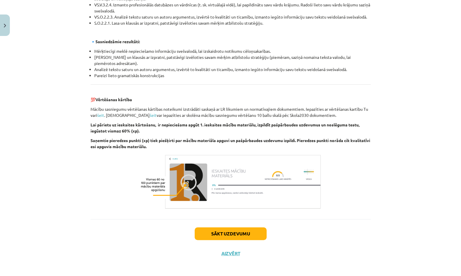
scroll to position [595, 0]
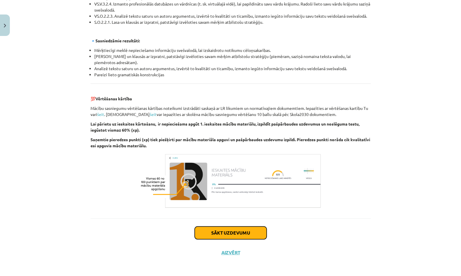
click at [254, 231] on button "Sākt uzdevumu" at bounding box center [230, 232] width 72 height 13
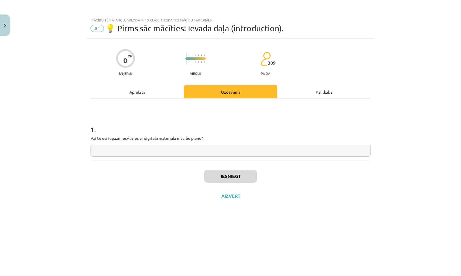
click at [253, 145] on input "text" at bounding box center [230, 151] width 280 height 12
type input "**"
click at [250, 177] on button "Iesniegt" at bounding box center [230, 176] width 53 height 13
click at [242, 184] on div "Iesniegt Aizvērt" at bounding box center [230, 182] width 280 height 41
click at [251, 199] on button "Nākamā nodarbība" at bounding box center [230, 199] width 57 height 13
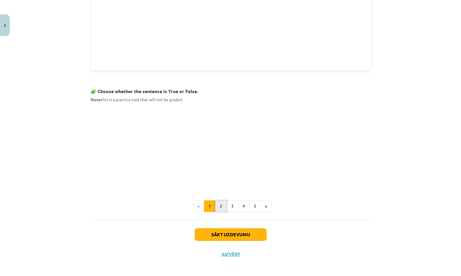
click at [217, 204] on button "2" at bounding box center [221, 206] width 12 height 12
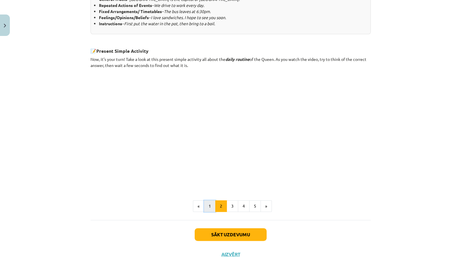
click at [208, 205] on button "1" at bounding box center [210, 206] width 12 height 12
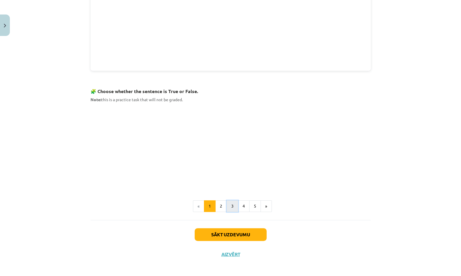
click at [230, 206] on button "3" at bounding box center [232, 206] width 12 height 12
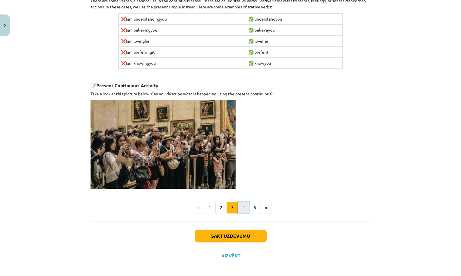
click at [238, 205] on button "4" at bounding box center [244, 208] width 12 height 12
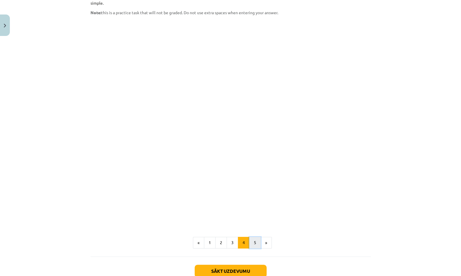
click at [249, 237] on button "5" at bounding box center [255, 243] width 12 height 12
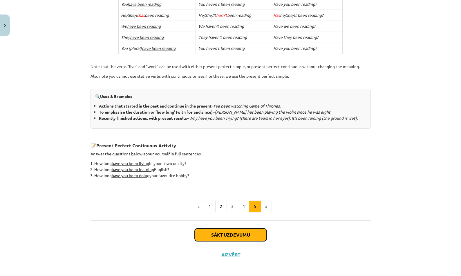
click at [251, 232] on button "Sākt uzdevumu" at bounding box center [230, 234] width 72 height 13
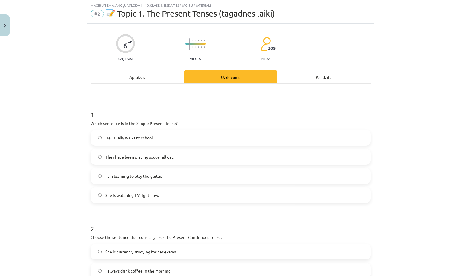
scroll to position [14, 0]
click at [229, 169] on label "I am learning to play the guitar." at bounding box center [230, 176] width 279 height 14
click at [232, 183] on label "I am learning to play the guitar." at bounding box center [230, 176] width 279 height 14
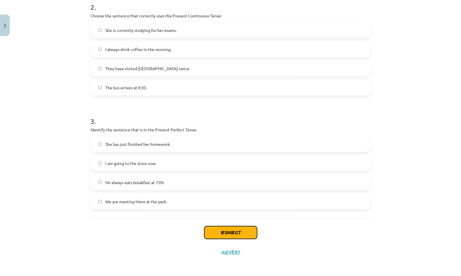
click at [237, 233] on button "Iesniegt" at bounding box center [230, 232] width 53 height 13
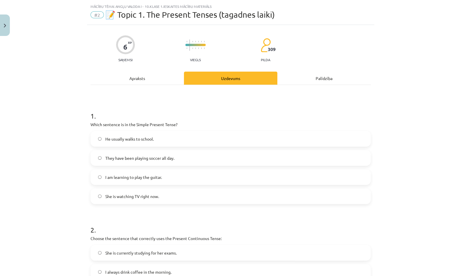
scroll to position [236, 0]
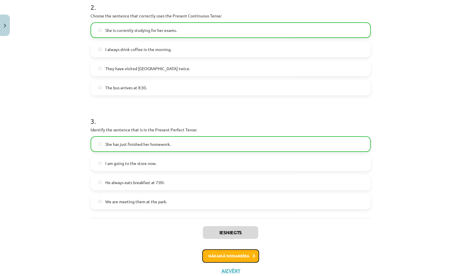
click at [252, 250] on button "Nākamā nodarbība" at bounding box center [230, 255] width 57 height 13
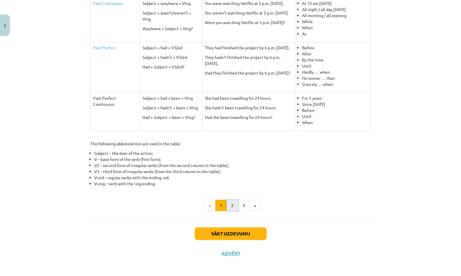
click at [230, 206] on button "2" at bounding box center [232, 206] width 12 height 12
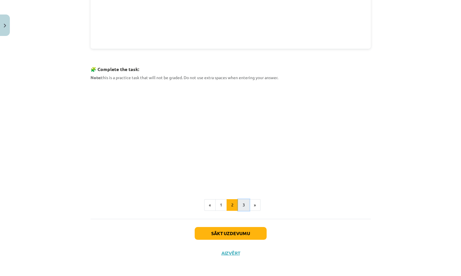
click at [242, 201] on button "3" at bounding box center [244, 205] width 12 height 12
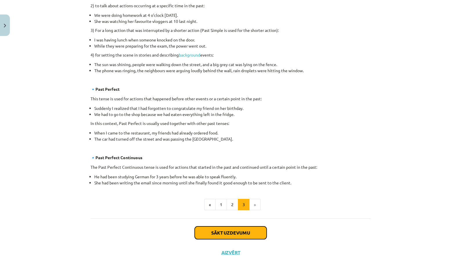
click at [252, 231] on button "Sākt uzdevumu" at bounding box center [230, 232] width 72 height 13
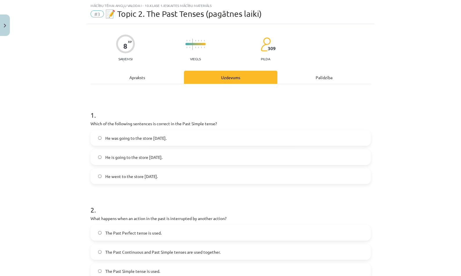
scroll to position [274, 0]
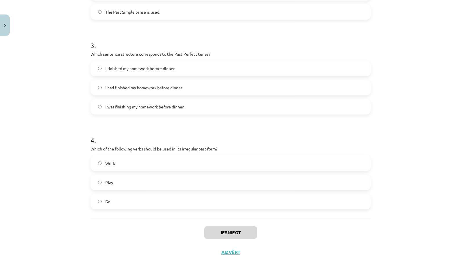
click at [241, 206] on label "Go" at bounding box center [230, 201] width 279 height 14
click at [245, 231] on button "Iesniegt" at bounding box center [230, 232] width 53 height 13
click at [244, 239] on div "Iesniegt Aizvērt" at bounding box center [230, 238] width 280 height 41
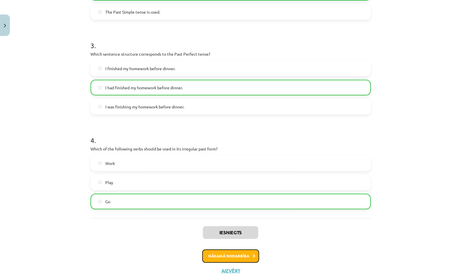
click at [245, 256] on button "Nākamā nodarbība" at bounding box center [230, 255] width 57 height 13
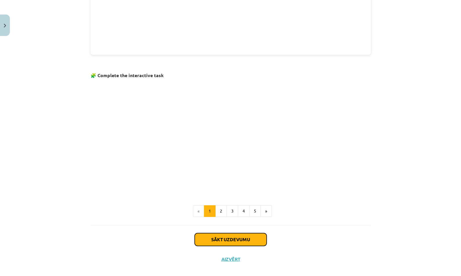
click at [240, 233] on button "Sākt uzdevumu" at bounding box center [230, 239] width 72 height 13
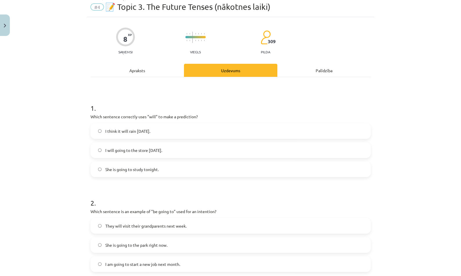
scroll to position [14, 0]
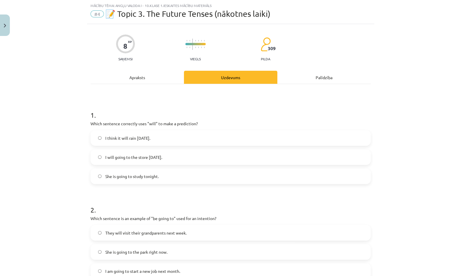
click at [253, 140] on label "I think it will rain tomorrow." at bounding box center [230, 138] width 279 height 14
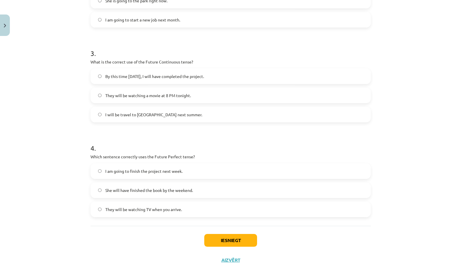
scroll to position [274, 0]
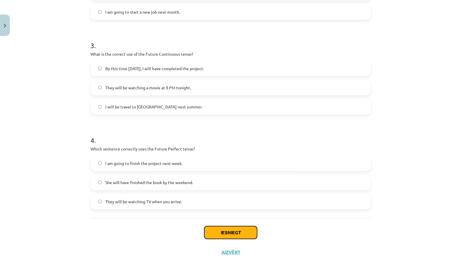
click at [239, 229] on button "Iesniegt" at bounding box center [230, 232] width 53 height 13
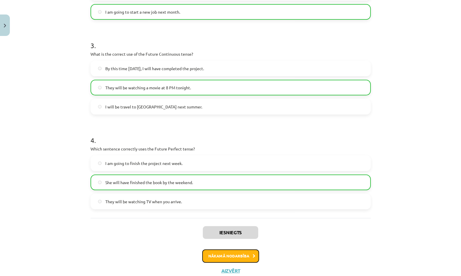
click at [245, 253] on button "Nākamā nodarbība" at bounding box center [230, 255] width 57 height 13
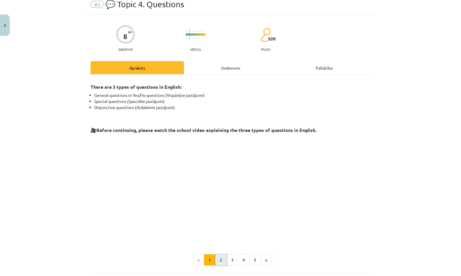
click at [218, 258] on button "2" at bounding box center [221, 260] width 12 height 12
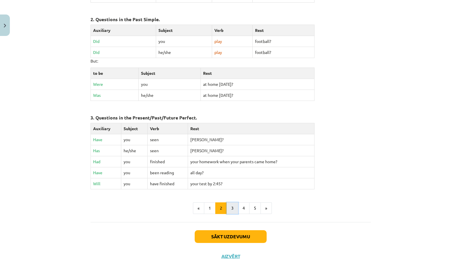
click at [227, 206] on button "3" at bounding box center [232, 208] width 12 height 12
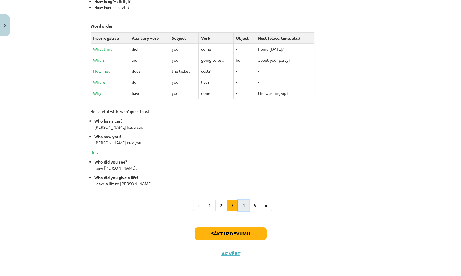
click at [238, 205] on button "4" at bounding box center [244, 206] width 12 height 12
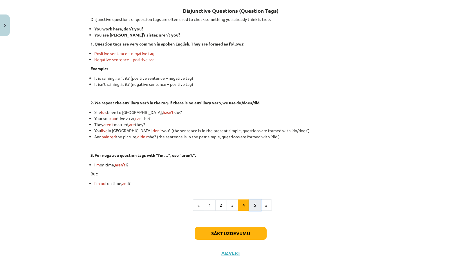
click at [249, 205] on button "5" at bounding box center [255, 205] width 12 height 12
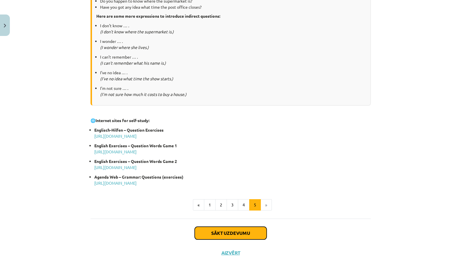
click at [230, 232] on button "Sākt uzdevumu" at bounding box center [230, 233] width 72 height 13
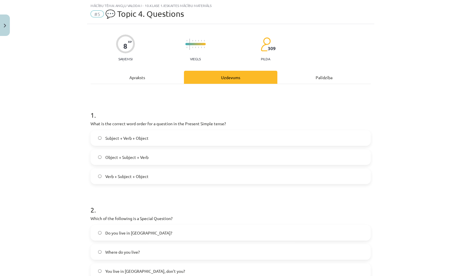
click at [243, 173] on label "Verb + Subject + Object" at bounding box center [230, 176] width 279 height 14
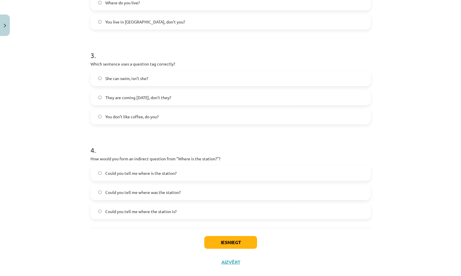
scroll to position [274, 0]
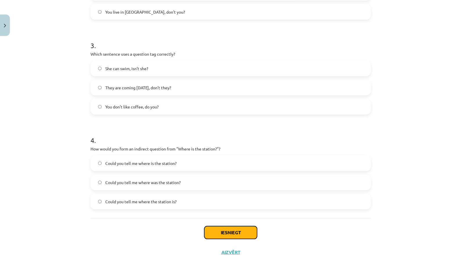
click at [236, 228] on button "Iesniegt" at bounding box center [230, 232] width 53 height 13
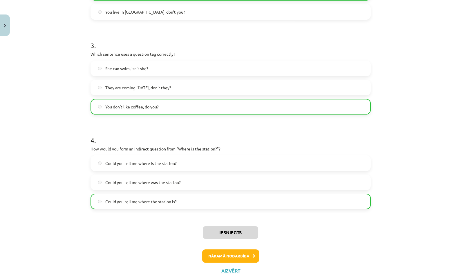
click at [241, 262] on div "Iesniegts Nākamā nodarbība Aizvērt" at bounding box center [230, 247] width 280 height 59
click at [242, 259] on button "Nākamā nodarbība" at bounding box center [230, 255] width 57 height 13
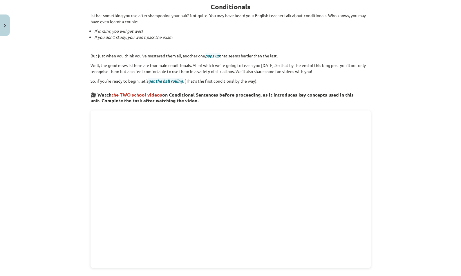
scroll to position [150, 0]
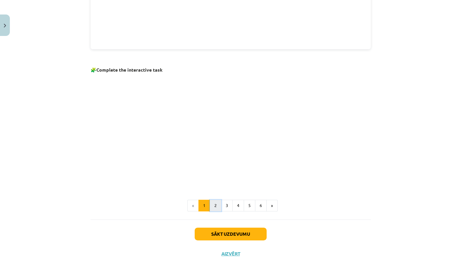
click at [216, 203] on button "2" at bounding box center [216, 206] width 12 height 12
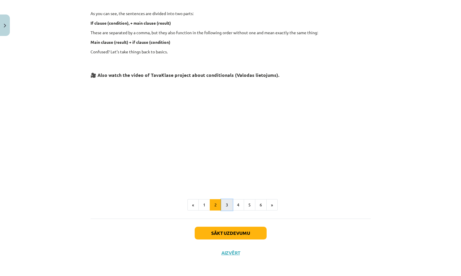
click at [222, 206] on button "3" at bounding box center [227, 205] width 12 height 12
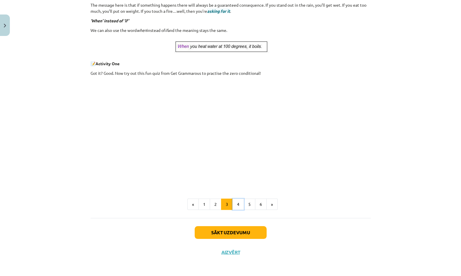
drag, startPoint x: 238, startPoint y: 206, endPoint x: 245, endPoint y: 205, distance: 6.4
click at [238, 206] on button "4" at bounding box center [238, 205] width 12 height 12
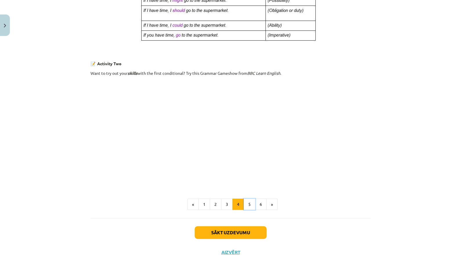
click at [247, 205] on button "5" at bounding box center [249, 205] width 12 height 12
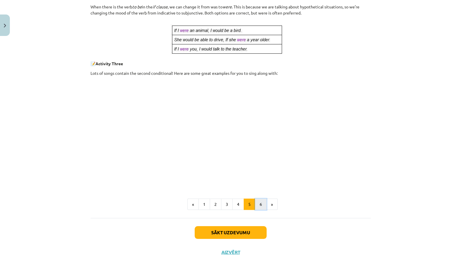
click at [258, 209] on button "6" at bounding box center [261, 205] width 12 height 12
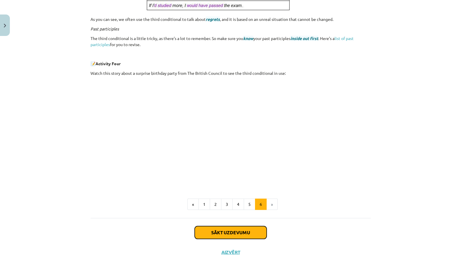
click at [253, 234] on button "Sākt uzdevumu" at bounding box center [230, 232] width 72 height 13
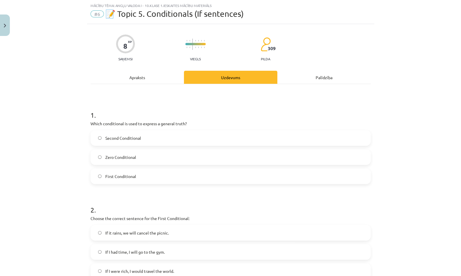
click at [267, 170] on label "First Conditional" at bounding box center [230, 176] width 279 height 14
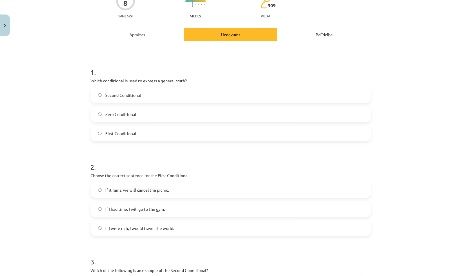
scroll to position [274, 0]
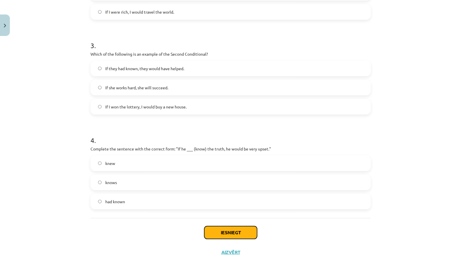
click at [240, 232] on button "Iesniegt" at bounding box center [230, 232] width 53 height 13
click at [289, 200] on label "had known" at bounding box center [230, 201] width 279 height 14
click at [231, 234] on button "Iesniegt" at bounding box center [230, 232] width 53 height 13
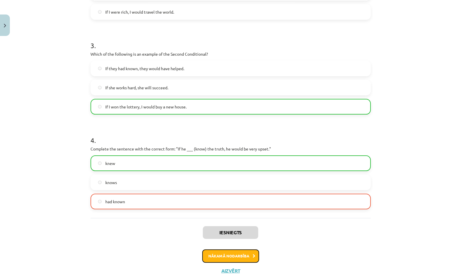
click at [240, 259] on button "Nākamā nodarbība" at bounding box center [230, 255] width 57 height 13
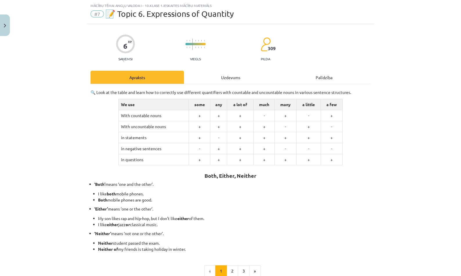
scroll to position [80, 0]
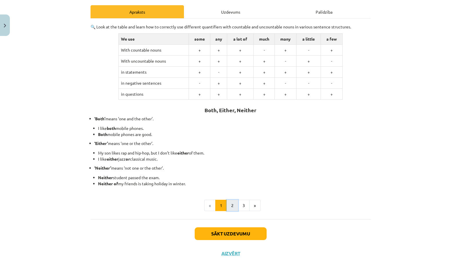
click at [231, 206] on button "2" at bounding box center [232, 206] width 12 height 12
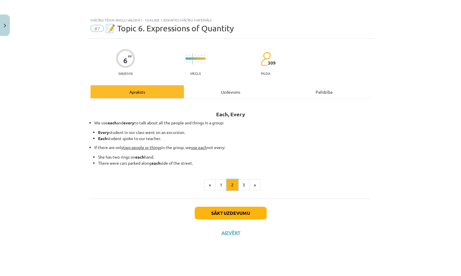
scroll to position [0, 0]
click at [245, 186] on button "3" at bounding box center [244, 185] width 12 height 12
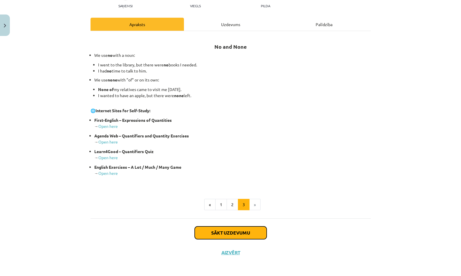
click at [248, 231] on button "Sākt uzdevumu" at bounding box center [230, 232] width 72 height 13
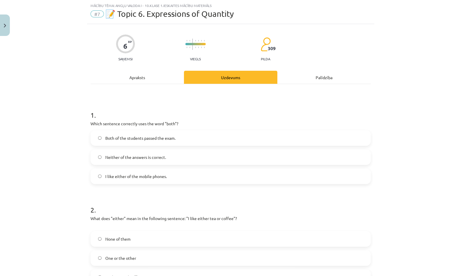
click at [239, 153] on label "Neither of the answers is correct." at bounding box center [230, 157] width 279 height 14
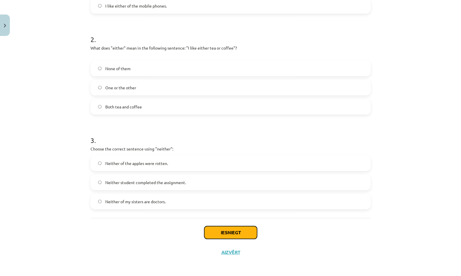
click at [244, 232] on button "Iesniegt" at bounding box center [230, 232] width 53 height 13
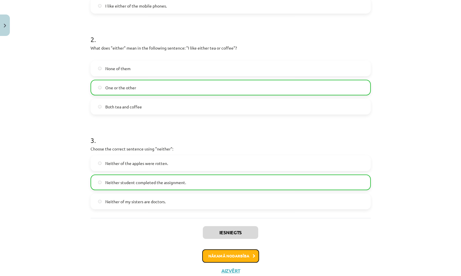
click at [234, 255] on button "Nākamā nodarbība" at bounding box center [230, 255] width 57 height 13
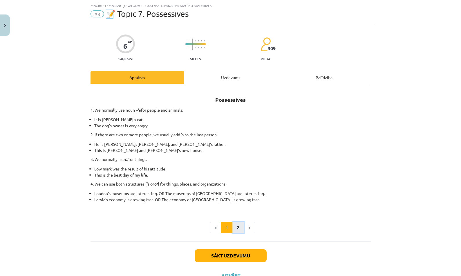
click at [235, 225] on button "2" at bounding box center [238, 228] width 12 height 12
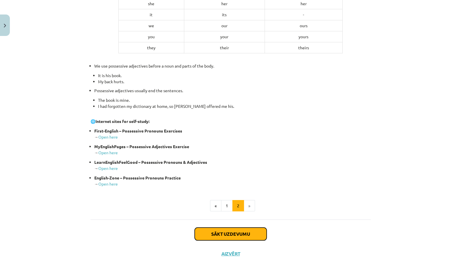
click at [245, 228] on button "Sākt uzdevumu" at bounding box center [230, 234] width 72 height 13
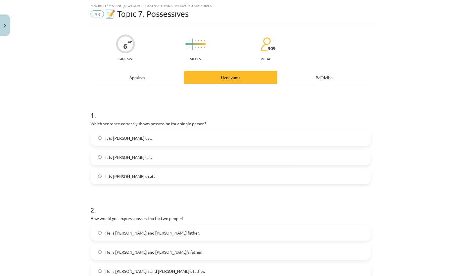
click at [231, 161] on label "It is Janes cat." at bounding box center [230, 157] width 279 height 14
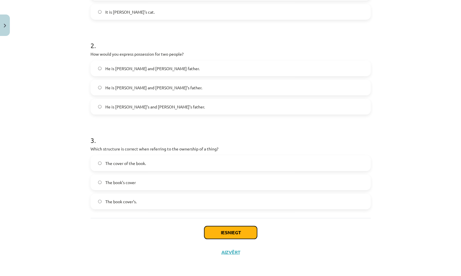
click at [238, 237] on button "Iesniegt" at bounding box center [230, 232] width 53 height 13
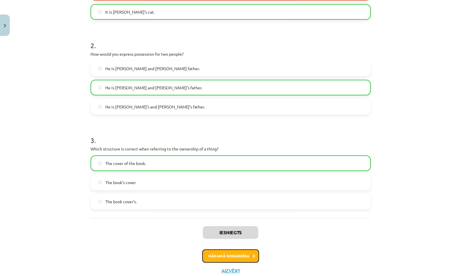
click at [243, 252] on button "Nākamā nodarbība" at bounding box center [230, 255] width 57 height 13
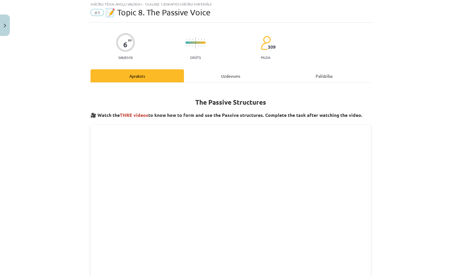
scroll to position [0, 0]
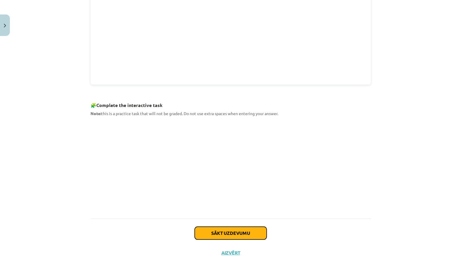
click at [255, 234] on button "Sākt uzdevumu" at bounding box center [230, 233] width 72 height 13
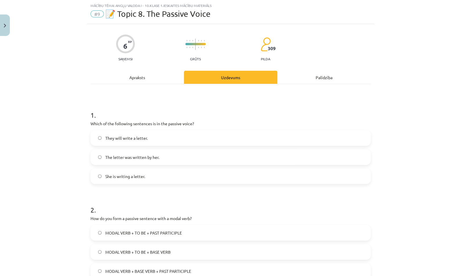
click at [223, 171] on label "She is writing a letter." at bounding box center [230, 176] width 279 height 14
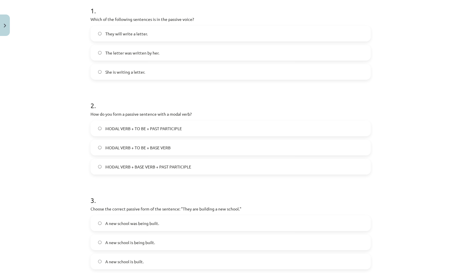
scroll to position [179, 0]
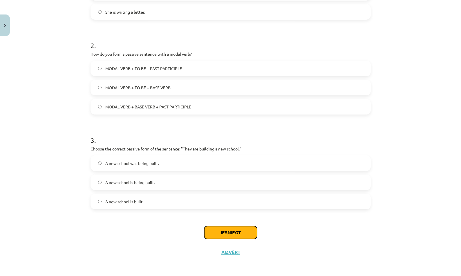
click at [225, 228] on button "Iesniegt" at bounding box center [230, 232] width 53 height 13
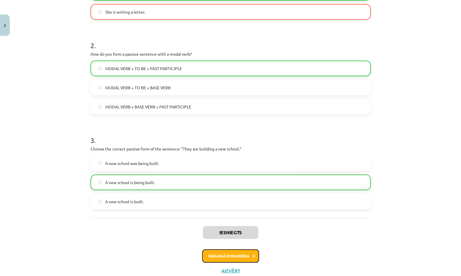
click at [235, 255] on button "Nākamā nodarbība" at bounding box center [230, 255] width 57 height 13
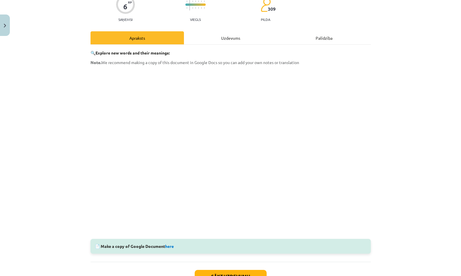
scroll to position [98, 0]
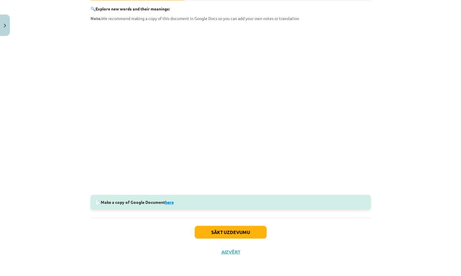
click at [169, 201] on link "here" at bounding box center [169, 201] width 9 height 5
click at [248, 229] on button "Sākt uzdevumu" at bounding box center [230, 232] width 72 height 13
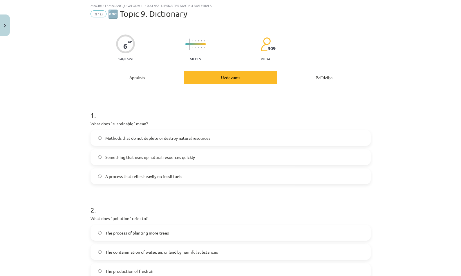
click at [260, 144] on label "Methods that do not deplete or destroy natural resources" at bounding box center [230, 138] width 279 height 14
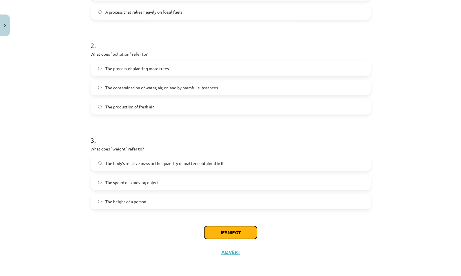
click at [233, 233] on button "Iesniegt" at bounding box center [230, 232] width 53 height 13
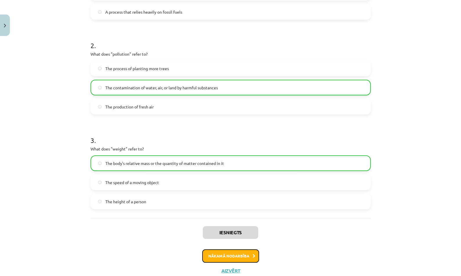
click at [230, 259] on button "Nākamā nodarbība" at bounding box center [230, 255] width 57 height 13
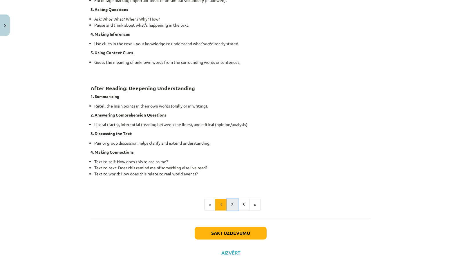
click at [232, 203] on button "2" at bounding box center [232, 205] width 12 height 12
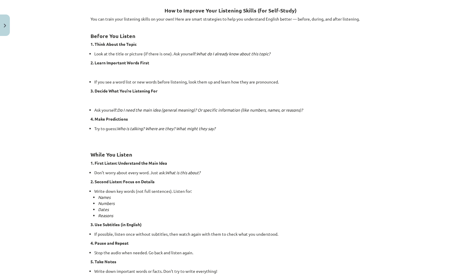
scroll to position [347, 0]
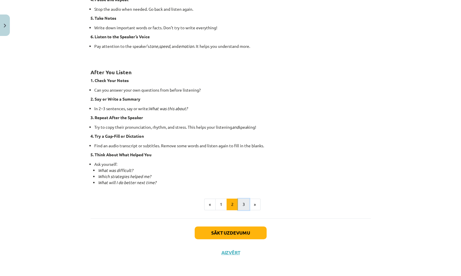
click at [245, 208] on button "3" at bounding box center [244, 205] width 12 height 12
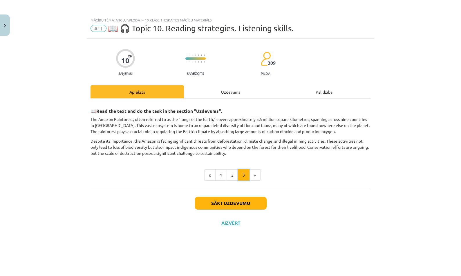
scroll to position [0, 0]
click at [245, 202] on button "Sākt uzdevumu" at bounding box center [230, 203] width 72 height 13
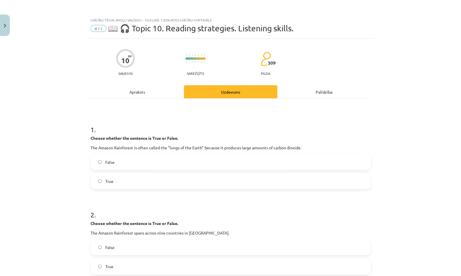
click at [247, 161] on label "False" at bounding box center [230, 162] width 279 height 14
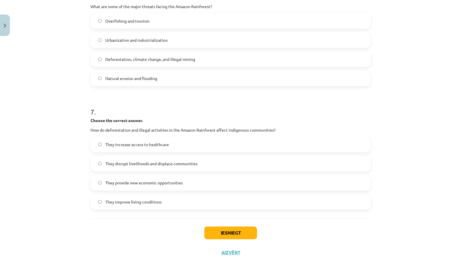
scroll to position [606, 0]
click at [243, 232] on button "Iesniegt" at bounding box center [230, 232] width 53 height 13
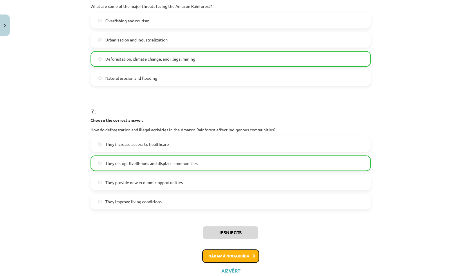
click at [251, 253] on button "Nākamā nodarbība" at bounding box center [230, 255] width 57 height 13
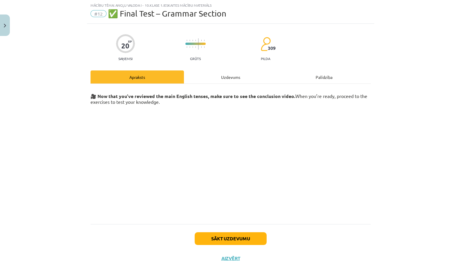
scroll to position [14, 0]
click at [237, 79] on div "Uzdevums" at bounding box center [230, 77] width 93 height 13
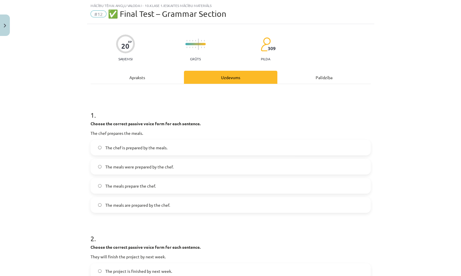
click at [188, 148] on label "The chef is prepared by the meals." at bounding box center [230, 147] width 279 height 14
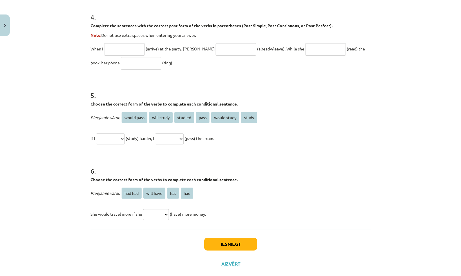
scroll to position [435, 0]
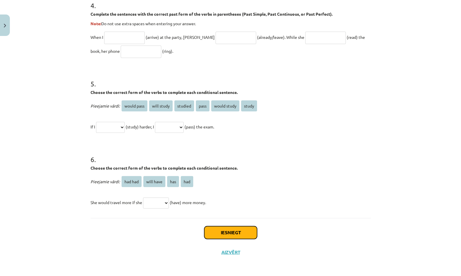
click at [225, 231] on button "Iesniegt" at bounding box center [230, 232] width 53 height 13
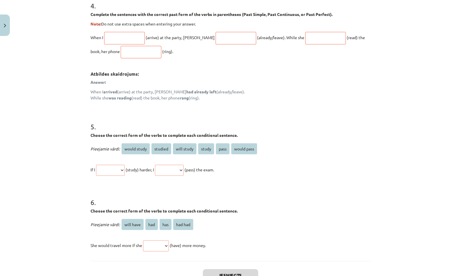
scroll to position [538, 0]
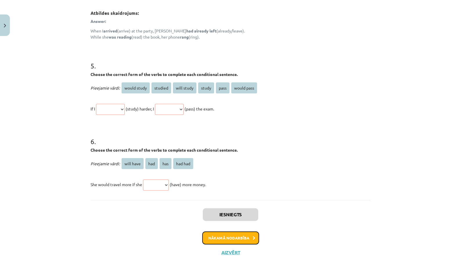
click at [235, 233] on button "Nākamā nodarbība" at bounding box center [230, 237] width 57 height 13
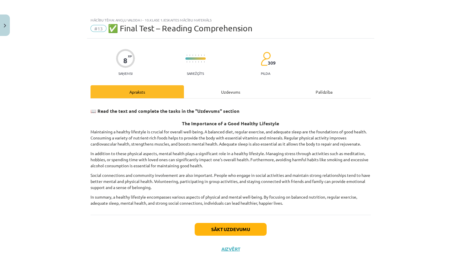
click at [228, 89] on div "Uzdevums" at bounding box center [230, 91] width 93 height 13
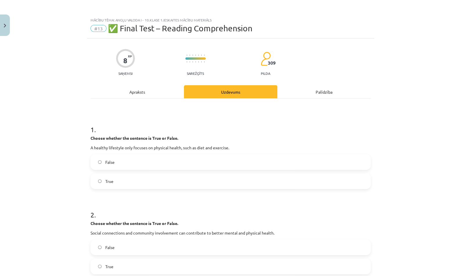
click at [182, 165] on label "False" at bounding box center [230, 162] width 279 height 14
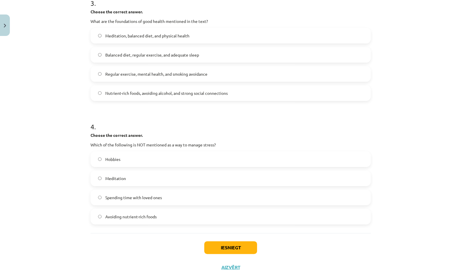
scroll to position [312, 0]
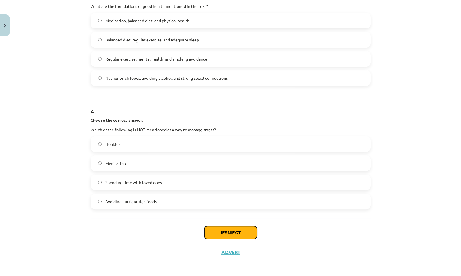
click at [214, 228] on button "Iesniegt" at bounding box center [230, 232] width 53 height 13
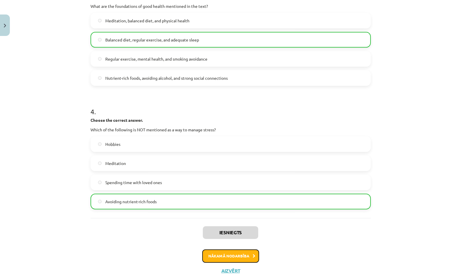
click at [250, 257] on button "Nākamā nodarbība" at bounding box center [230, 255] width 57 height 13
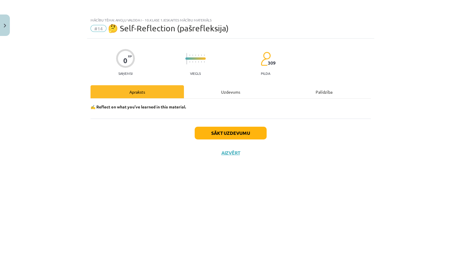
click at [236, 91] on div "Uzdevums" at bounding box center [230, 91] width 93 height 13
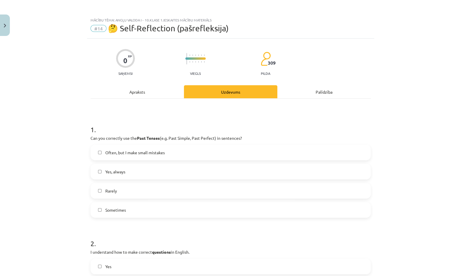
click at [211, 154] on label "Often, but I make small mistakes" at bounding box center [230, 152] width 279 height 14
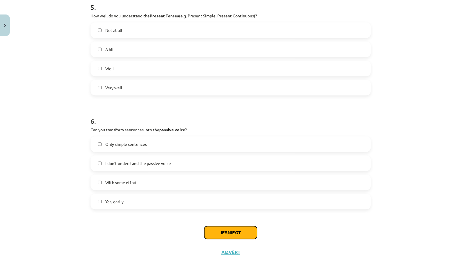
click at [234, 235] on button "Iesniegt" at bounding box center [230, 232] width 53 height 13
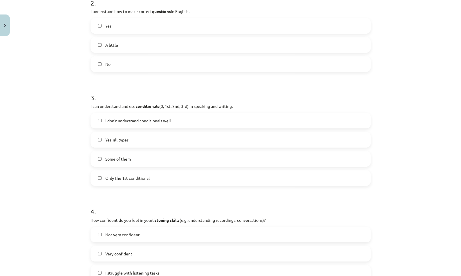
scroll to position [23, 0]
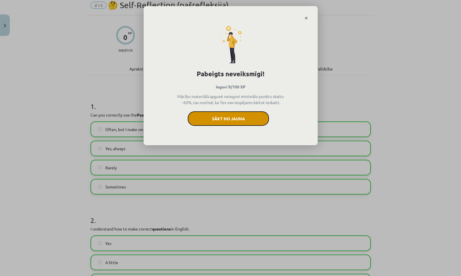
click at [203, 117] on button "Sākt no jauna" at bounding box center [228, 118] width 81 height 14
click at [304, 18] on link "Close" at bounding box center [306, 17] width 10 height 11
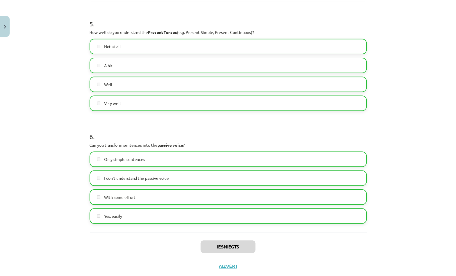
scroll to position [559, 0]
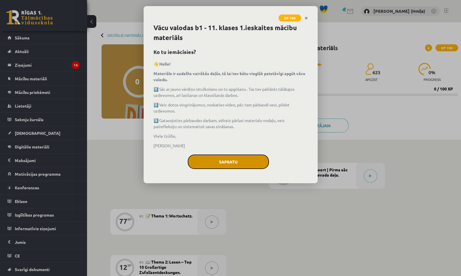
click at [239, 158] on button "Sapratu" at bounding box center [228, 161] width 81 height 14
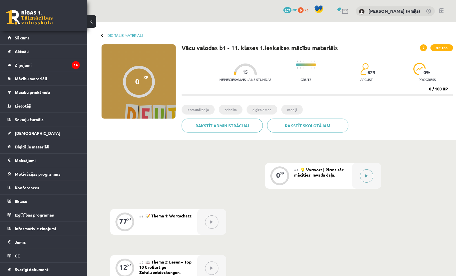
click at [367, 173] on button at bounding box center [366, 175] width 13 height 13
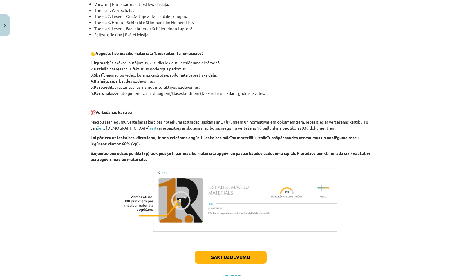
scroll to position [172, 0]
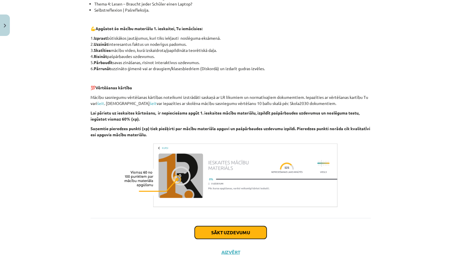
click at [252, 228] on button "Sākt uzdevumu" at bounding box center [230, 232] width 72 height 13
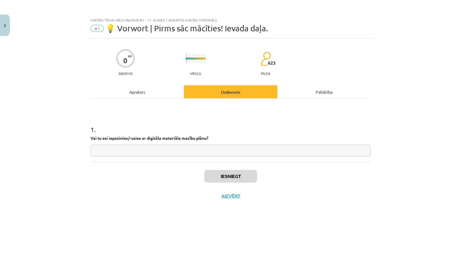
scroll to position [0, 0]
click at [242, 155] on input "text" at bounding box center [230, 151] width 280 height 12
type input "**"
click at [241, 174] on button "Iesniegt" at bounding box center [230, 176] width 53 height 13
click at [243, 203] on button "Nākamā nodarbība" at bounding box center [230, 199] width 57 height 13
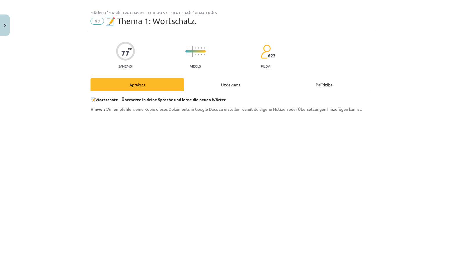
scroll to position [133, 0]
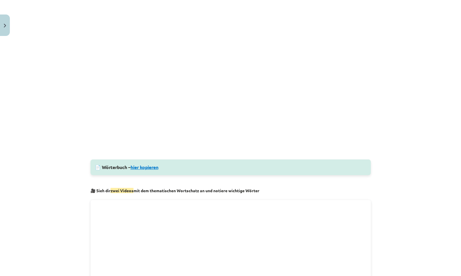
click at [153, 168] on link "hier kopieren" at bounding box center [144, 167] width 28 height 6
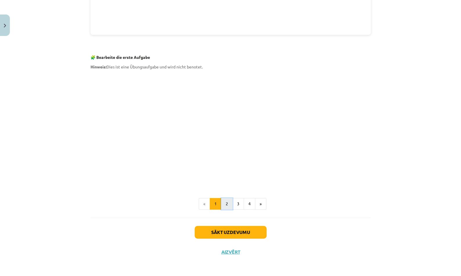
click at [223, 206] on button "2" at bounding box center [227, 204] width 12 height 12
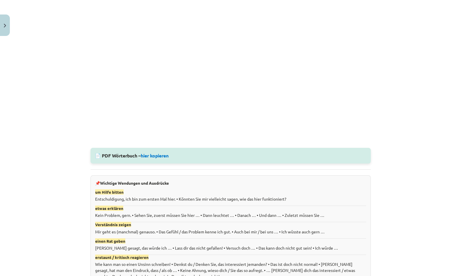
scroll to position [328, 0]
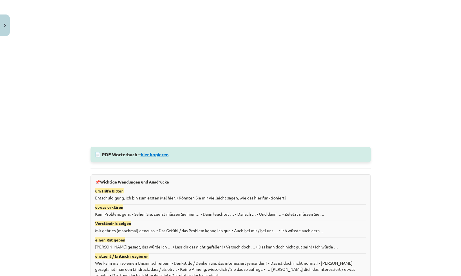
click at [157, 154] on link "hier kopieren" at bounding box center [155, 154] width 28 height 6
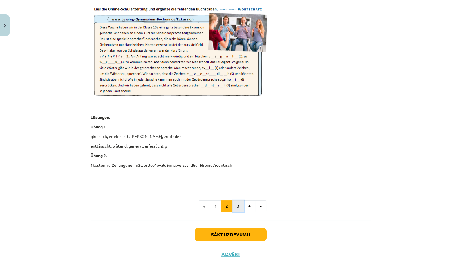
click at [235, 208] on button "3" at bounding box center [238, 206] width 12 height 12
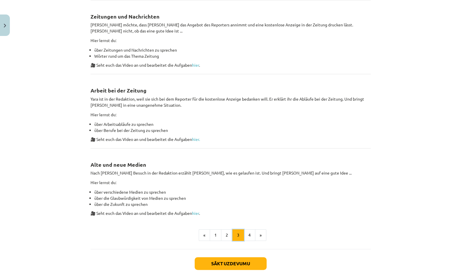
scroll to position [301, 0]
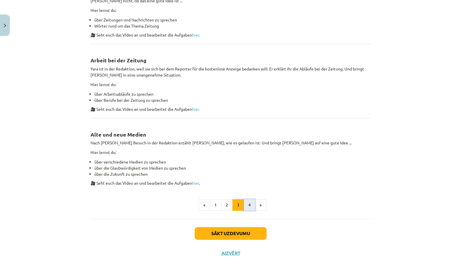
click at [246, 201] on button "4" at bounding box center [249, 205] width 12 height 12
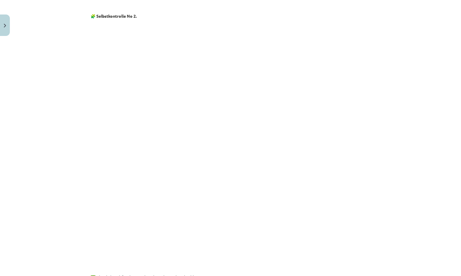
scroll to position [669, 0]
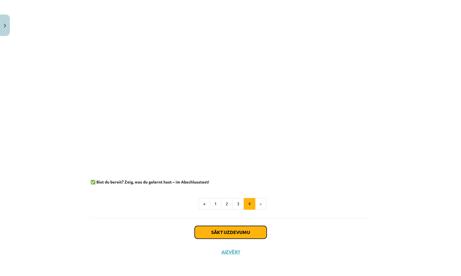
click at [214, 230] on button "Sākt uzdevumu" at bounding box center [230, 232] width 72 height 13
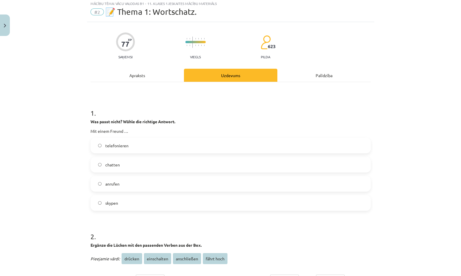
click at [221, 162] on label "chatten" at bounding box center [230, 164] width 279 height 14
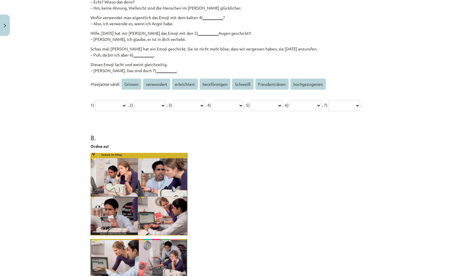
scroll to position [957, 0]
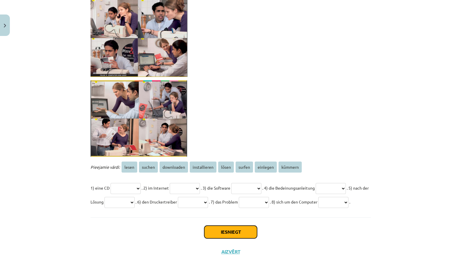
click at [235, 232] on button "Iesniegt" at bounding box center [230, 231] width 53 height 13
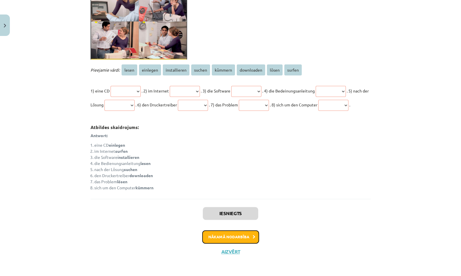
click at [237, 238] on button "Nākamā nodarbība" at bounding box center [230, 236] width 57 height 13
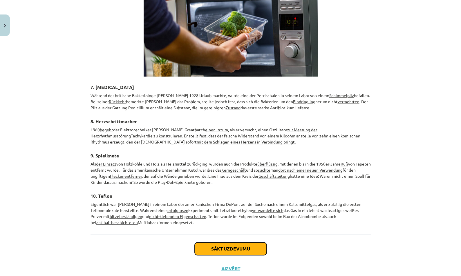
click at [243, 242] on button "Sākt uzdevumu" at bounding box center [230, 248] width 72 height 13
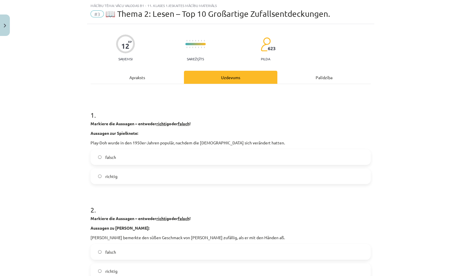
click at [243, 175] on label "richtig" at bounding box center [230, 176] width 279 height 14
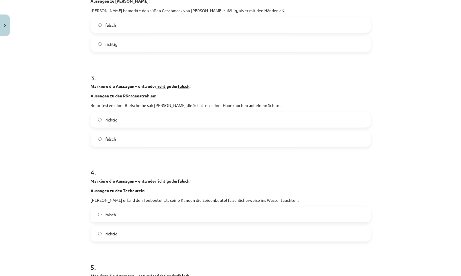
scroll to position [1032, 0]
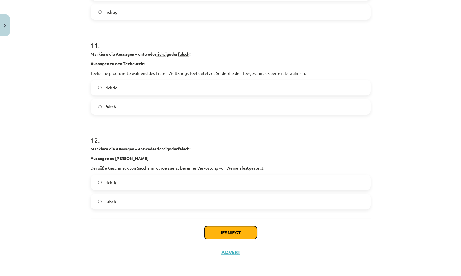
click at [236, 235] on button "Iesniegt" at bounding box center [230, 232] width 53 height 13
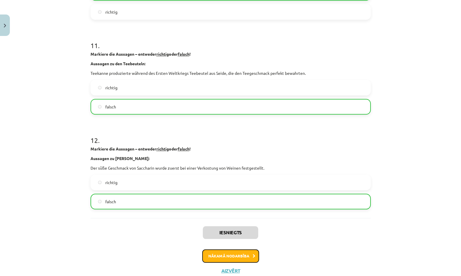
click at [238, 253] on button "Nākamā nodarbība" at bounding box center [230, 255] width 57 height 13
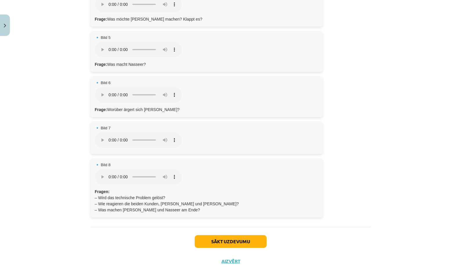
scroll to position [267, 0]
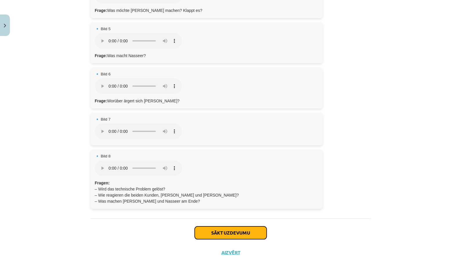
click at [205, 231] on button "Sākt uzdevumu" at bounding box center [230, 232] width 72 height 13
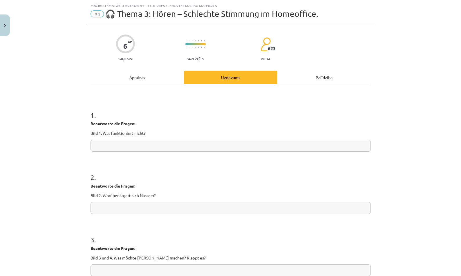
scroll to position [14, 0]
click at [186, 151] on input "text" at bounding box center [230, 146] width 280 height 12
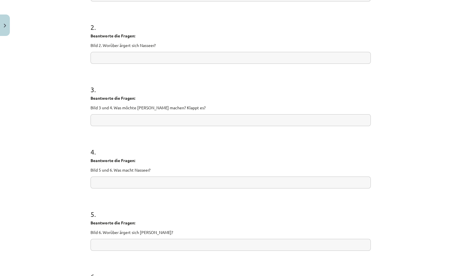
scroll to position [294, 0]
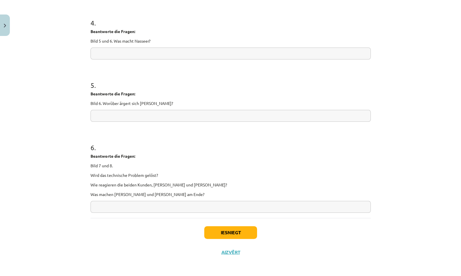
type input "***"
click at [249, 236] on button "Iesniegt" at bounding box center [230, 232] width 53 height 13
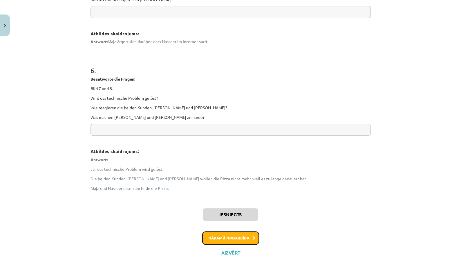
click at [249, 235] on button "Nākamā nodarbība" at bounding box center [230, 237] width 57 height 13
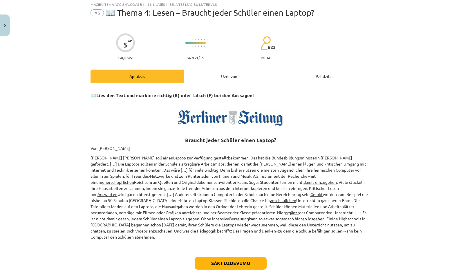
click at [236, 77] on div "Uzdevums" at bounding box center [230, 76] width 93 height 13
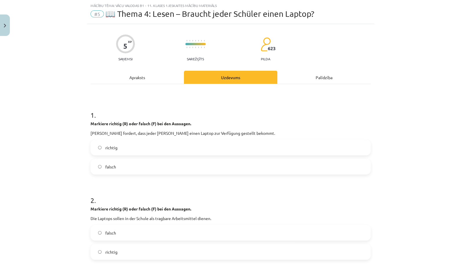
click at [217, 169] on label "falsch" at bounding box center [230, 166] width 279 height 14
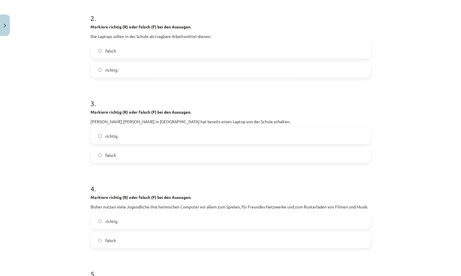
scroll to position [321, 0]
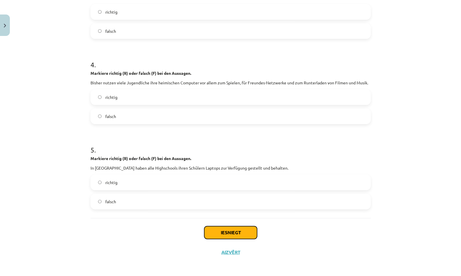
click at [241, 230] on button "Iesniegt" at bounding box center [230, 232] width 53 height 13
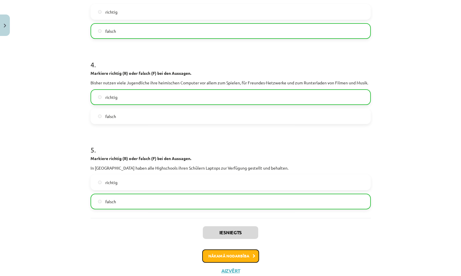
click at [239, 250] on button "Nākamā nodarbība" at bounding box center [230, 255] width 57 height 13
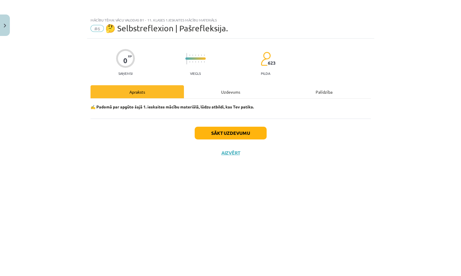
click at [230, 89] on div "Uzdevums" at bounding box center [230, 91] width 93 height 13
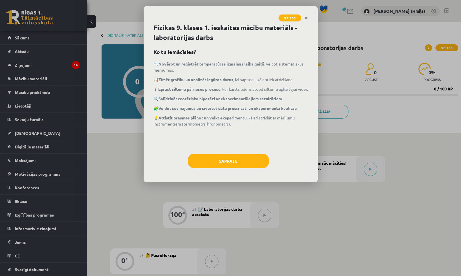
click at [306, 17] on icon "Close" at bounding box center [305, 18] width 3 height 4
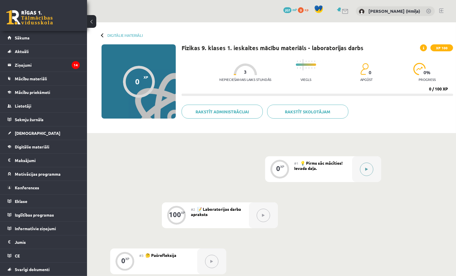
click at [366, 171] on icon at bounding box center [366, 169] width 3 height 3
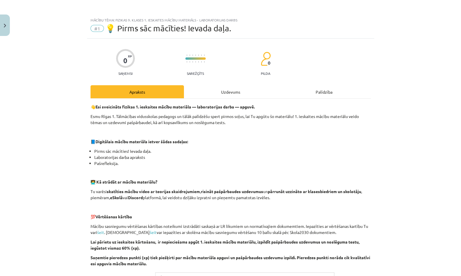
scroll to position [127, 0]
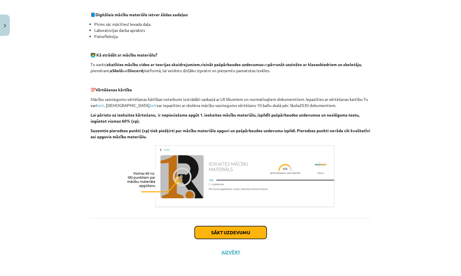
click at [223, 230] on button "Sākt uzdevumu" at bounding box center [230, 232] width 72 height 13
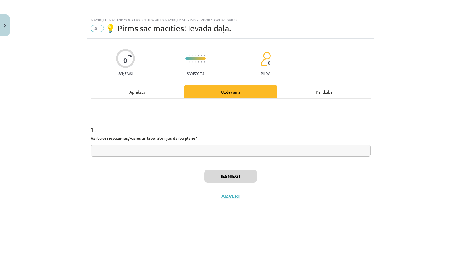
scroll to position [0, 0]
click at [215, 147] on input "text" at bounding box center [230, 151] width 280 height 12
type input "***"
click at [235, 178] on button "Iesniegt" at bounding box center [230, 176] width 53 height 13
click at [243, 204] on button "Nākamā nodarbība" at bounding box center [230, 199] width 57 height 13
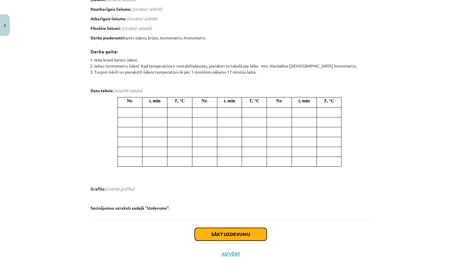
click at [230, 232] on button "Sākt uzdevumu" at bounding box center [230, 234] width 72 height 13
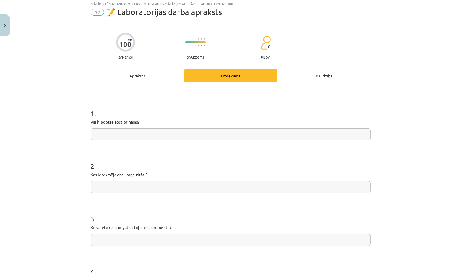
scroll to position [14, 0]
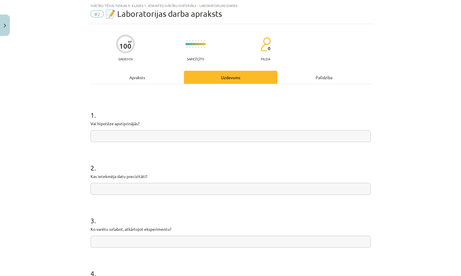
click at [228, 136] on input "text" at bounding box center [230, 136] width 280 height 12
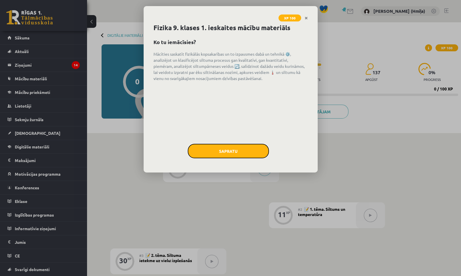
click at [235, 152] on button "Sapratu" at bounding box center [228, 151] width 81 height 14
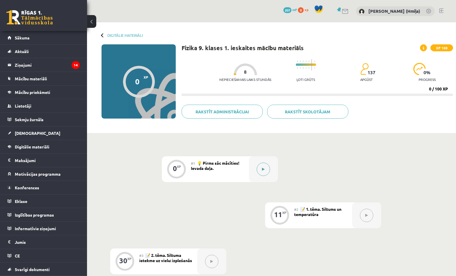
click at [258, 165] on div at bounding box center [263, 169] width 29 height 26
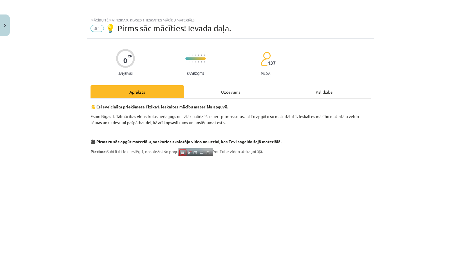
scroll to position [301, 0]
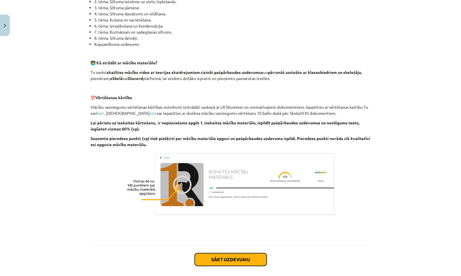
click at [248, 256] on button "Sākt uzdevumu" at bounding box center [230, 259] width 72 height 13
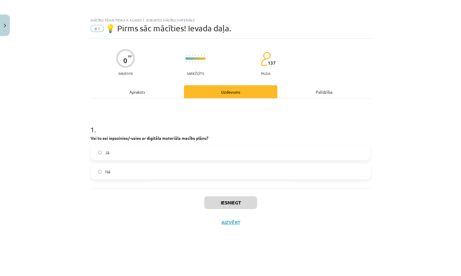
click at [236, 160] on div "Jā" at bounding box center [230, 153] width 280 height 16
click at [236, 156] on label "Jā" at bounding box center [230, 152] width 279 height 14
click at [242, 202] on button "Iesniegt" at bounding box center [230, 202] width 53 height 13
click at [291, 191] on div "Iesniegt Aizvērt" at bounding box center [230, 208] width 280 height 41
click at [255, 199] on button "Iesniegt" at bounding box center [230, 202] width 53 height 13
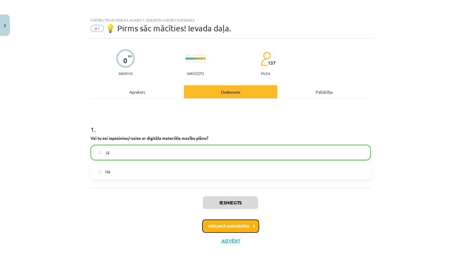
click at [243, 226] on button "Nākamā nodarbība" at bounding box center [230, 225] width 57 height 13
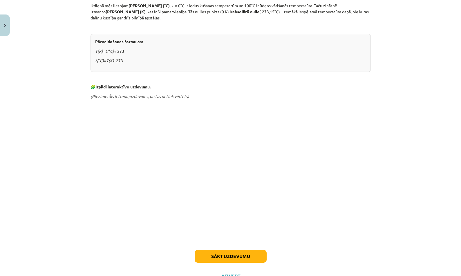
scroll to position [221, 0]
click at [228, 253] on button "Sākt uzdevumu" at bounding box center [230, 256] width 72 height 13
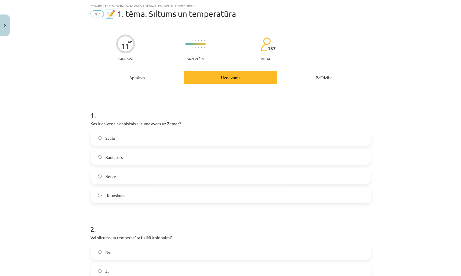
click at [213, 155] on label "Radiators" at bounding box center [230, 157] width 279 height 14
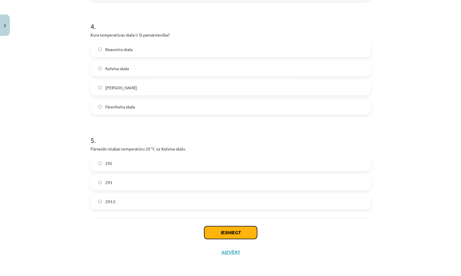
click at [218, 230] on button "Iesniegt" at bounding box center [230, 232] width 53 height 13
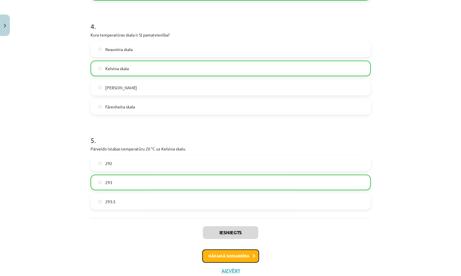
click at [246, 249] on button "Nākamā nodarbība" at bounding box center [230, 255] width 57 height 13
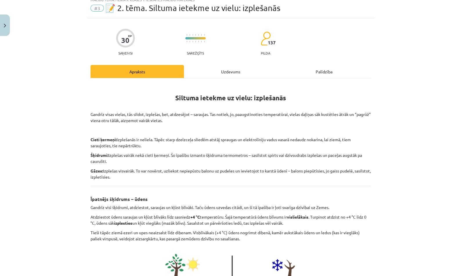
scroll to position [0, 0]
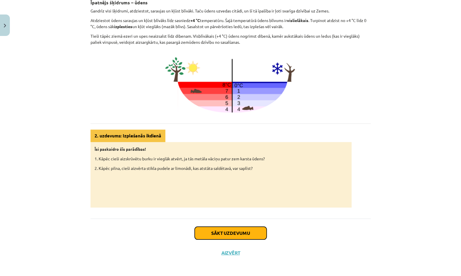
click at [249, 230] on button "Sākt uzdevumu" at bounding box center [230, 233] width 72 height 13
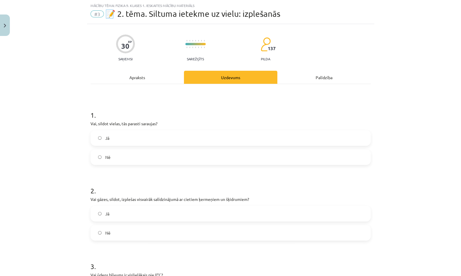
click at [257, 157] on label "Nē" at bounding box center [230, 157] width 279 height 14
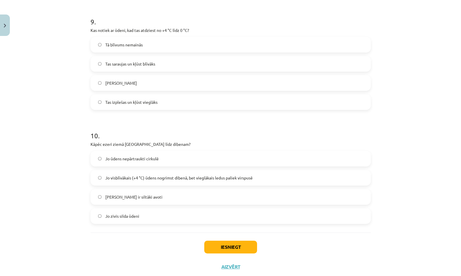
scroll to position [880, 0]
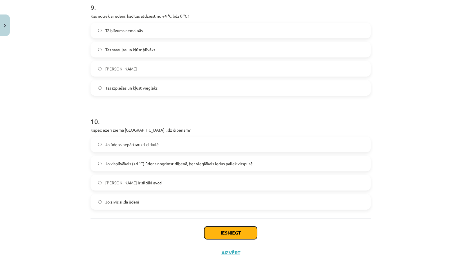
click at [243, 232] on button "Iesniegt" at bounding box center [230, 232] width 53 height 13
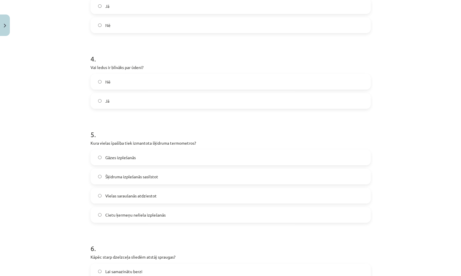
scroll to position [0, 0]
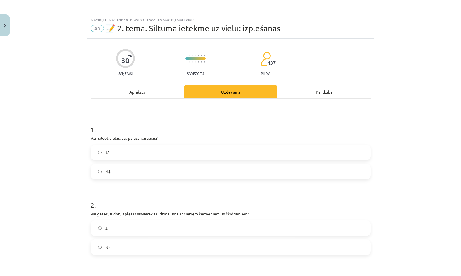
click at [157, 92] on div "Apraksts" at bounding box center [136, 91] width 93 height 13
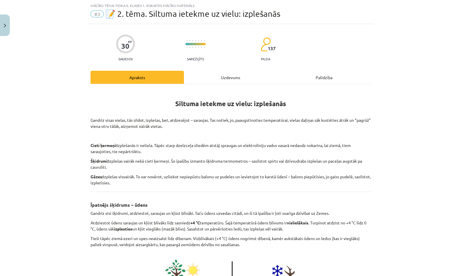
scroll to position [74, 0]
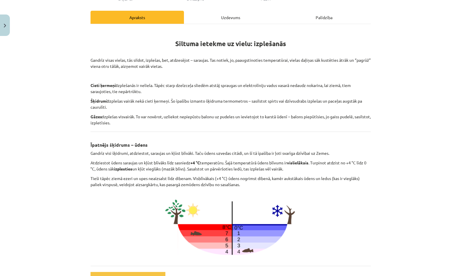
click at [236, 18] on div "Uzdevums" at bounding box center [230, 17] width 93 height 13
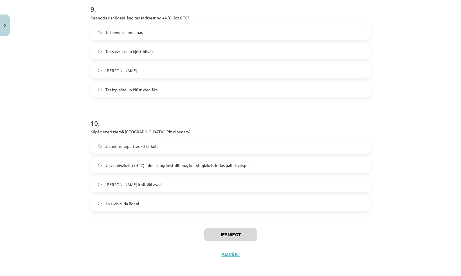
scroll to position [880, 0]
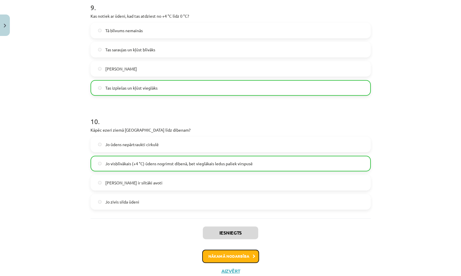
click at [241, 258] on button "Nākamā nodarbība" at bounding box center [230, 256] width 57 height 13
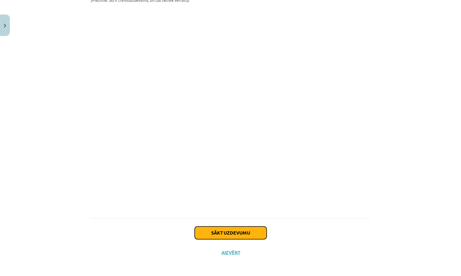
click at [256, 235] on button "Sākt uzdevumu" at bounding box center [230, 232] width 72 height 13
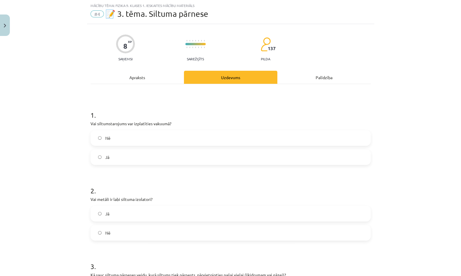
click at [241, 151] on label "Jā" at bounding box center [230, 157] width 279 height 14
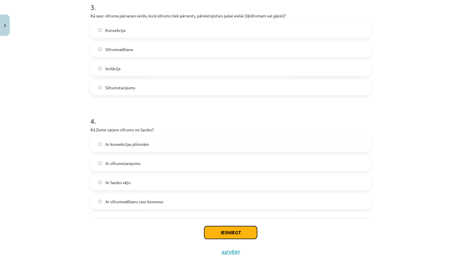
click at [244, 230] on button "Iesniegt" at bounding box center [230, 232] width 53 height 13
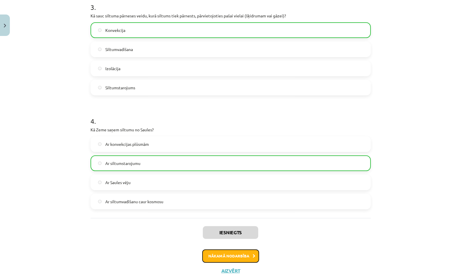
click at [223, 254] on button "Nākamā nodarbība" at bounding box center [230, 255] width 57 height 13
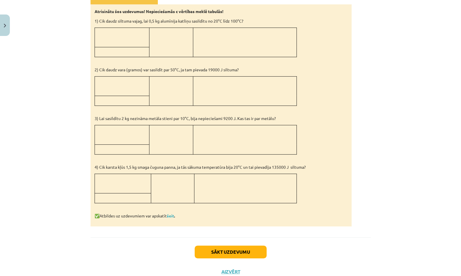
scroll to position [504, 0]
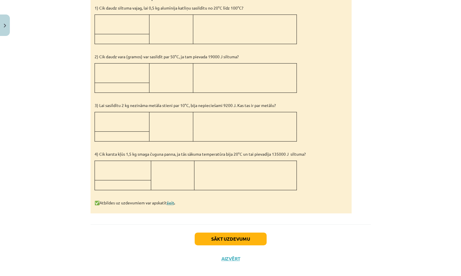
click at [168, 200] on link "šeit" at bounding box center [170, 202] width 7 height 5
click at [243, 232] on button "Sākt uzdevumu" at bounding box center [230, 238] width 72 height 13
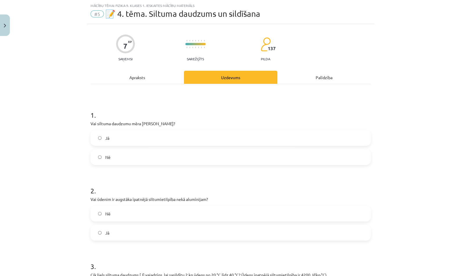
click at [243, 159] on label "Nē" at bounding box center [230, 157] width 279 height 14
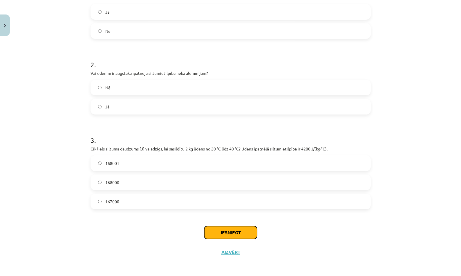
click at [242, 230] on button "Iesniegt" at bounding box center [230, 232] width 53 height 13
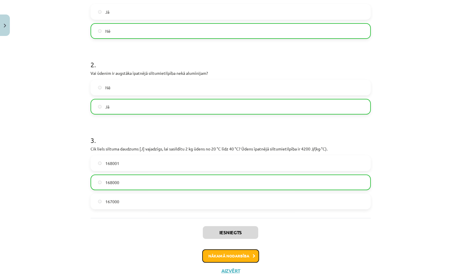
click at [249, 256] on button "Nākamā nodarbība" at bounding box center [230, 255] width 57 height 13
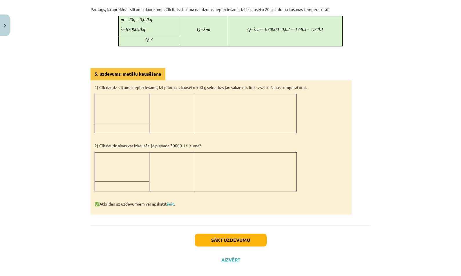
scroll to position [484, 0]
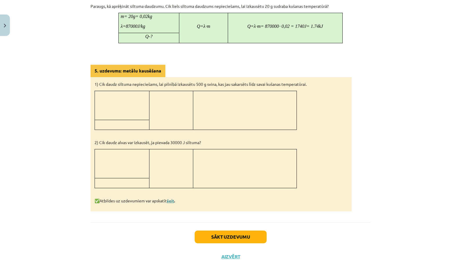
click at [168, 198] on link "šeit" at bounding box center [170, 200] width 7 height 5
click at [248, 230] on button "Sākt uzdevumu" at bounding box center [230, 236] width 72 height 13
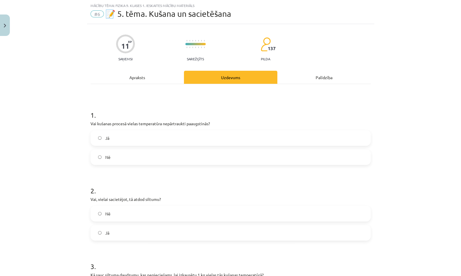
click at [248, 151] on label "Nē" at bounding box center [230, 157] width 279 height 14
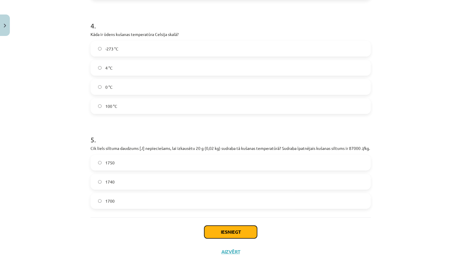
click at [239, 233] on button "Iesniegt" at bounding box center [230, 231] width 53 height 13
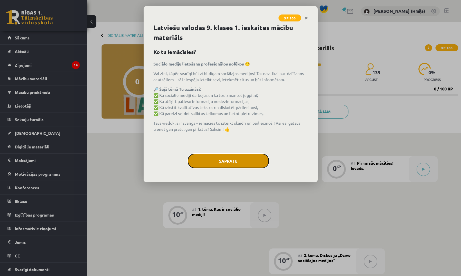
click at [222, 157] on button "Sapratu" at bounding box center [228, 161] width 81 height 14
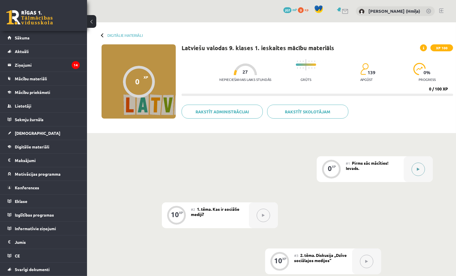
click at [413, 172] on button at bounding box center [417, 169] width 13 height 13
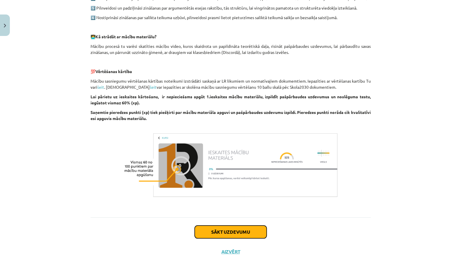
click at [245, 234] on button "Sākt uzdevumu" at bounding box center [230, 231] width 72 height 13
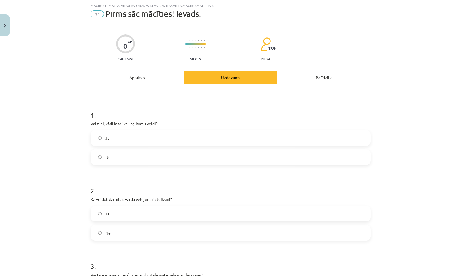
click at [228, 156] on label "Nē" at bounding box center [230, 157] width 279 height 14
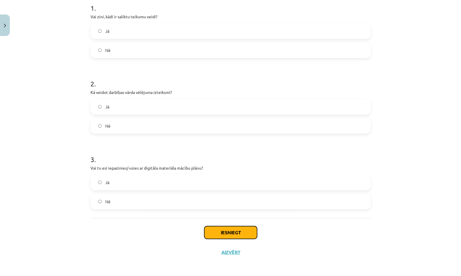
click at [236, 231] on button "Iesniegt" at bounding box center [230, 232] width 53 height 13
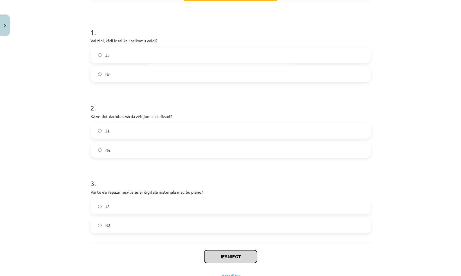
scroll to position [88, 0]
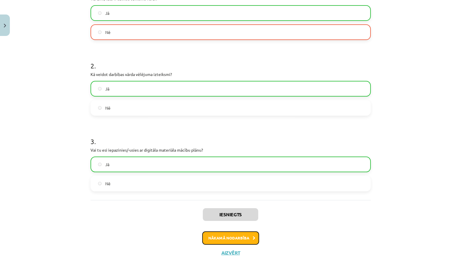
click at [238, 236] on button "Nākamā nodarbība" at bounding box center [230, 237] width 57 height 13
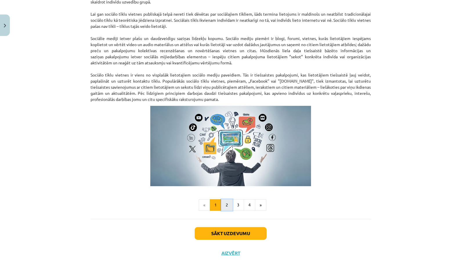
click at [225, 205] on button "2" at bounding box center [227, 205] width 12 height 12
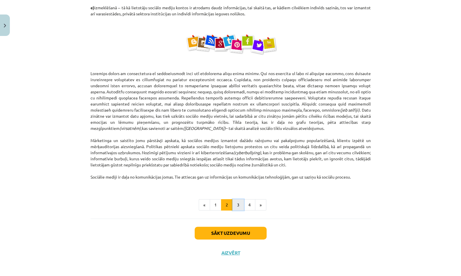
click at [237, 206] on button "3" at bounding box center [238, 205] width 12 height 12
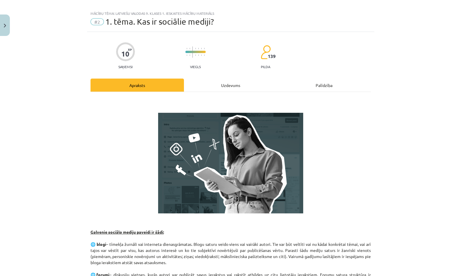
scroll to position [0, 0]
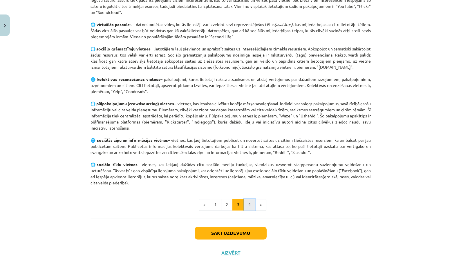
click at [247, 202] on button "4" at bounding box center [249, 205] width 12 height 12
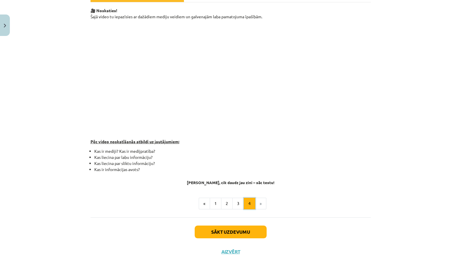
scroll to position [96, 0]
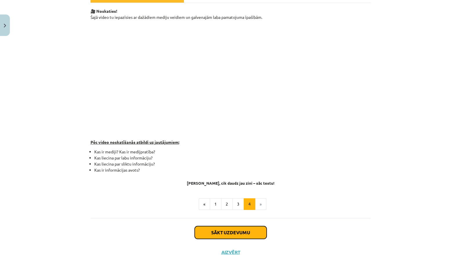
click at [234, 233] on button "Sākt uzdevumu" at bounding box center [230, 232] width 72 height 13
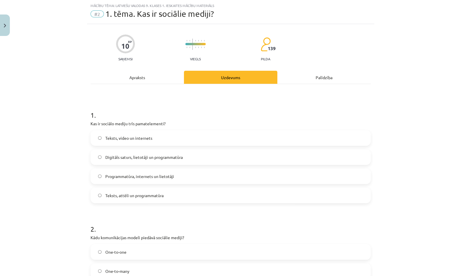
click at [249, 143] on label "Teksts, video un internets" at bounding box center [230, 138] width 279 height 14
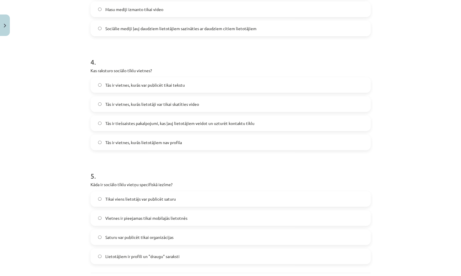
scroll to position [464, 0]
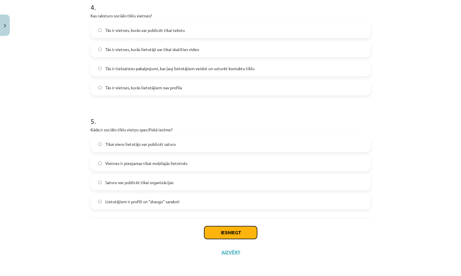
click at [241, 232] on button "Iesniegt" at bounding box center [230, 232] width 53 height 13
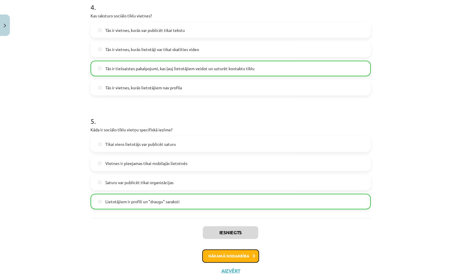
click at [243, 256] on button "Nākamā nodarbība" at bounding box center [230, 255] width 57 height 13
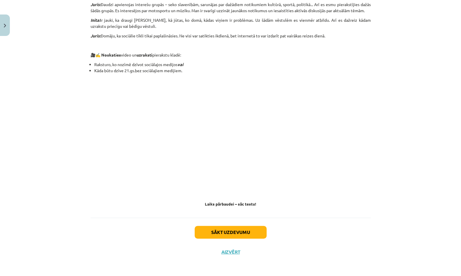
scroll to position [463, 0]
click at [245, 230] on button "Sākt uzdevumu" at bounding box center [230, 232] width 72 height 13
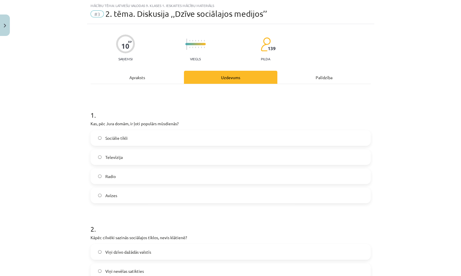
click at [239, 142] on label "Sociālie tīkli" at bounding box center [230, 138] width 279 height 14
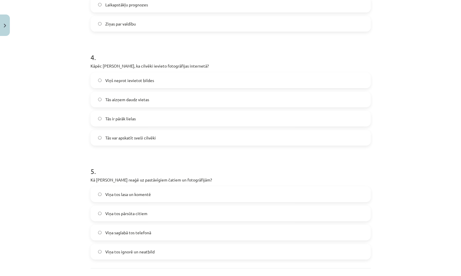
scroll to position [464, 0]
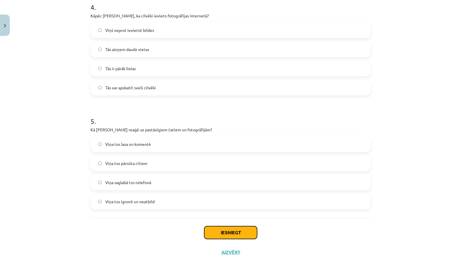
click at [236, 236] on button "Iesniegt" at bounding box center [230, 232] width 53 height 13
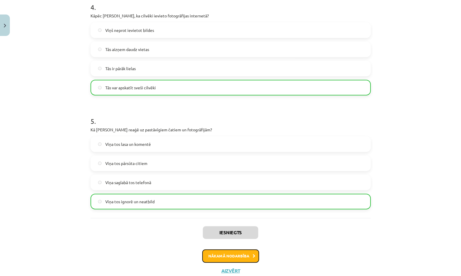
click at [240, 257] on button "Nākamā nodarbība" at bounding box center [230, 255] width 57 height 13
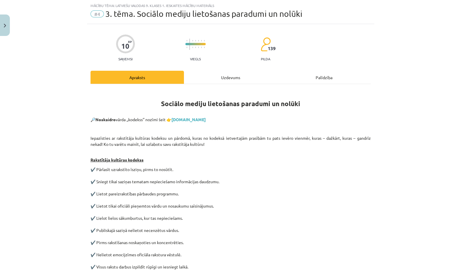
scroll to position [14, 0]
click at [177, 119] on link "tezaurs.lv" at bounding box center [188, 119] width 34 height 5
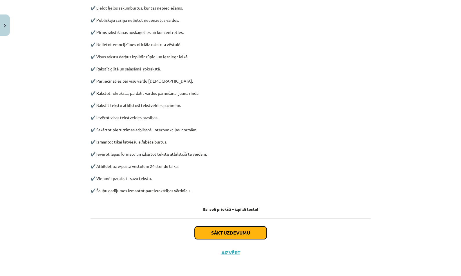
click at [248, 236] on button "Sākt uzdevumu" at bounding box center [230, 232] width 72 height 13
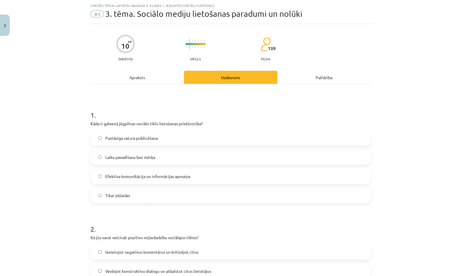
click at [239, 158] on label "Laika pavadīšana bez mērķa" at bounding box center [230, 157] width 279 height 14
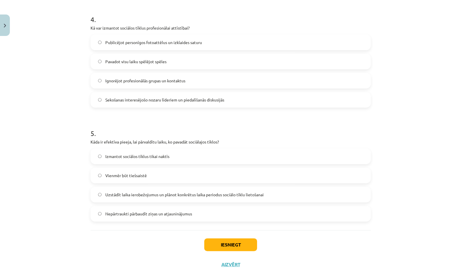
scroll to position [464, 0]
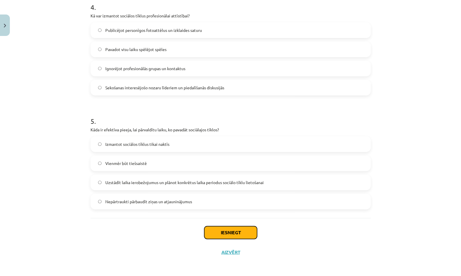
click at [243, 237] on button "Iesniegt" at bounding box center [230, 232] width 53 height 13
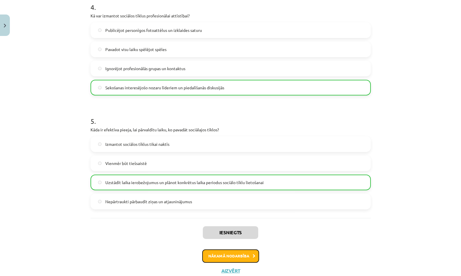
click at [242, 256] on button "Nākamā nodarbība" at bounding box center [230, 255] width 57 height 13
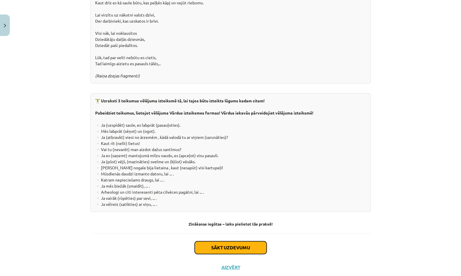
click at [246, 241] on button "Sākt uzdevumu" at bounding box center [230, 247] width 72 height 13
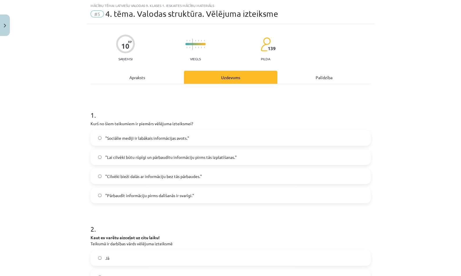
click at [232, 158] on span ""Lai cilvēki būtu rūpīgi un pārbaudītu informāciju pirms tās izplatīšanas."" at bounding box center [170, 157] width 131 height 6
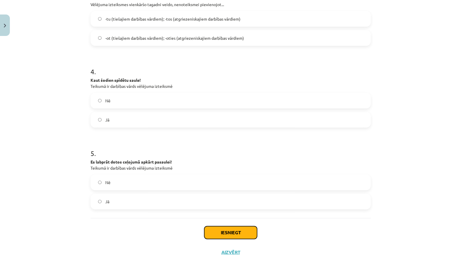
click at [223, 235] on button "Iesniegt" at bounding box center [230, 232] width 53 height 13
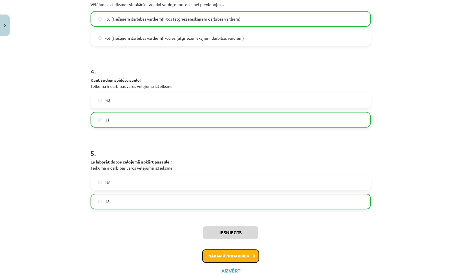
click at [238, 255] on button "Nākamā nodarbība" at bounding box center [230, 255] width 57 height 13
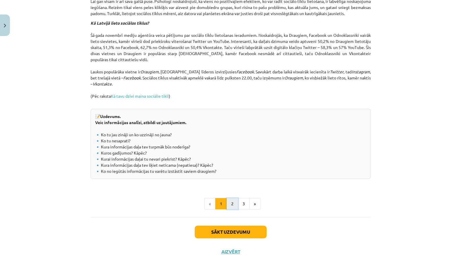
click at [226, 201] on button "2" at bounding box center [232, 204] width 12 height 12
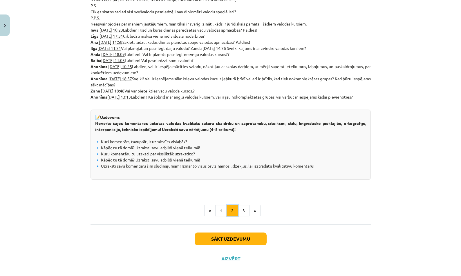
scroll to position [274, 0]
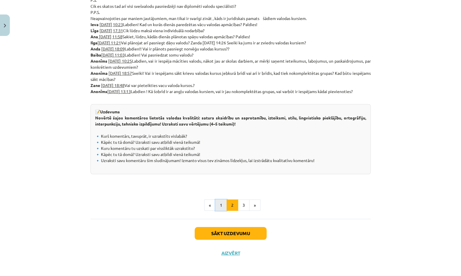
click at [221, 204] on button "1" at bounding box center [221, 205] width 12 height 12
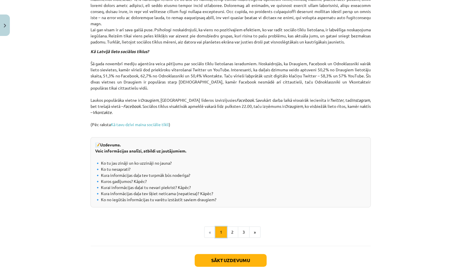
scroll to position [571, 0]
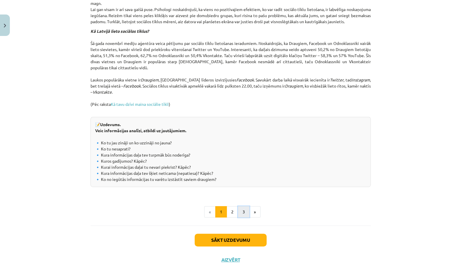
click at [240, 216] on button "3" at bounding box center [244, 212] width 12 height 12
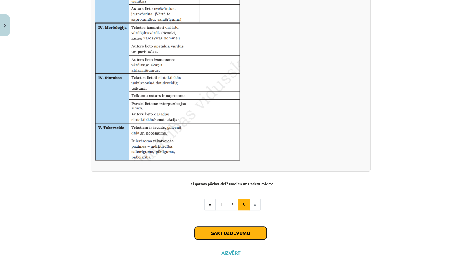
click at [253, 231] on button "Sākt uzdevumu" at bounding box center [230, 233] width 72 height 13
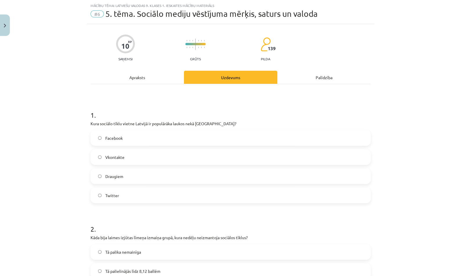
click at [229, 144] on label "Facebook" at bounding box center [230, 138] width 279 height 14
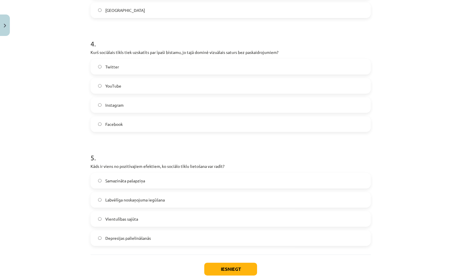
scroll to position [464, 0]
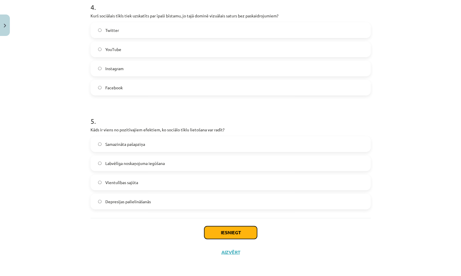
click at [226, 231] on button "Iesniegt" at bounding box center [230, 232] width 53 height 13
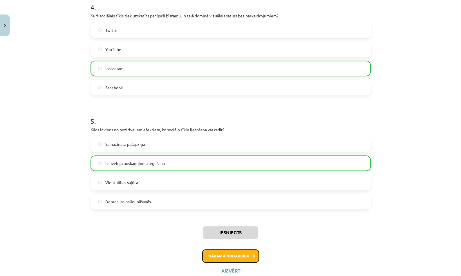
click at [247, 254] on button "Nākamā nodarbība" at bounding box center [230, 255] width 57 height 13
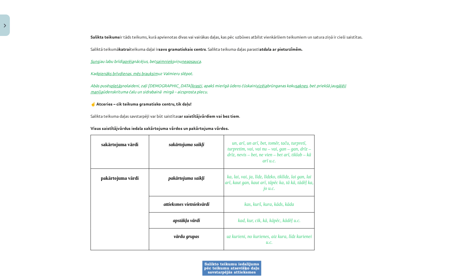
scroll to position [497, 0]
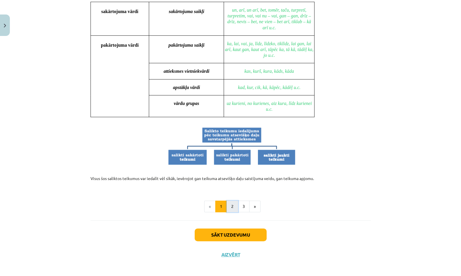
click at [227, 202] on button "2" at bounding box center [232, 207] width 12 height 12
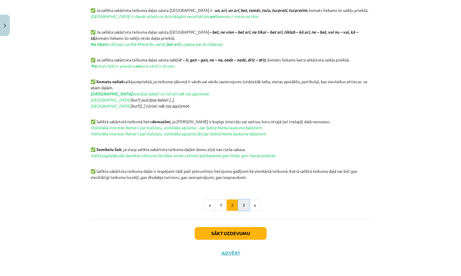
click at [243, 206] on button "3" at bounding box center [244, 205] width 12 height 12
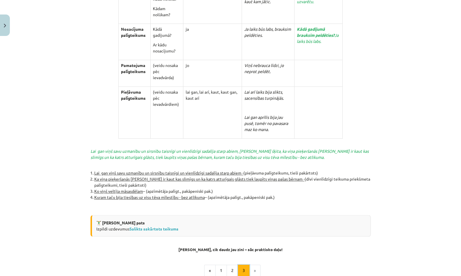
scroll to position [1218, 0]
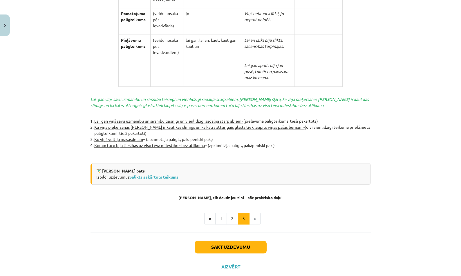
click at [170, 165] on div "🏋️‍♂️ Vingrinies pats Izpildi uzdevumus Salikts sakārtots teikums" at bounding box center [230, 173] width 280 height 21
click at [172, 174] on link "Salikts sakārtots teikums" at bounding box center [153, 176] width 49 height 5
click at [239, 241] on button "Sākt uzdevumu" at bounding box center [230, 247] width 72 height 13
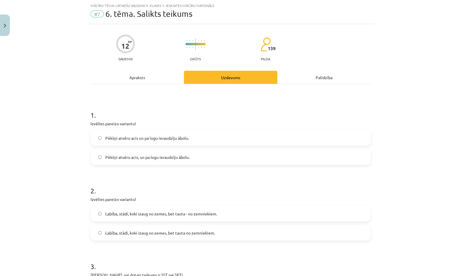
click at [235, 140] on label "Pēkšņi atvēru acis un pa logu ieraudzīju ābolu." at bounding box center [230, 138] width 279 height 14
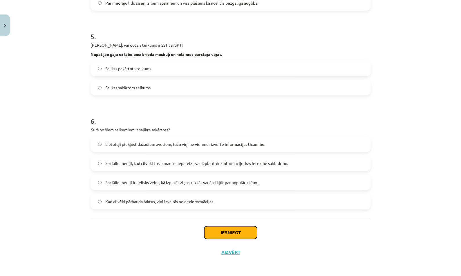
click at [239, 228] on button "Iesniegt" at bounding box center [230, 232] width 53 height 13
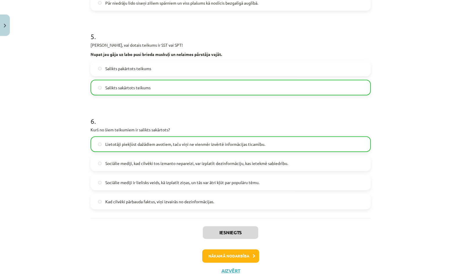
click at [244, 252] on div "Iesniegts Nākamā nodarbība Aizvērt" at bounding box center [230, 247] width 280 height 59
click at [244, 254] on button "Nākamā nodarbība" at bounding box center [230, 255] width 57 height 13
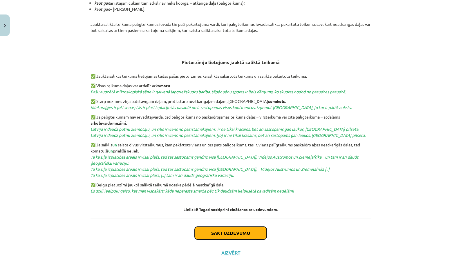
click at [251, 234] on button "Sākt uzdevumu" at bounding box center [230, 233] width 72 height 13
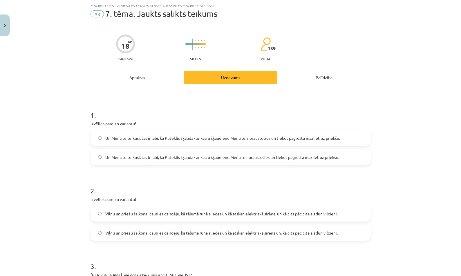
click at [233, 159] on span "Un Mentīte teikusi: tas ir labi, ka Puteklis šķauda - ar katru šķaudienu Mentīt…" at bounding box center [222, 157] width 234 height 6
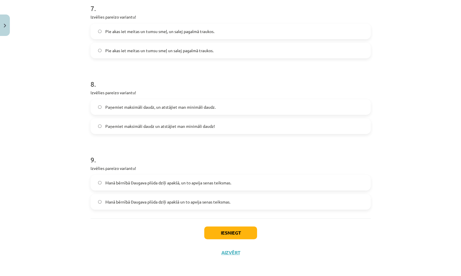
scroll to position [629, 0]
click at [244, 232] on button "Iesniegt" at bounding box center [230, 232] width 53 height 13
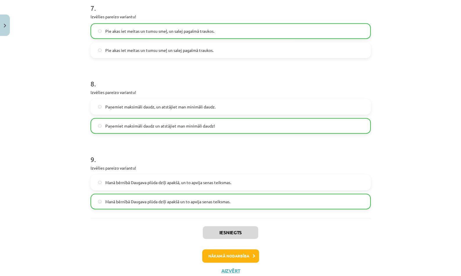
click at [229, 262] on div "Iesniegts Nākamā nodarbība Aizvērt" at bounding box center [230, 247] width 280 height 59
click at [232, 257] on button "Nākamā nodarbība" at bounding box center [230, 255] width 57 height 13
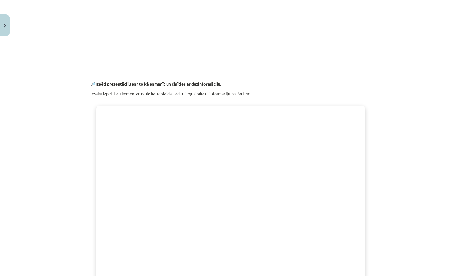
scroll to position [355, 0]
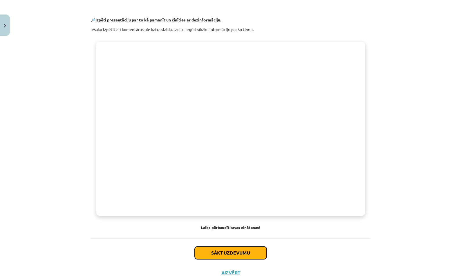
click at [245, 251] on button "Sākt uzdevumu" at bounding box center [230, 252] width 72 height 13
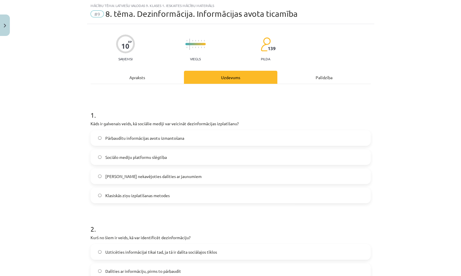
click at [234, 133] on label "Pārbaudītu informācijas avotu izmantošana" at bounding box center [230, 138] width 279 height 14
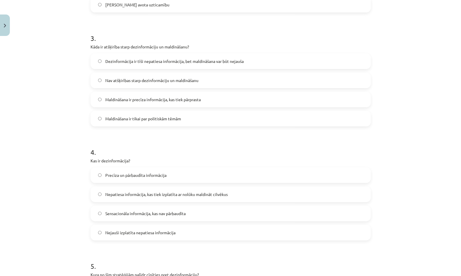
scroll to position [464, 0]
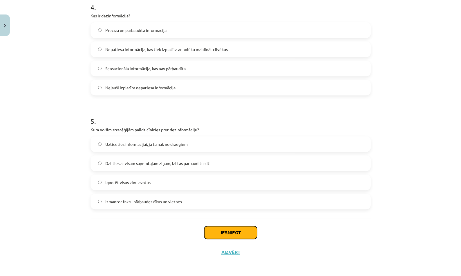
click at [239, 236] on button "Iesniegt" at bounding box center [230, 232] width 53 height 13
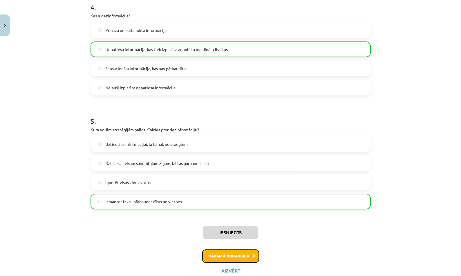
click at [252, 253] on button "Nākamā nodarbība" at bounding box center [230, 255] width 57 height 13
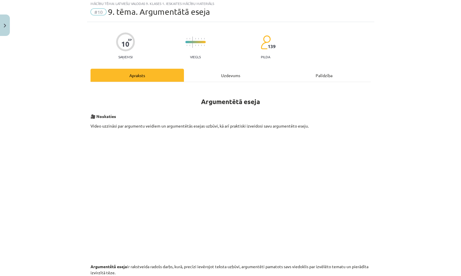
scroll to position [17, 0]
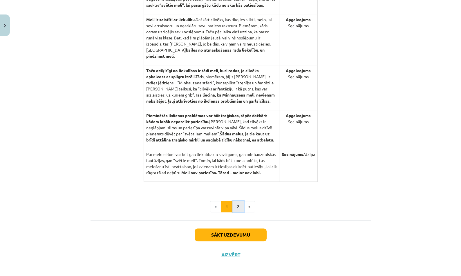
click at [238, 205] on button "2" at bounding box center [238, 207] width 12 height 12
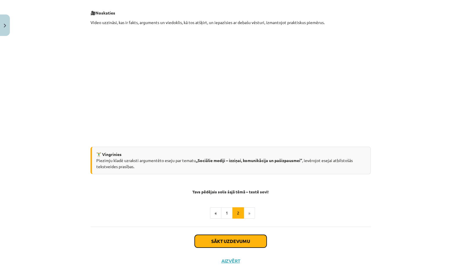
click at [242, 237] on button "Sākt uzdevumu" at bounding box center [230, 241] width 72 height 13
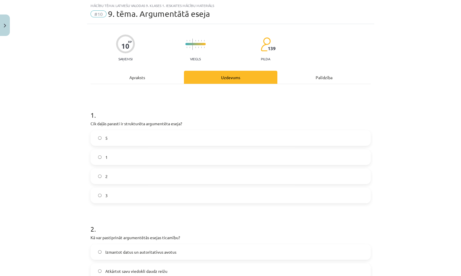
click at [229, 155] on label "1" at bounding box center [230, 157] width 279 height 14
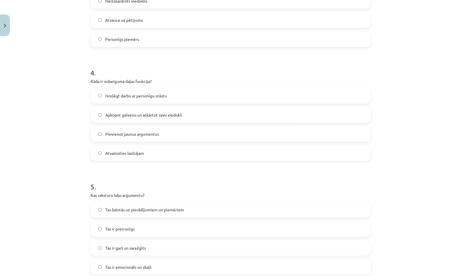
scroll to position [464, 0]
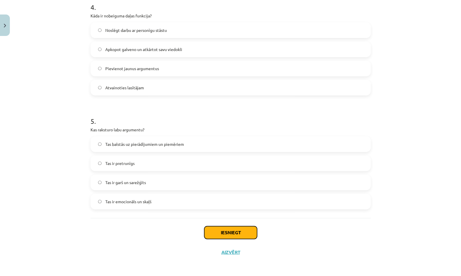
click at [240, 235] on button "Iesniegt" at bounding box center [230, 232] width 53 height 13
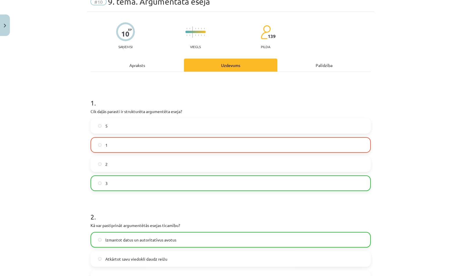
scroll to position [0, 0]
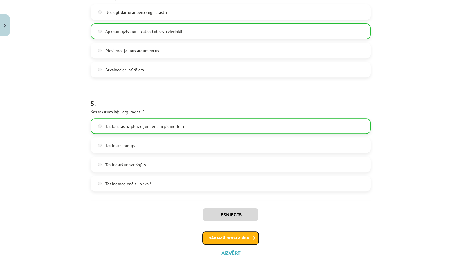
click at [247, 237] on button "Nākamā nodarbība" at bounding box center [230, 237] width 57 height 13
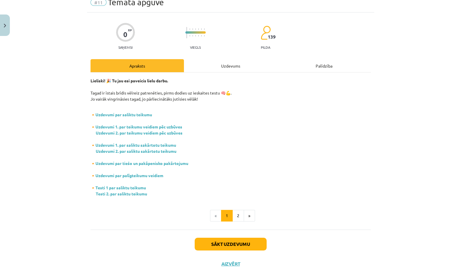
scroll to position [37, 0]
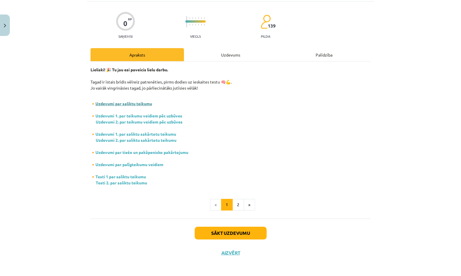
click at [143, 103] on link "Uzdevumi par saliktu teikumu" at bounding box center [123, 103] width 57 height 5
click at [155, 117] on p "🔸 Uzdevumi par saliktu teikumu 🔸 Uzdevumi 1. par teikumu veidiem pēc uzbūves Uz…" at bounding box center [230, 139] width 280 height 91
click at [155, 116] on link "Uzdevumi 1. par teikumu veidiem pēc uzbūves" at bounding box center [138, 115] width 87 height 5
click at [134, 122] on link "Uzdevumi 2. par teikumu veidiem pēc uzbūves" at bounding box center [139, 121] width 87 height 5
click at [151, 132] on link "Uzdevumi 1. par saliktu sakārtotu teikumu" at bounding box center [135, 133] width 81 height 5
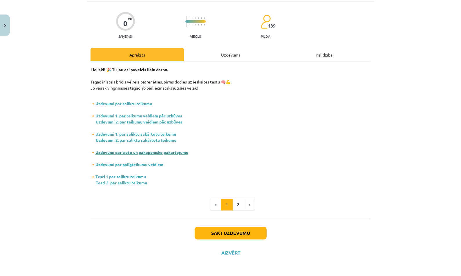
click at [152, 150] on link "Uzdevumi par tiešo un pakāpenisko pakārtojumu" at bounding box center [141, 152] width 93 height 5
click at [142, 175] on link "Testi 1 par saliktu teikumu" at bounding box center [120, 176] width 50 height 5
click at [239, 237] on button "Sākt uzdevumu" at bounding box center [230, 233] width 72 height 13
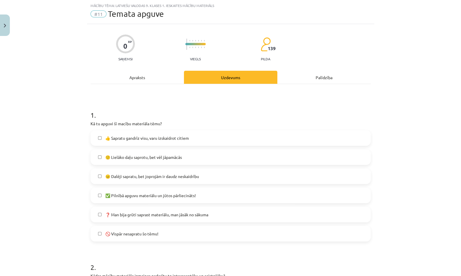
scroll to position [14, 0]
click at [156, 78] on div "Apraksts" at bounding box center [136, 77] width 93 height 13
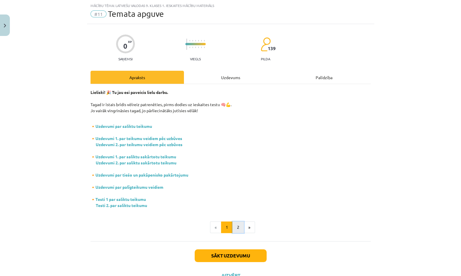
click at [232, 228] on button "2" at bounding box center [238, 227] width 12 height 12
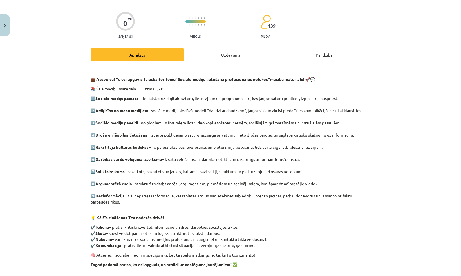
scroll to position [119, 0]
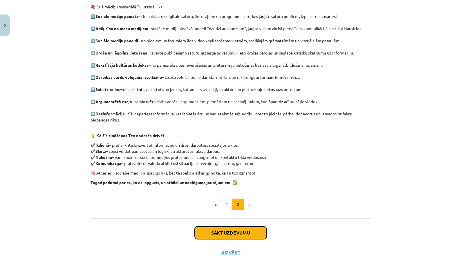
click at [246, 232] on button "Sākt uzdevumu" at bounding box center [230, 232] width 72 height 13
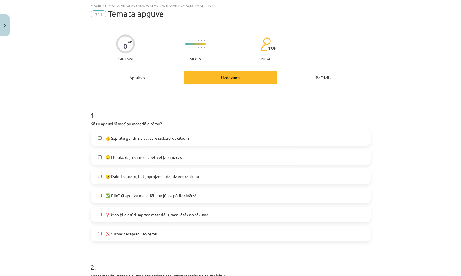
click at [206, 141] on label "👍 Sapratu gandrīz visu, varu izskaidrot citiem" at bounding box center [230, 138] width 279 height 14
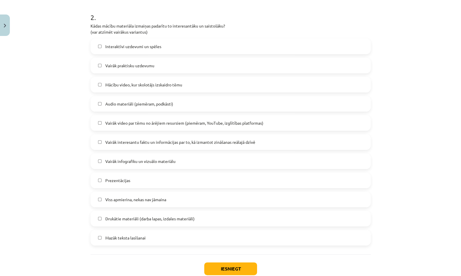
scroll to position [301, 0]
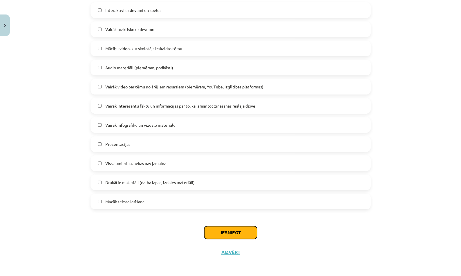
click at [229, 226] on button "Iesniegt" at bounding box center [230, 232] width 53 height 13
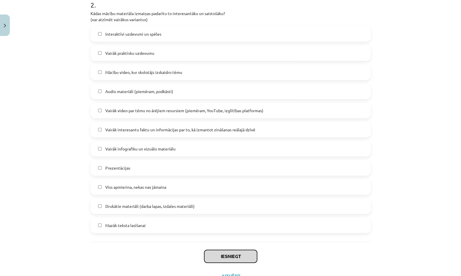
scroll to position [282, 0]
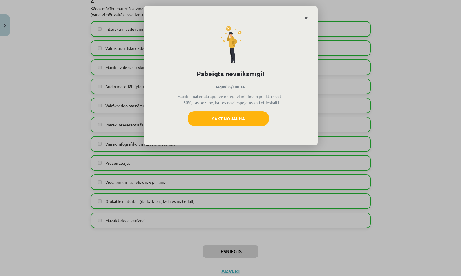
click at [307, 18] on link "Close" at bounding box center [306, 17] width 10 height 11
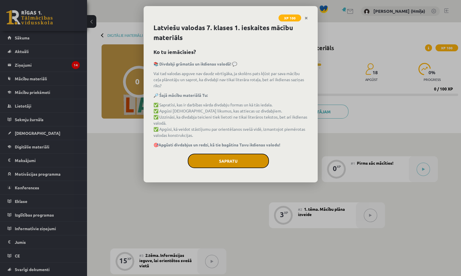
click at [247, 156] on button "Sapratu" at bounding box center [228, 161] width 81 height 14
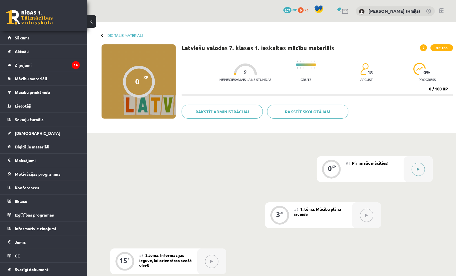
click at [414, 170] on button at bounding box center [417, 169] width 13 height 13
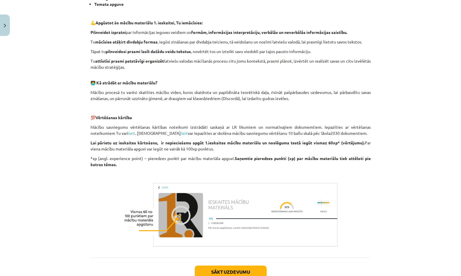
scroll to position [225, 0]
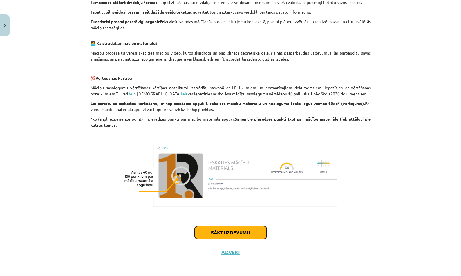
click at [255, 235] on button "Sākt uzdevumu" at bounding box center [230, 232] width 72 height 13
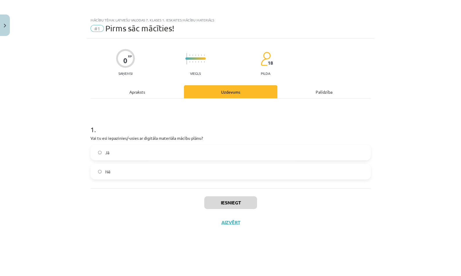
click at [238, 156] on label "Jā" at bounding box center [230, 152] width 279 height 14
click at [243, 201] on button "Iesniegt" at bounding box center [230, 202] width 53 height 13
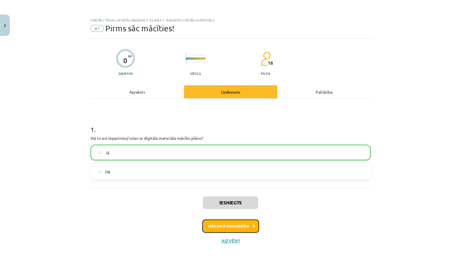
click at [241, 223] on button "Nākamā nodarbība" at bounding box center [230, 225] width 57 height 13
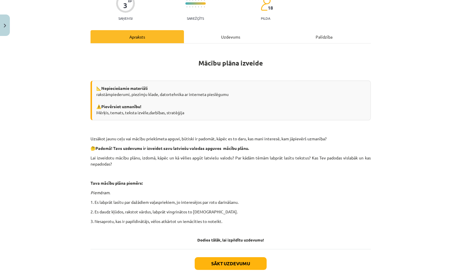
scroll to position [72, 0]
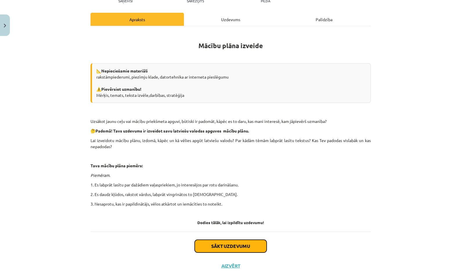
click at [249, 241] on button "Sākt uzdevumu" at bounding box center [230, 246] width 72 height 13
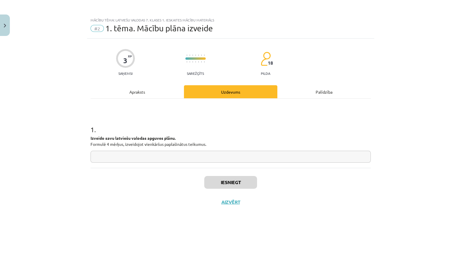
scroll to position [0, 0]
click at [224, 156] on input "text" at bounding box center [230, 157] width 280 height 12
type input "**"
click at [245, 180] on button "Iesniegt" at bounding box center [230, 182] width 53 height 13
click at [246, 207] on button "Nākamā nodarbība" at bounding box center [230, 205] width 57 height 13
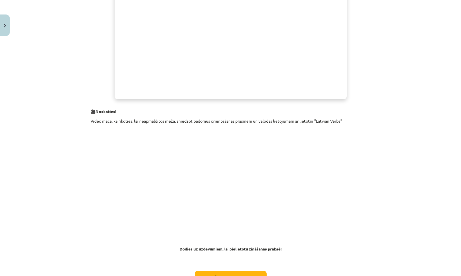
scroll to position [268, 0]
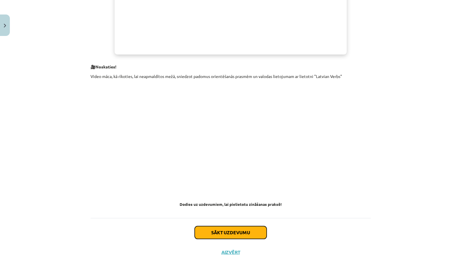
click at [224, 229] on button "Sākt uzdevumu" at bounding box center [230, 232] width 72 height 13
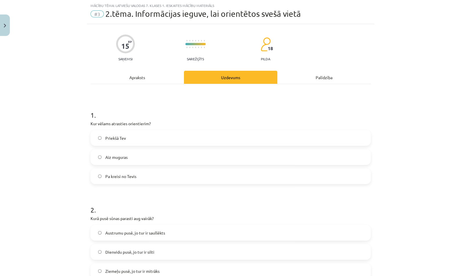
click at [231, 155] on label "Aiz muguras" at bounding box center [230, 157] width 279 height 14
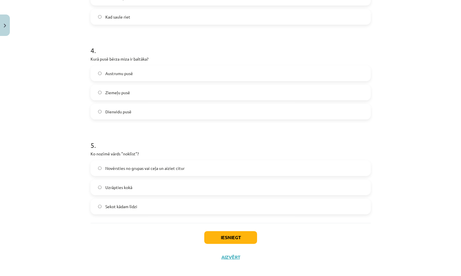
scroll to position [368, 0]
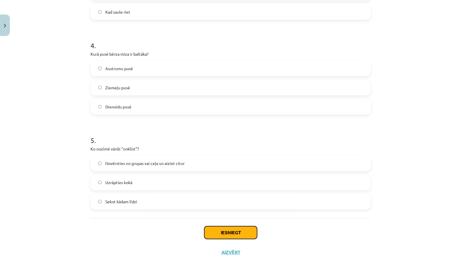
click at [239, 238] on button "Iesniegt" at bounding box center [230, 232] width 53 height 13
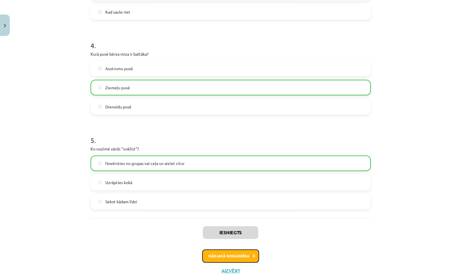
click at [249, 255] on button "Nākamā nodarbība" at bounding box center [230, 255] width 57 height 13
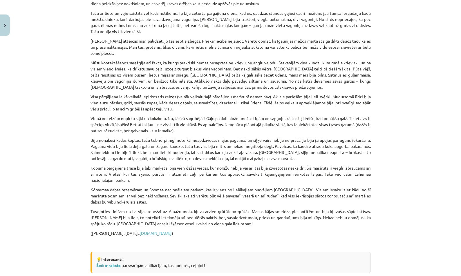
scroll to position [471, 0]
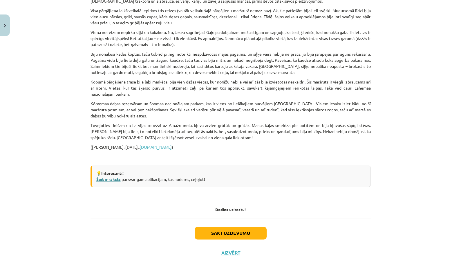
click at [110, 178] on link "Šeit ir raksts" at bounding box center [108, 179] width 24 height 5
click at [231, 229] on button "Sākt uzdevumu" at bounding box center [230, 233] width 72 height 13
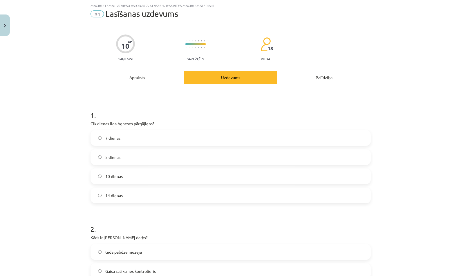
click at [243, 180] on label "10 dienas" at bounding box center [230, 176] width 279 height 14
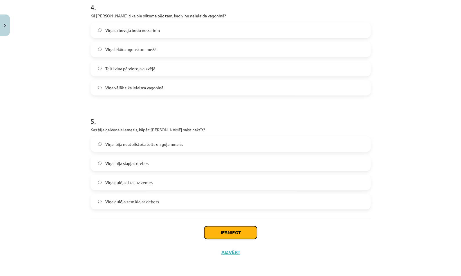
click at [234, 236] on button "Iesniegt" at bounding box center [230, 232] width 53 height 13
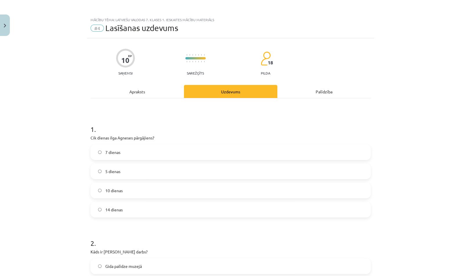
scroll to position [0, 0]
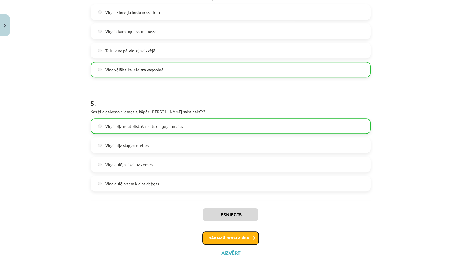
click at [247, 239] on button "Nākamā nodarbība" at bounding box center [230, 237] width 57 height 13
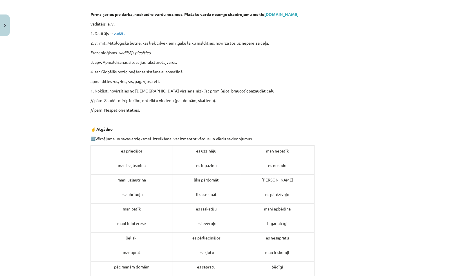
scroll to position [283, 0]
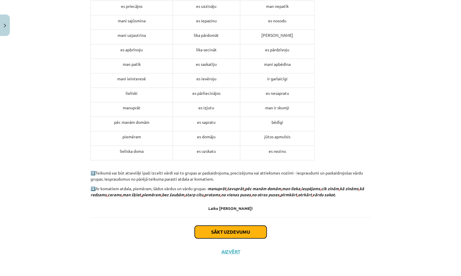
click at [233, 232] on button "Sākt uzdevumu" at bounding box center [230, 231] width 72 height 13
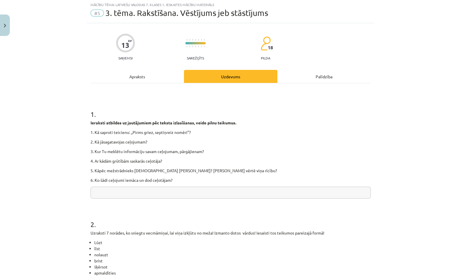
scroll to position [14, 0]
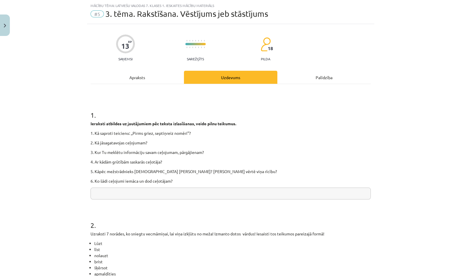
click at [233, 190] on input "text" at bounding box center [230, 194] width 280 height 12
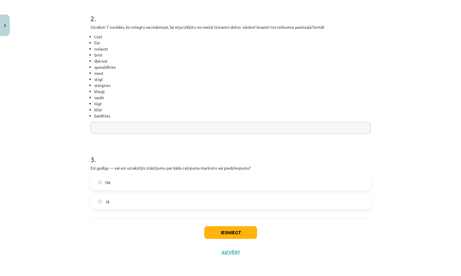
type input "**"
click at [228, 231] on button "Iesniegt" at bounding box center [230, 232] width 53 height 13
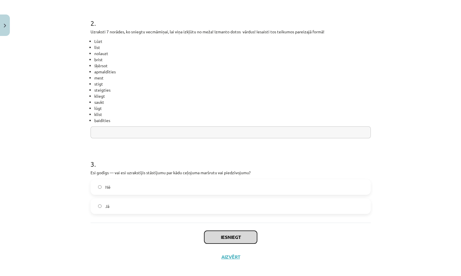
scroll to position [215, 0]
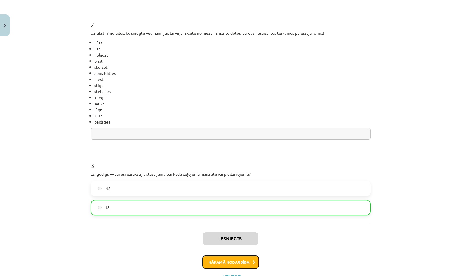
click at [243, 261] on button "Nākamā nodarbība" at bounding box center [230, 261] width 57 height 13
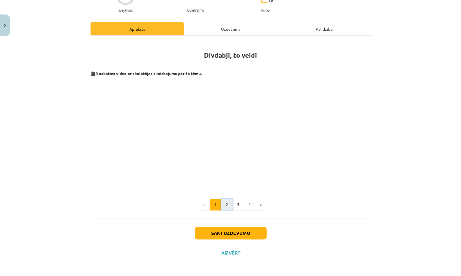
click at [224, 206] on button "2" at bounding box center [227, 205] width 12 height 12
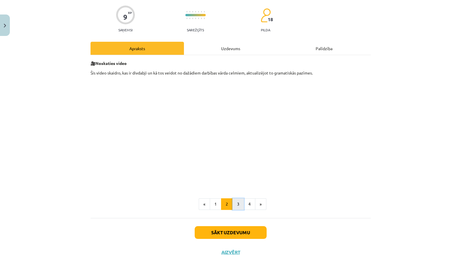
click at [232, 205] on button "3" at bounding box center [238, 204] width 12 height 12
click at [244, 205] on button "4" at bounding box center [249, 204] width 12 height 12
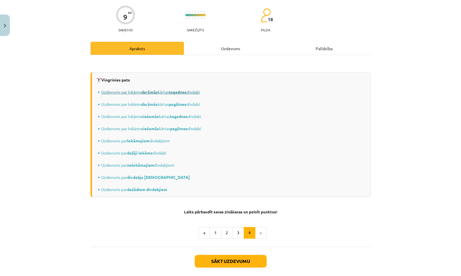
click at [163, 93] on link "Uzdevums par lokāmo darāmās kārtas tagadnes divdabi" at bounding box center [150, 91] width 99 height 5
click at [169, 105] on link "Uzdevums par lokāmo darāmās kārtas pagātnes divdabi" at bounding box center [150, 103] width 99 height 5
click at [155, 117] on strong "ciešamās" at bounding box center [150, 116] width 18 height 5
click at [243, 259] on button "Sākt uzdevumu" at bounding box center [230, 261] width 72 height 13
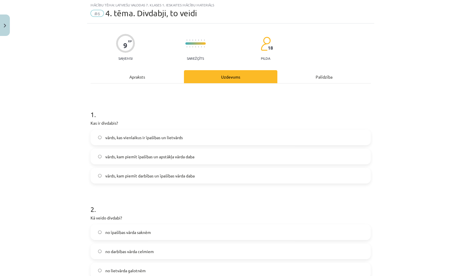
scroll to position [14, 0]
click at [219, 166] on div "vārds, kas vienlaikus ir īpašības un lietvārds vārds, kam piemīt īpašības un ap…" at bounding box center [230, 157] width 280 height 54
click at [219, 179] on label "vārds, kam piemīt darbības un īpašības vārda daba" at bounding box center [230, 176] width 279 height 14
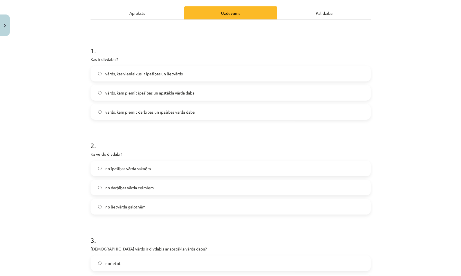
scroll to position [179, 0]
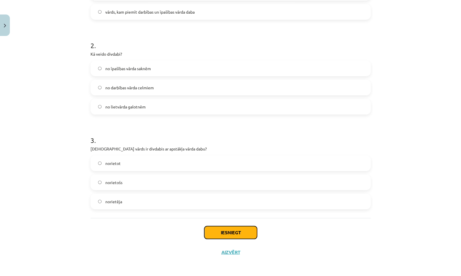
click at [225, 228] on button "Iesniegt" at bounding box center [230, 232] width 53 height 13
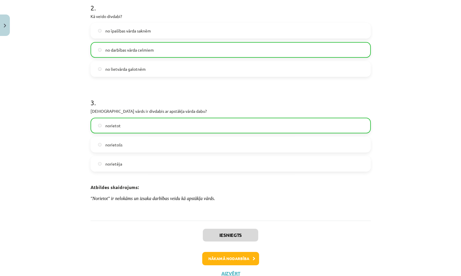
scroll to position [237, 0]
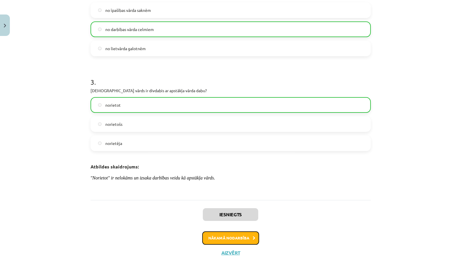
click at [232, 240] on button "Nākamā nodarbība" at bounding box center [230, 237] width 57 height 13
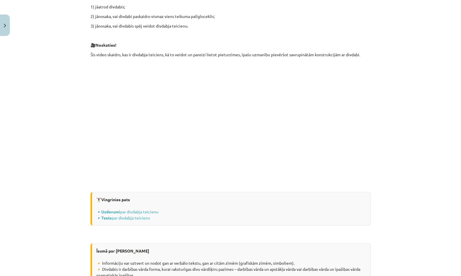
scroll to position [632, 0]
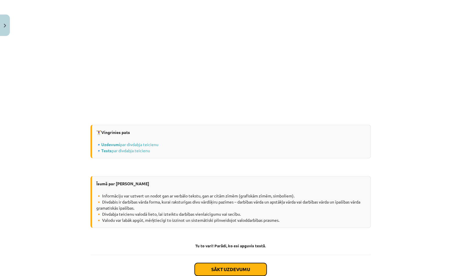
click at [225, 265] on button "Sākt uzdevumu" at bounding box center [230, 269] width 72 height 13
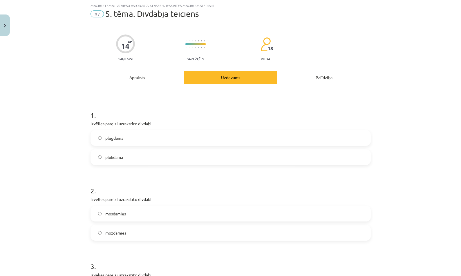
click at [240, 143] on label "plūgdama" at bounding box center [230, 138] width 279 height 14
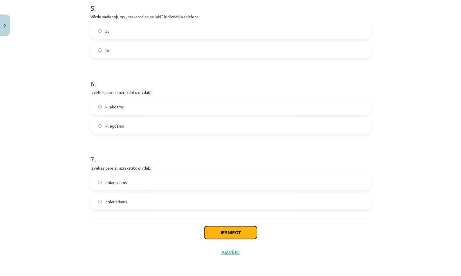
click at [239, 232] on button "Iesniegt" at bounding box center [230, 232] width 53 height 13
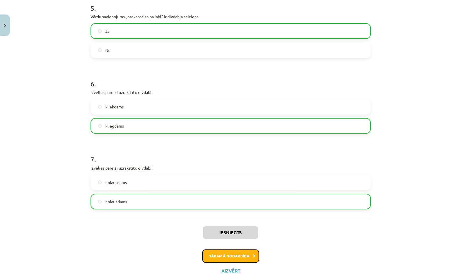
click at [248, 252] on button "Nākamā nodarbība" at bounding box center [230, 255] width 57 height 13
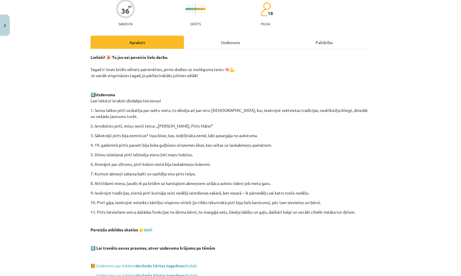
scroll to position [69, 0]
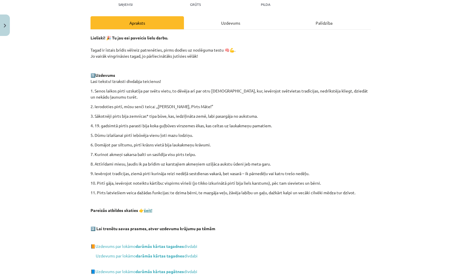
click at [146, 210] on link "šeit!" at bounding box center [148, 210] width 8 height 5
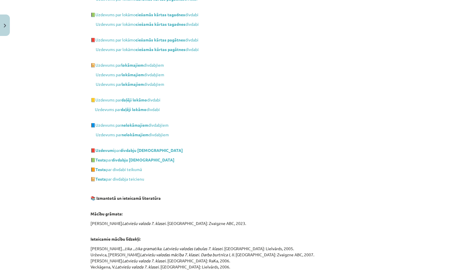
scroll to position [367, 0]
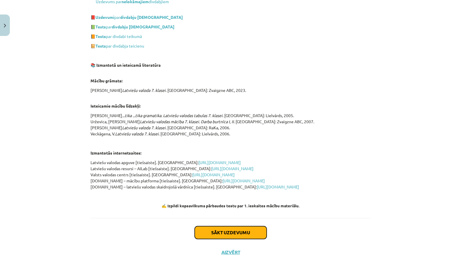
click at [238, 234] on button "Sākt uzdevumu" at bounding box center [230, 232] width 72 height 13
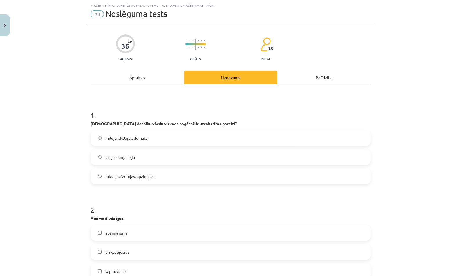
click at [234, 163] on label "lasīja, darīja, bīja" at bounding box center [230, 157] width 279 height 14
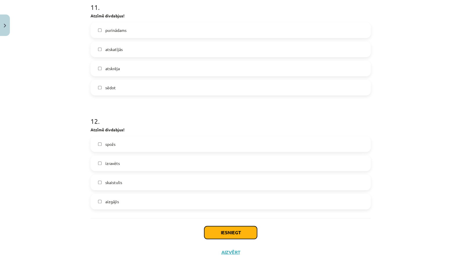
click at [242, 233] on button "Iesniegt" at bounding box center [230, 232] width 53 height 13
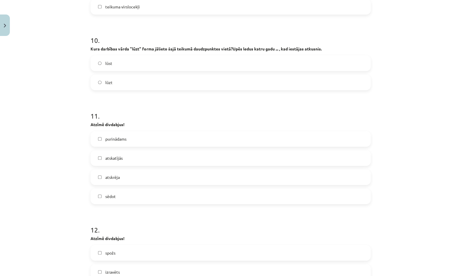
scroll to position [1114, 0]
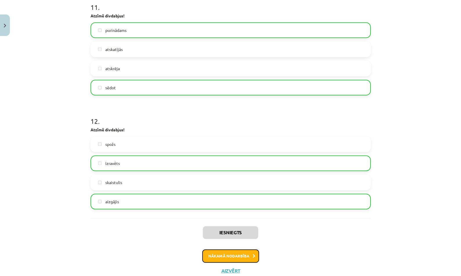
click at [254, 258] on button "Nākamā nodarbība" at bounding box center [230, 255] width 57 height 13
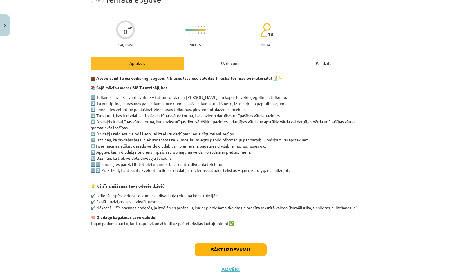
scroll to position [14, 0]
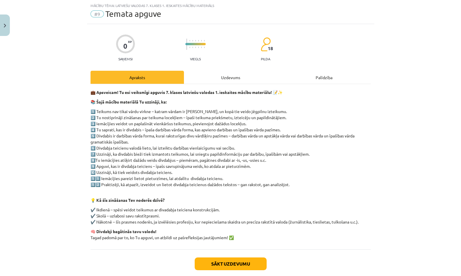
click at [230, 79] on div "Uzdevums" at bounding box center [230, 77] width 93 height 13
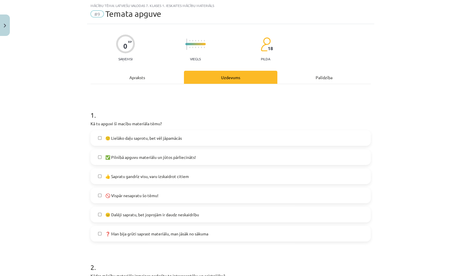
click at [207, 144] on label "🙂 Lielāko daļu saprotu, bet vēl jāpamācās" at bounding box center [230, 138] width 279 height 14
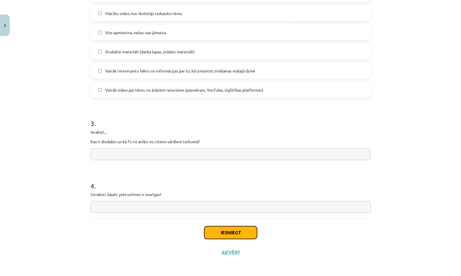
click at [234, 232] on button "Iesniegt" at bounding box center [230, 232] width 53 height 13
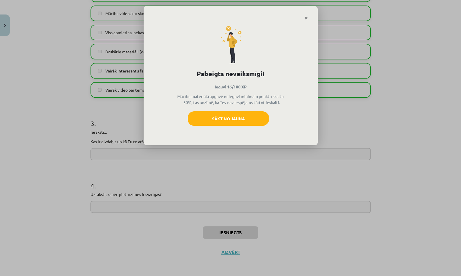
click at [305, 18] on icon "Close" at bounding box center [305, 18] width 3 height 4
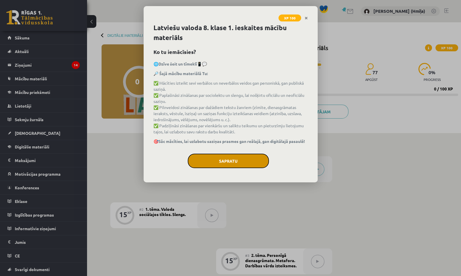
click at [235, 157] on button "Sapratu" at bounding box center [228, 161] width 81 height 14
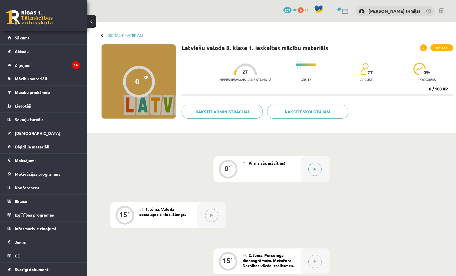
click at [314, 163] on button at bounding box center [314, 169] width 13 height 13
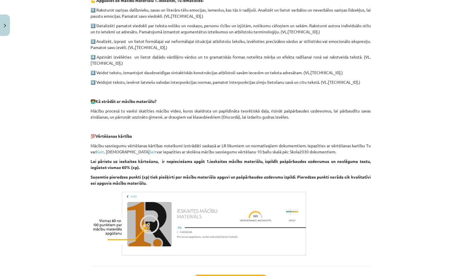
scroll to position [372, 0]
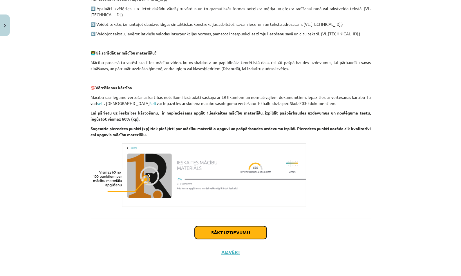
click at [252, 237] on button "Sākt uzdevumu" at bounding box center [230, 232] width 72 height 13
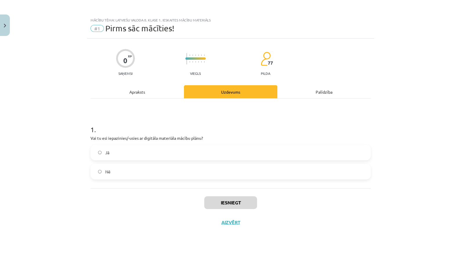
click at [243, 155] on label "Jā" at bounding box center [230, 152] width 279 height 14
click at [240, 200] on button "Iesniegt" at bounding box center [230, 202] width 53 height 13
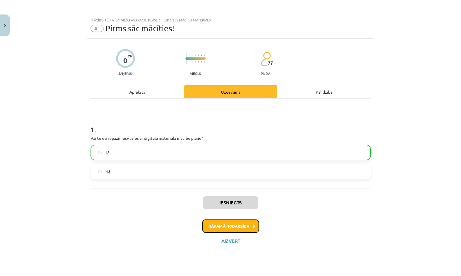
click at [247, 225] on button "Nākamā nodarbība" at bounding box center [230, 225] width 57 height 13
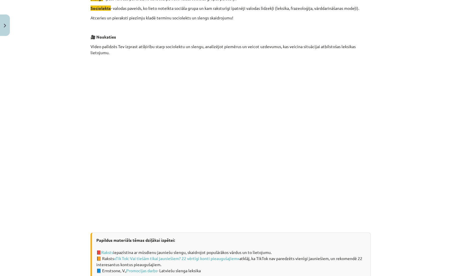
scroll to position [295, 0]
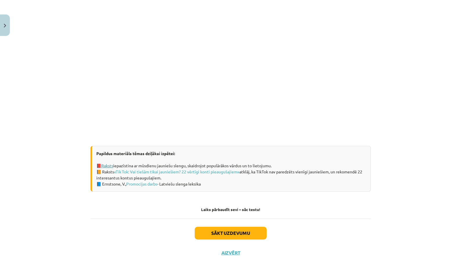
click at [109, 165] on link "Raksts" at bounding box center [107, 165] width 12 height 5
click at [248, 229] on button "Sākt uzdevumu" at bounding box center [230, 233] width 72 height 13
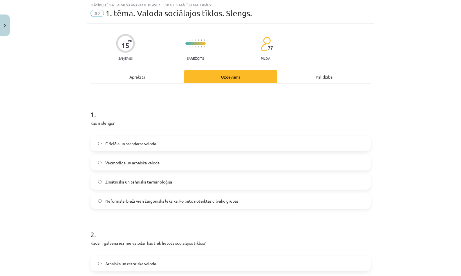
scroll to position [14, 0]
click at [243, 151] on div "Oficiāla un standarta valoda" at bounding box center [230, 144] width 280 height 16
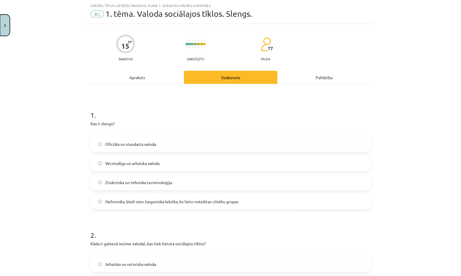
click at [2, 26] on button "Close" at bounding box center [5, 24] width 10 height 21
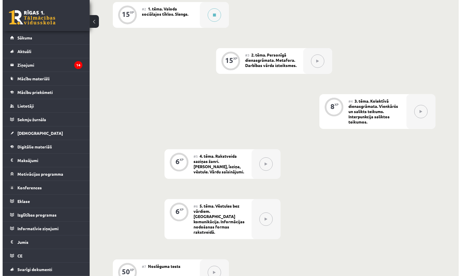
scroll to position [57, 0]
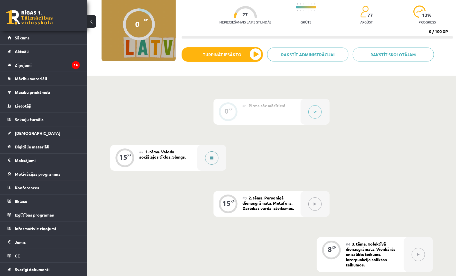
click at [210, 161] on button at bounding box center [211, 157] width 13 height 13
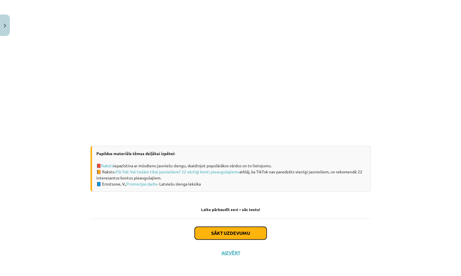
click at [254, 232] on button "Sākt uzdevumu" at bounding box center [230, 233] width 72 height 13
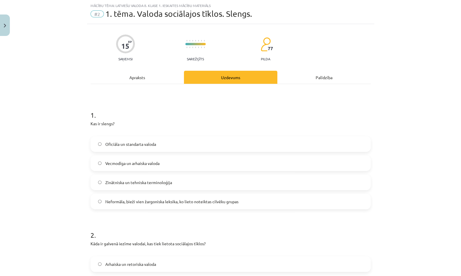
click at [279, 169] on label "Vecmodīga un arhaiska valoda" at bounding box center [230, 163] width 279 height 14
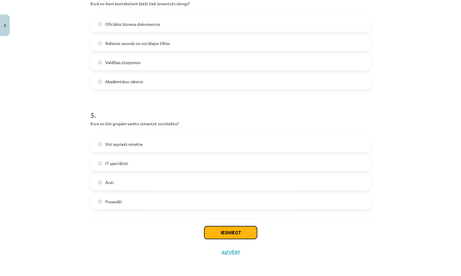
click at [243, 233] on button "Iesniegt" at bounding box center [230, 232] width 53 height 13
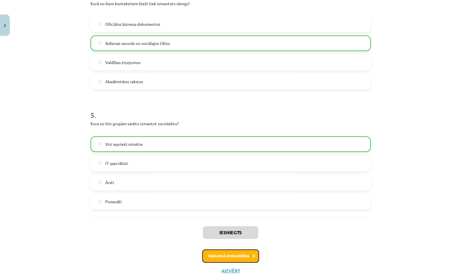
click at [226, 251] on button "Nākamā nodarbība" at bounding box center [230, 255] width 57 height 13
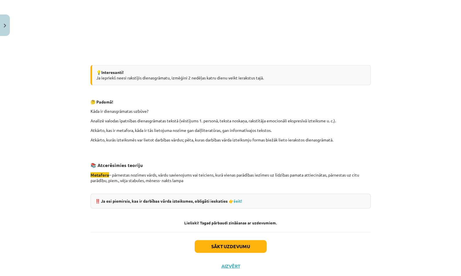
scroll to position [482, 0]
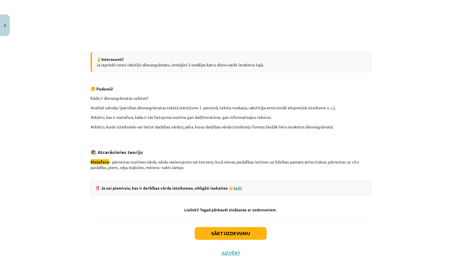
click at [237, 185] on link "šeit!" at bounding box center [237, 187] width 8 height 5
click at [247, 230] on button "Sākt uzdevumu" at bounding box center [230, 233] width 72 height 13
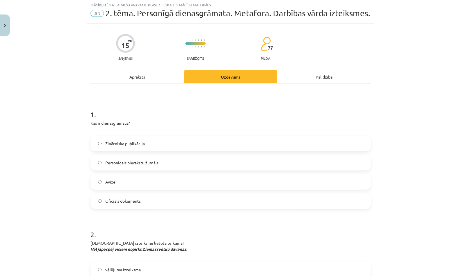
click at [234, 158] on label "Personīgais pierakstu žurnāls" at bounding box center [230, 162] width 279 height 14
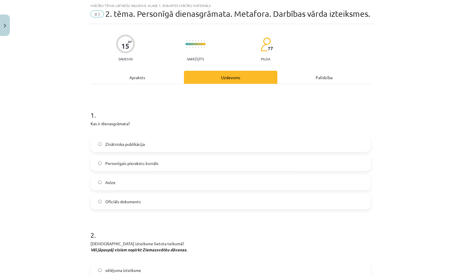
scroll to position [507, 0]
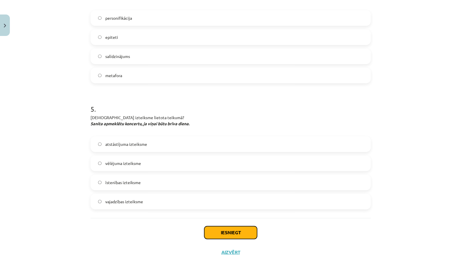
click at [246, 233] on button "Iesniegt" at bounding box center [230, 232] width 53 height 13
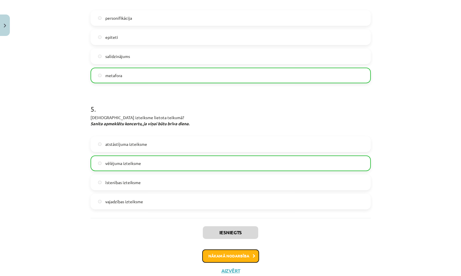
click at [244, 258] on button "Nākamā nodarbība" at bounding box center [230, 255] width 57 height 13
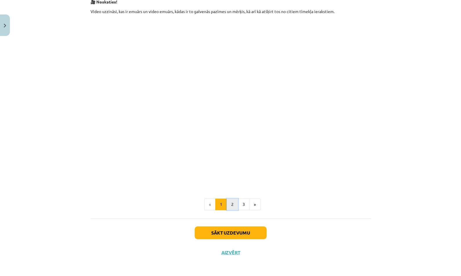
click at [229, 201] on button "2" at bounding box center [232, 205] width 12 height 12
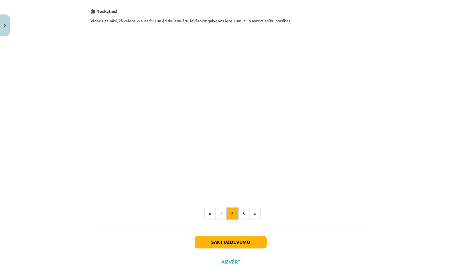
scroll to position [112, 0]
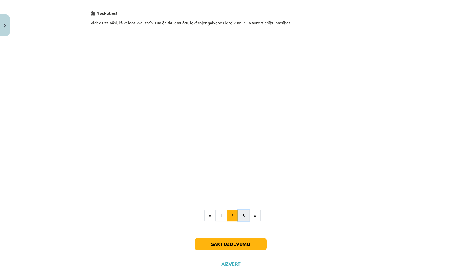
click at [244, 212] on button "3" at bounding box center [244, 216] width 12 height 12
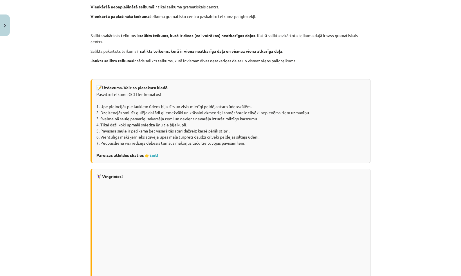
scroll to position [182, 0]
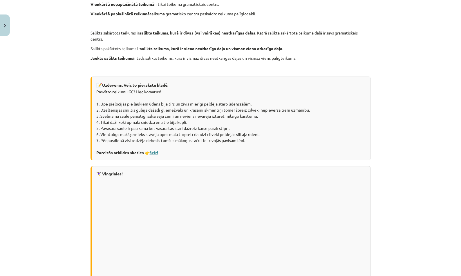
click at [154, 150] on link "šeit!" at bounding box center [154, 152] width 8 height 5
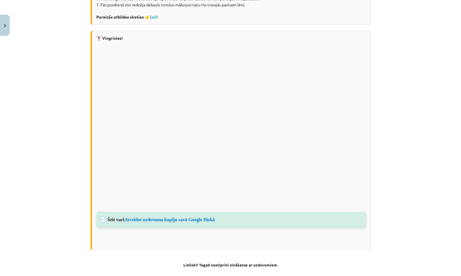
scroll to position [366, 0]
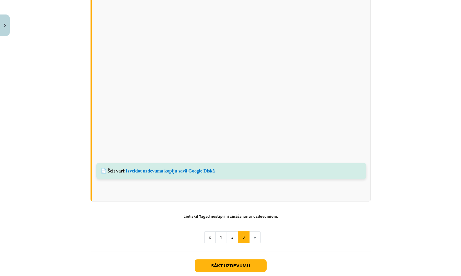
click at [190, 169] on link "Izveidot uzdevuma kopiju savā Google Diskā" at bounding box center [169, 170] width 89 height 5
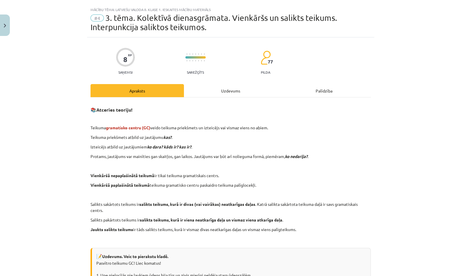
scroll to position [0, 0]
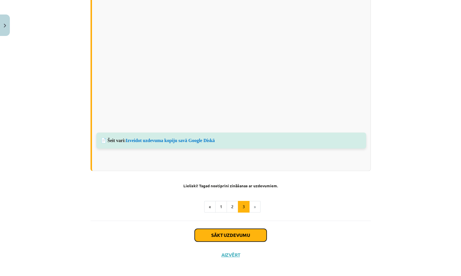
click at [249, 231] on button "Sākt uzdevumu" at bounding box center [230, 235] width 72 height 13
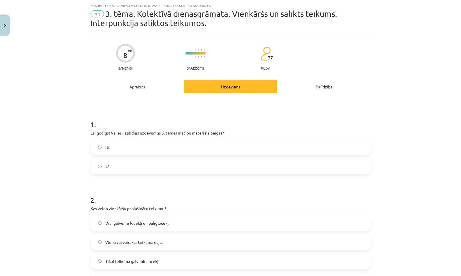
click at [249, 163] on label "Jā" at bounding box center [230, 166] width 279 height 14
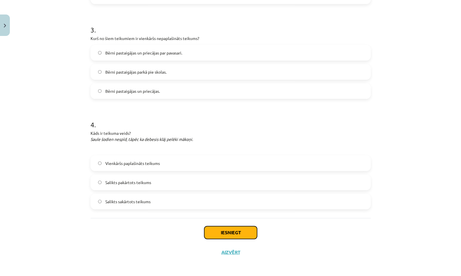
click at [248, 233] on button "Iesniegt" at bounding box center [230, 232] width 53 height 13
click at [245, 236] on button "Iesniegt" at bounding box center [230, 232] width 53 height 13
click at [235, 232] on button "Iesniegt" at bounding box center [230, 232] width 53 height 13
click at [9, 22] on button "Close" at bounding box center [5, 24] width 10 height 21
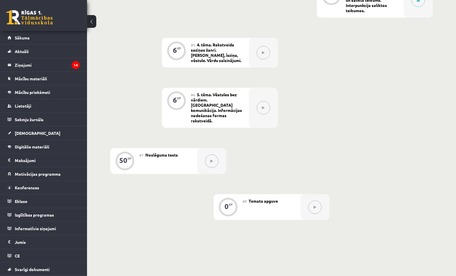
scroll to position [348, 0]
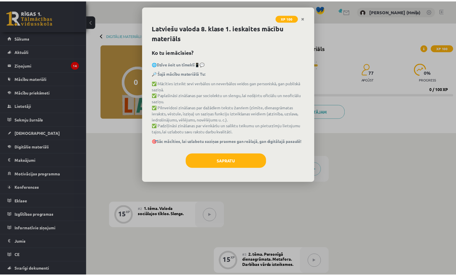
scroll to position [348, 0]
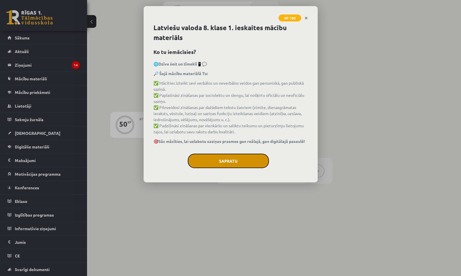
click at [235, 160] on button "Sapratu" at bounding box center [228, 161] width 81 height 14
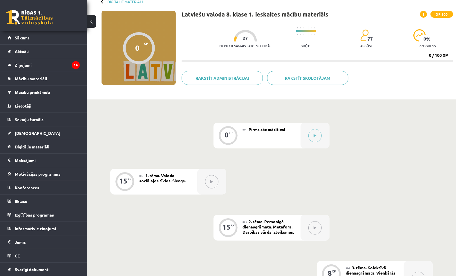
scroll to position [0, 0]
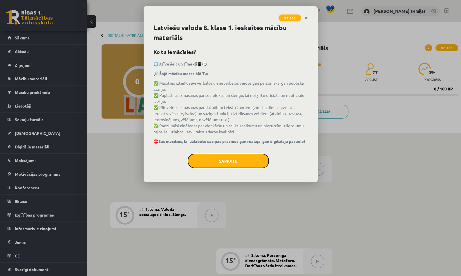
click at [217, 158] on button "Sapratu" at bounding box center [228, 161] width 81 height 14
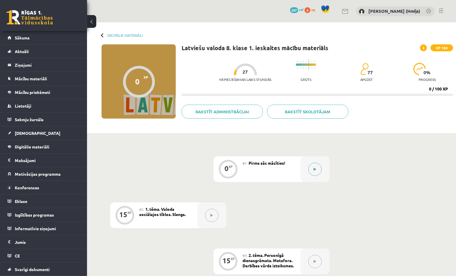
click at [311, 173] on button at bounding box center [314, 169] width 13 height 13
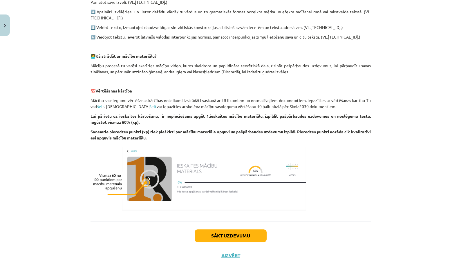
scroll to position [372, 0]
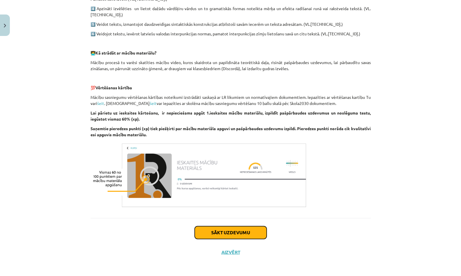
click at [247, 237] on button "Sākt uzdevumu" at bounding box center [230, 232] width 72 height 13
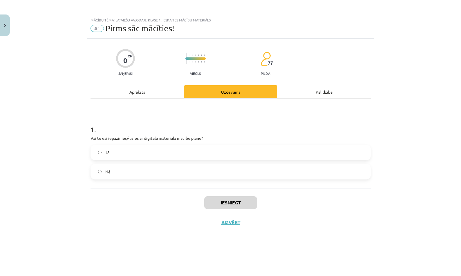
click at [228, 167] on label "Nē" at bounding box center [230, 171] width 279 height 14
click at [233, 197] on button "Iesniegt" at bounding box center [230, 202] width 53 height 13
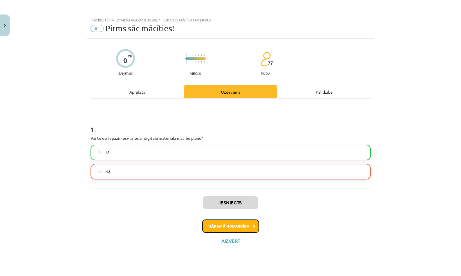
click at [251, 228] on button "Nākamā nodarbība" at bounding box center [230, 225] width 57 height 13
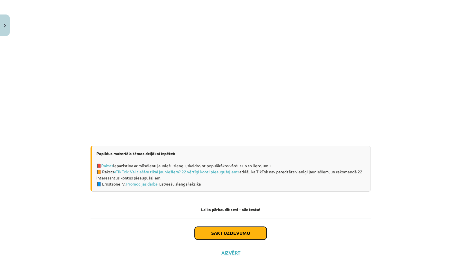
click at [242, 231] on button "Sākt uzdevumu" at bounding box center [230, 233] width 72 height 13
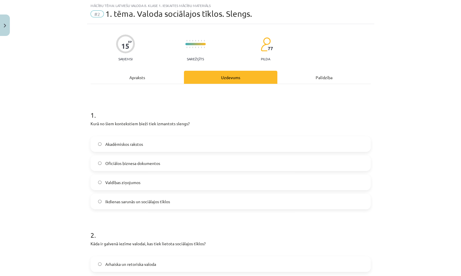
click at [230, 180] on label "Valdības ziņojumos" at bounding box center [230, 182] width 279 height 14
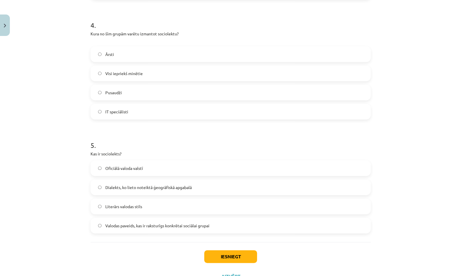
scroll to position [488, 0]
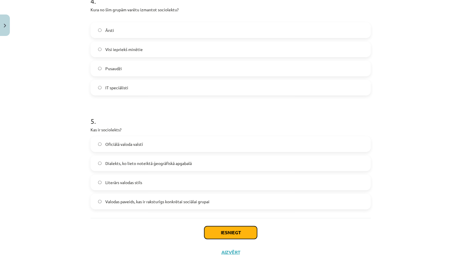
click at [231, 233] on button "Iesniegt" at bounding box center [230, 232] width 53 height 13
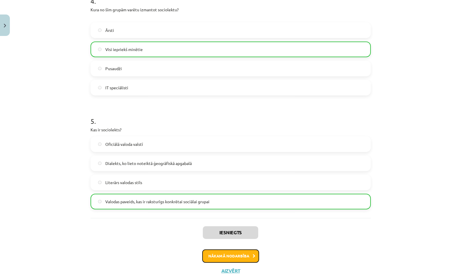
click at [248, 254] on button "Nākamā nodarbība" at bounding box center [230, 255] width 57 height 13
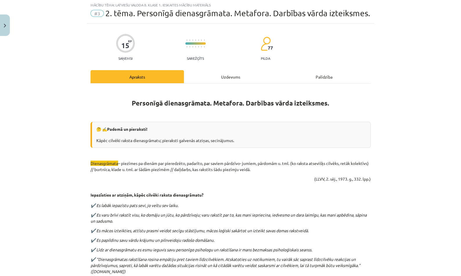
scroll to position [14, 0]
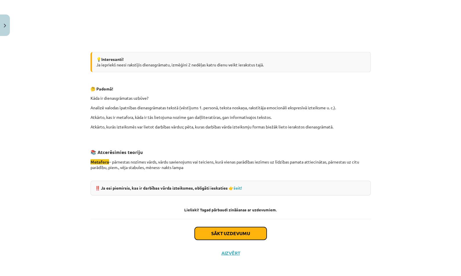
click at [236, 227] on button "Sākt uzdevumu" at bounding box center [230, 233] width 72 height 13
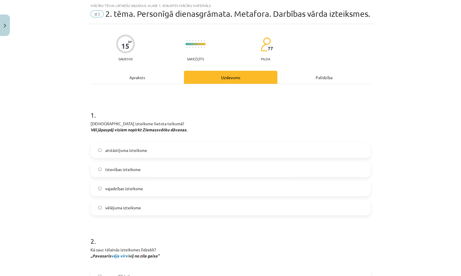
click at [208, 156] on label "atstāstījuma izteiksme" at bounding box center [230, 150] width 279 height 14
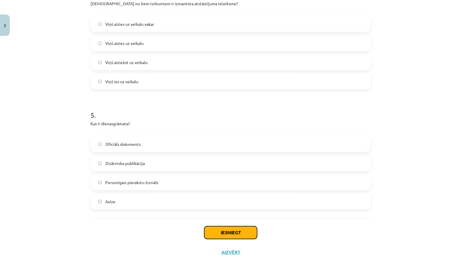
click at [227, 229] on button "Iesniegt" at bounding box center [230, 232] width 53 height 13
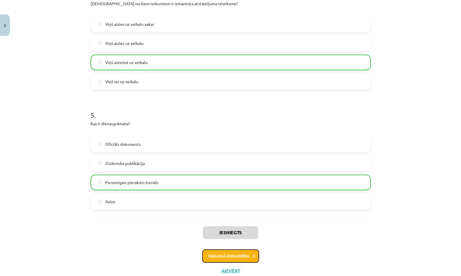
click at [239, 254] on button "Nākamā nodarbība" at bounding box center [230, 255] width 57 height 13
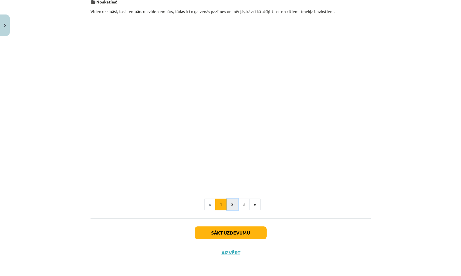
click at [228, 206] on button "2" at bounding box center [232, 205] width 12 height 12
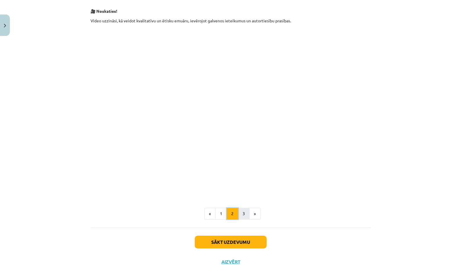
scroll to position [112, 0]
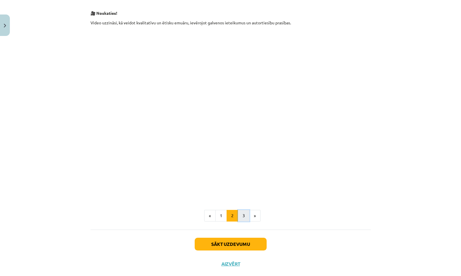
click at [242, 213] on button "3" at bounding box center [244, 216] width 12 height 12
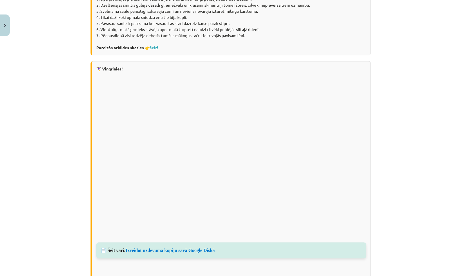
scroll to position [294, 0]
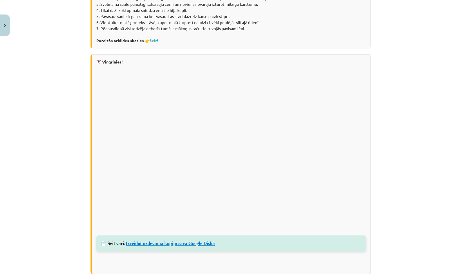
click at [190, 241] on link "Izveidot uzdevuma kopiju savā Google Diskā" at bounding box center [169, 243] width 89 height 5
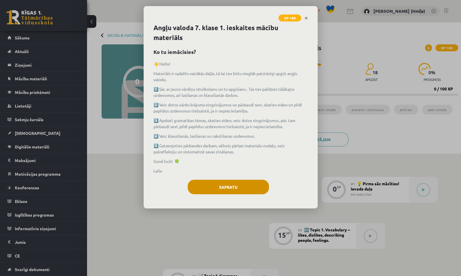
click at [265, 180] on div "Sapratu" at bounding box center [230, 189] width 154 height 19
click at [261, 182] on button "Sapratu" at bounding box center [228, 187] width 81 height 14
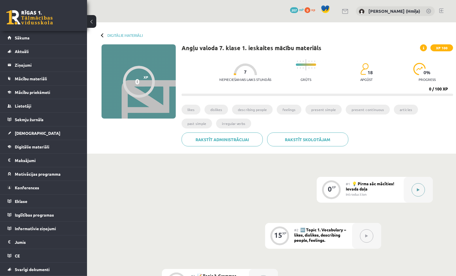
click at [419, 190] on button at bounding box center [417, 189] width 13 height 13
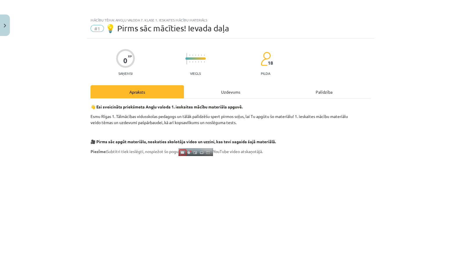
scroll to position [285, 0]
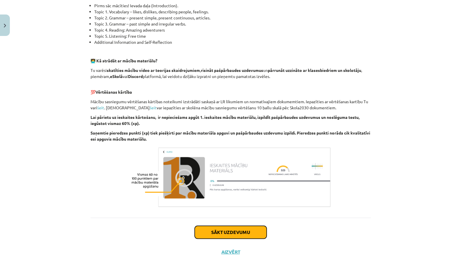
click at [250, 233] on button "Sākt uzdevumu" at bounding box center [230, 232] width 72 height 13
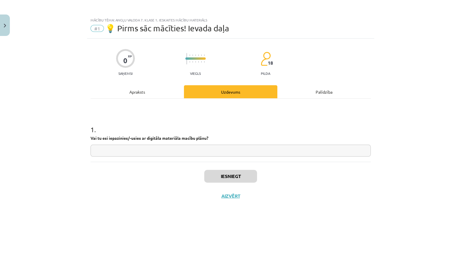
scroll to position [0, 0]
click at [235, 153] on input "text" at bounding box center [230, 151] width 280 height 12
type input "**"
click at [245, 178] on button "Iesniegt" at bounding box center [230, 176] width 53 height 13
click at [251, 199] on button "Nākamā nodarbība" at bounding box center [230, 199] width 57 height 13
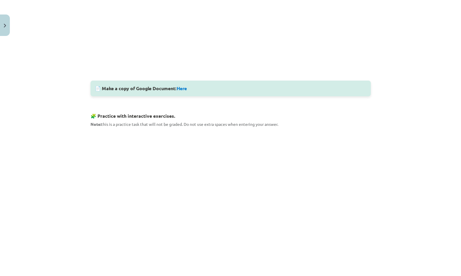
scroll to position [207, 0]
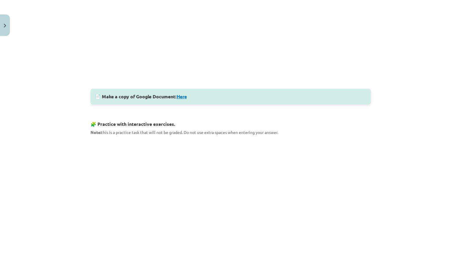
click at [183, 95] on link "Here" at bounding box center [182, 96] width 10 height 6
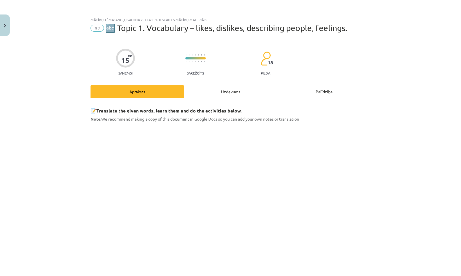
scroll to position [0, 0]
